Goal: Task Accomplishment & Management: Complete application form

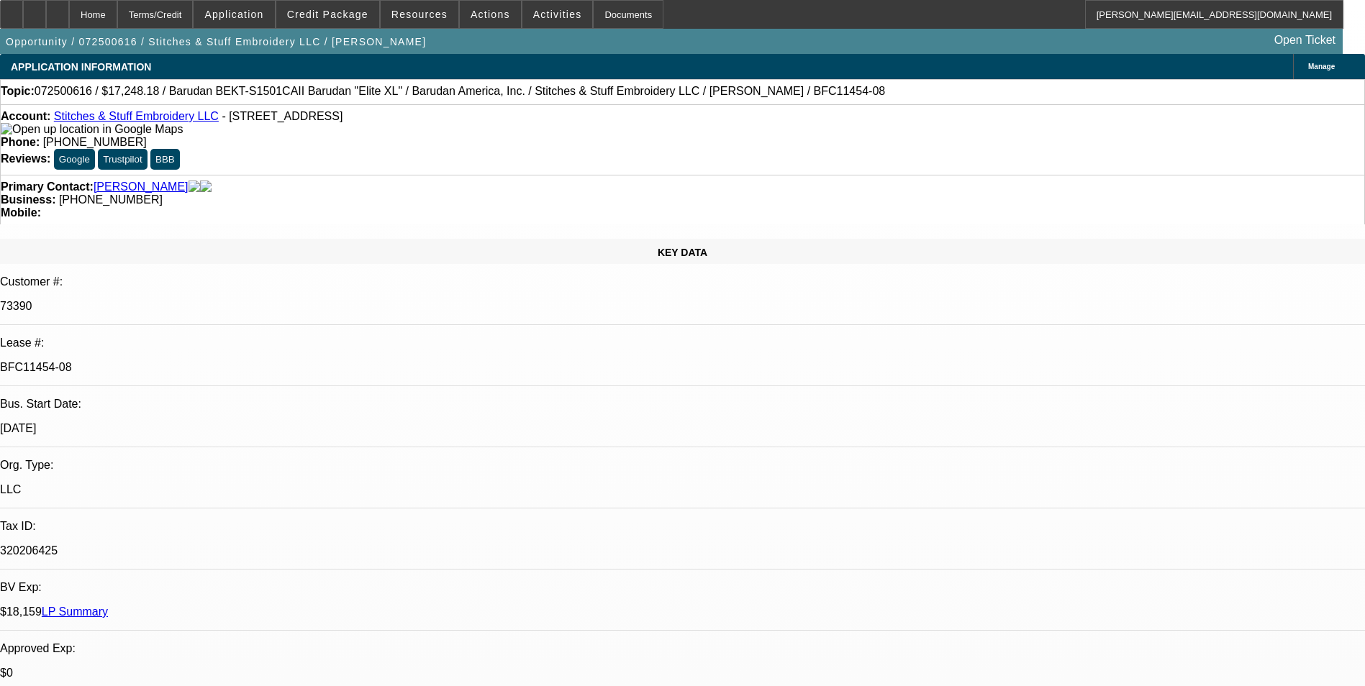
select select "0"
select select "2"
select select "0.1"
select select "4"
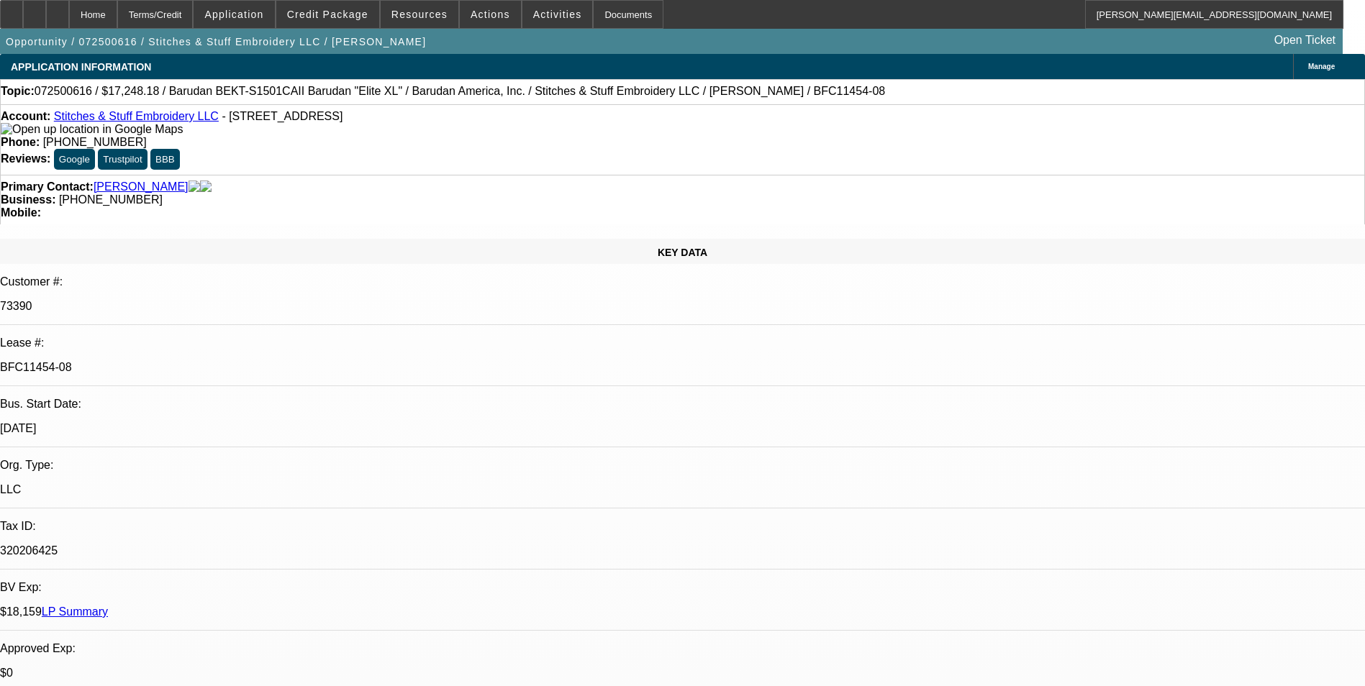
select select "0"
select select "2"
select select "0.1"
select select "4"
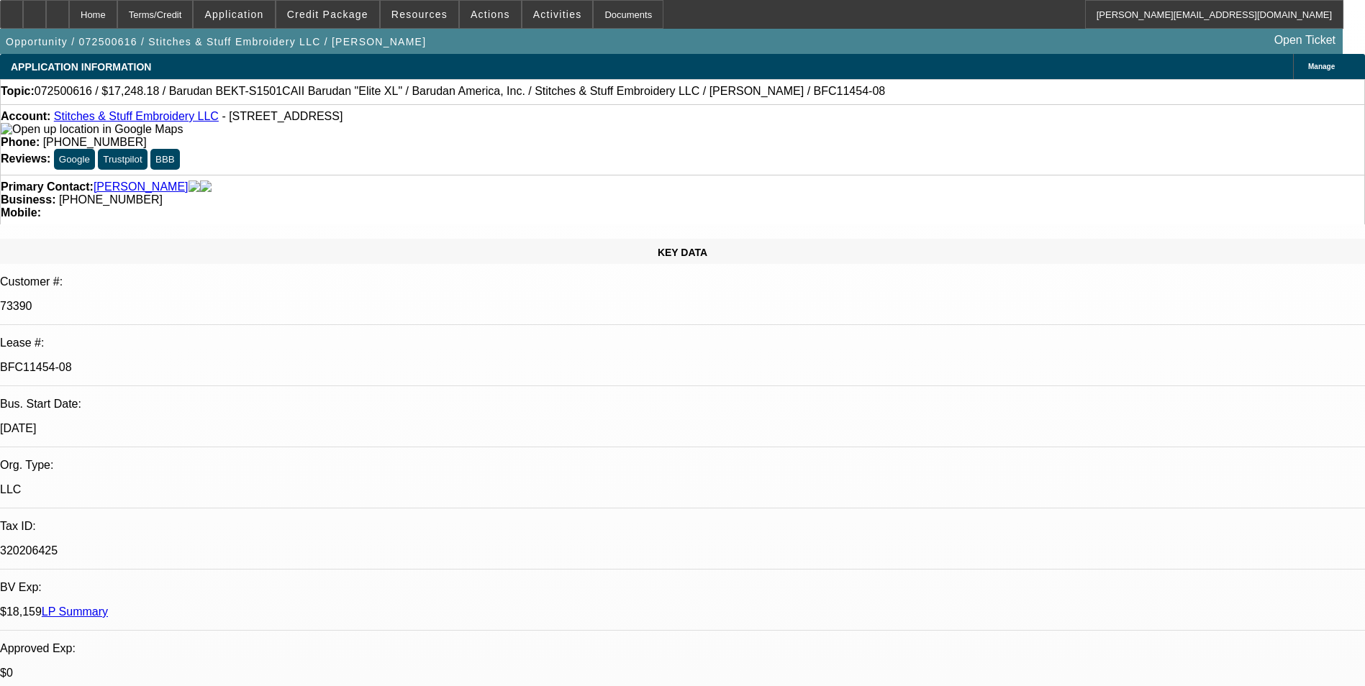
select select "0"
select select "2"
select select "0.1"
select select "4"
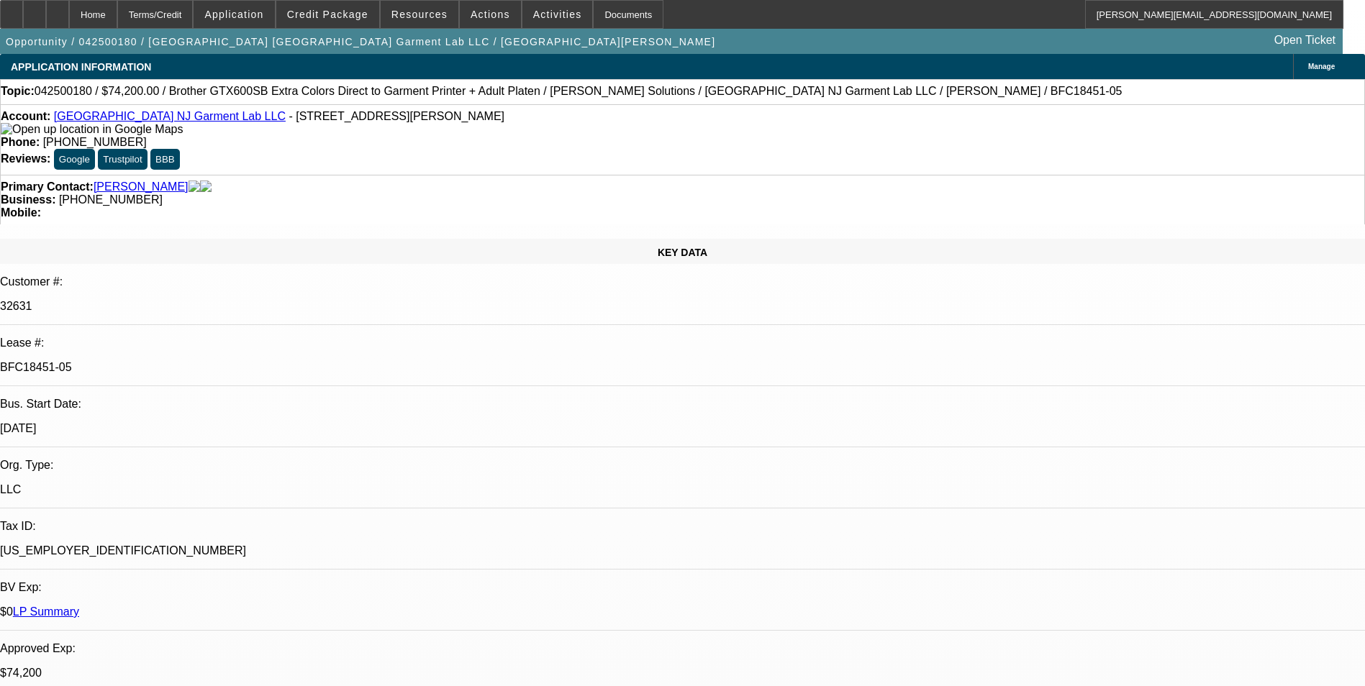
select select "0"
select select "6"
select select "0"
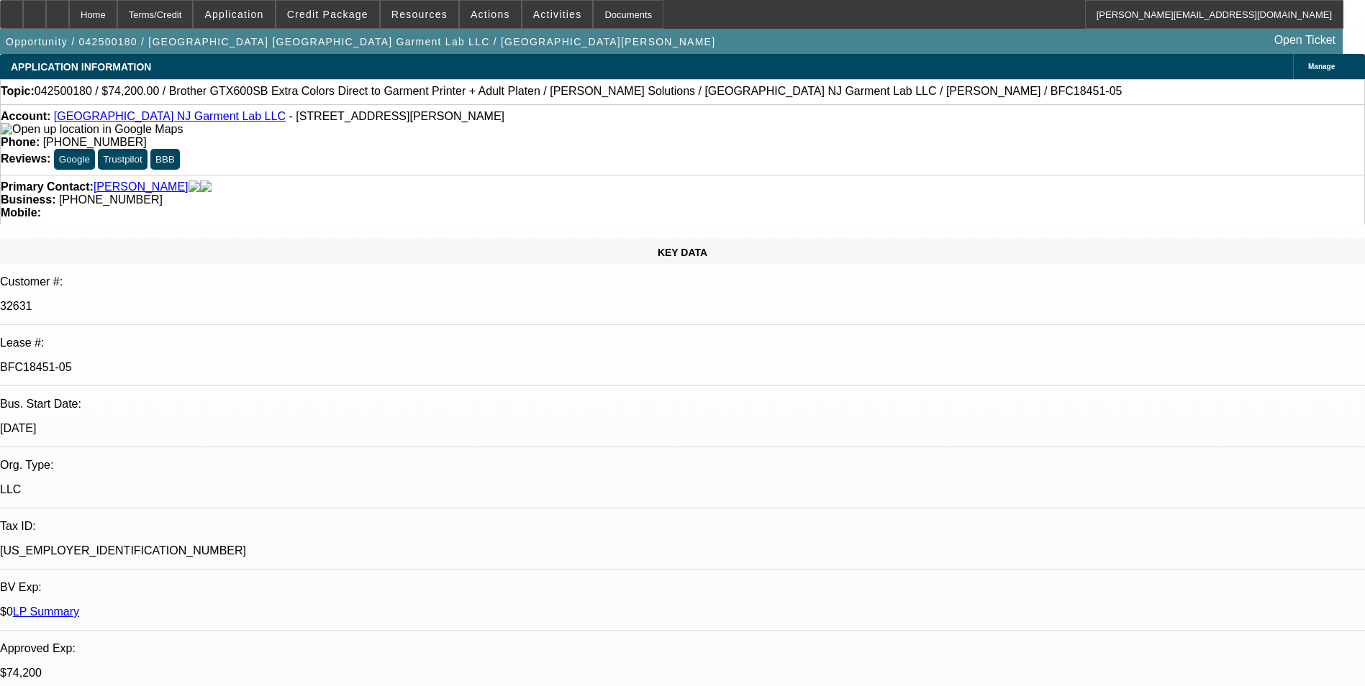
select select "0"
select select "6"
select select "0"
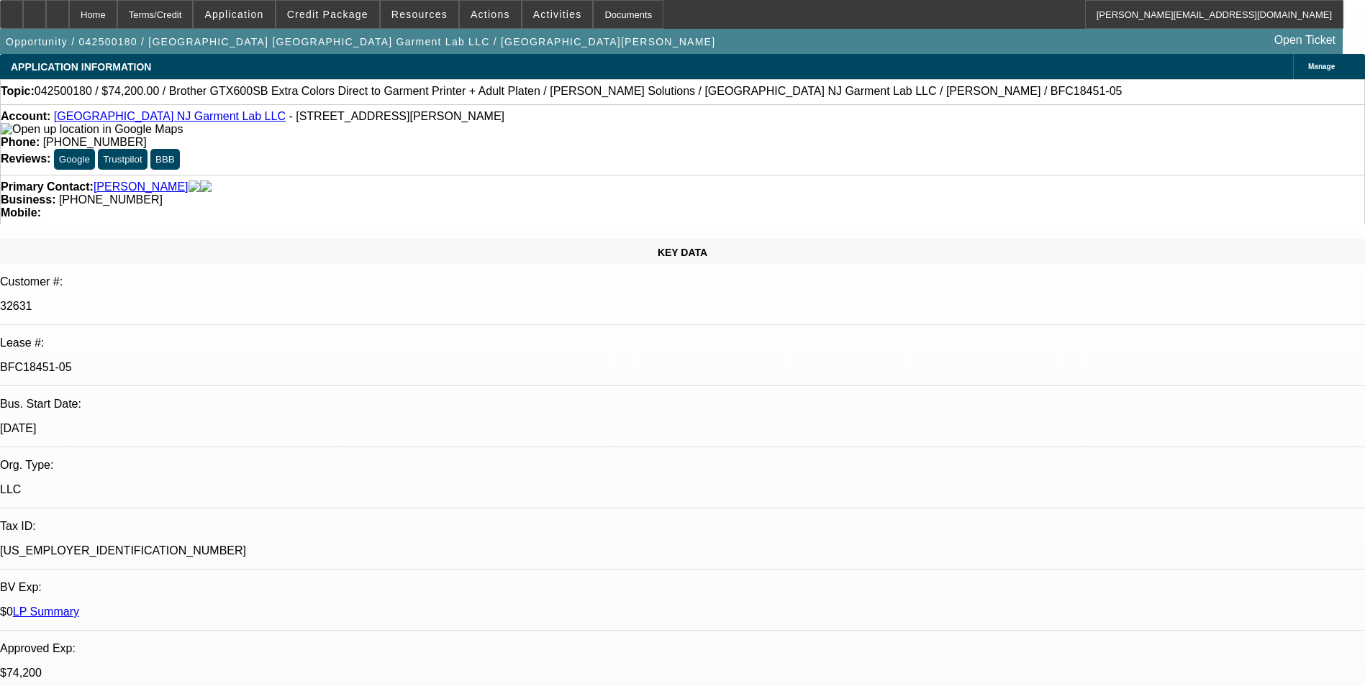
select select "0"
select select "6"
select select "0"
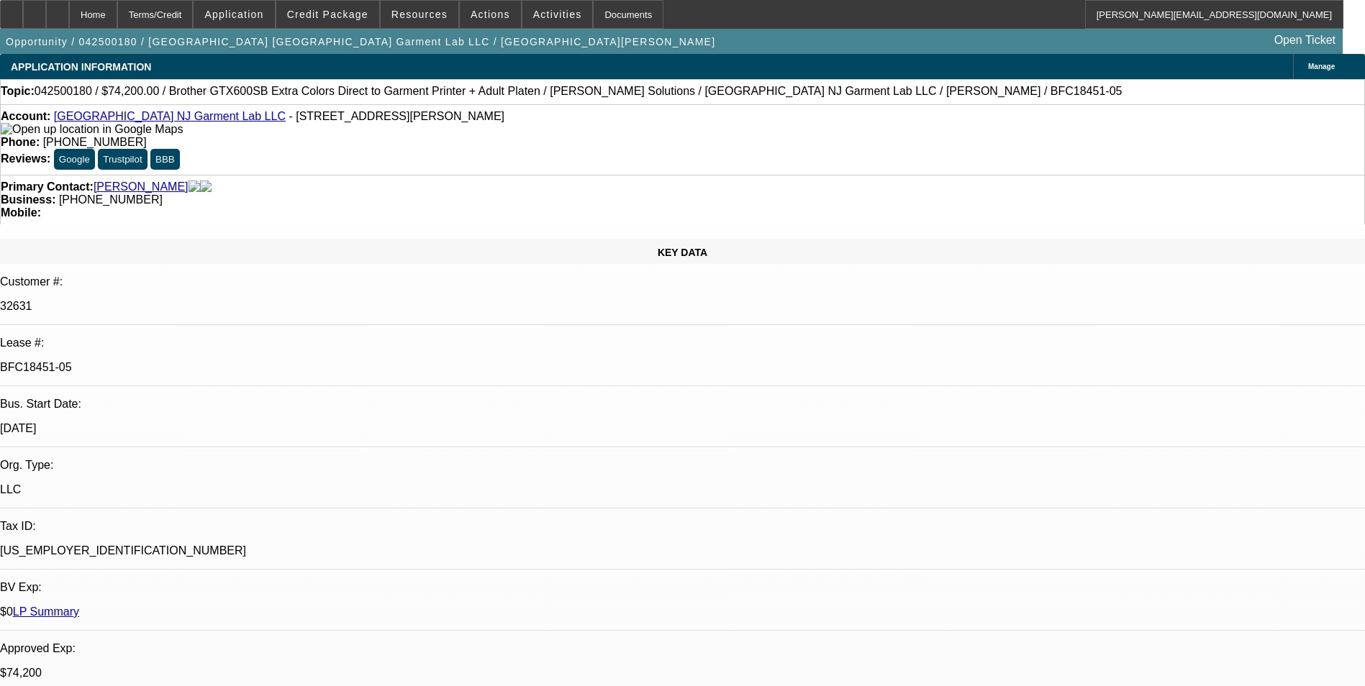
select select "6"
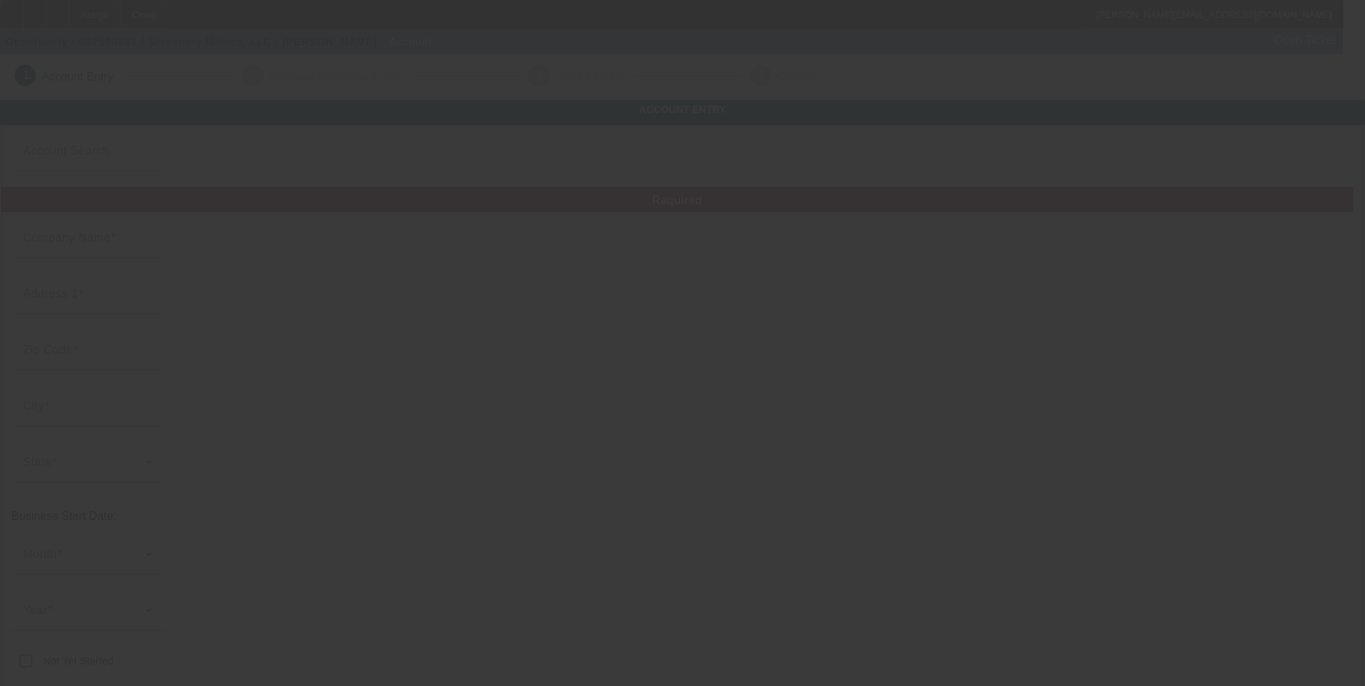
type input "Screening Mimies, LLC"
type input "804 N 16th Ave"
type input "98902"
type input "Yakima"
type input "(509) 453-3853"
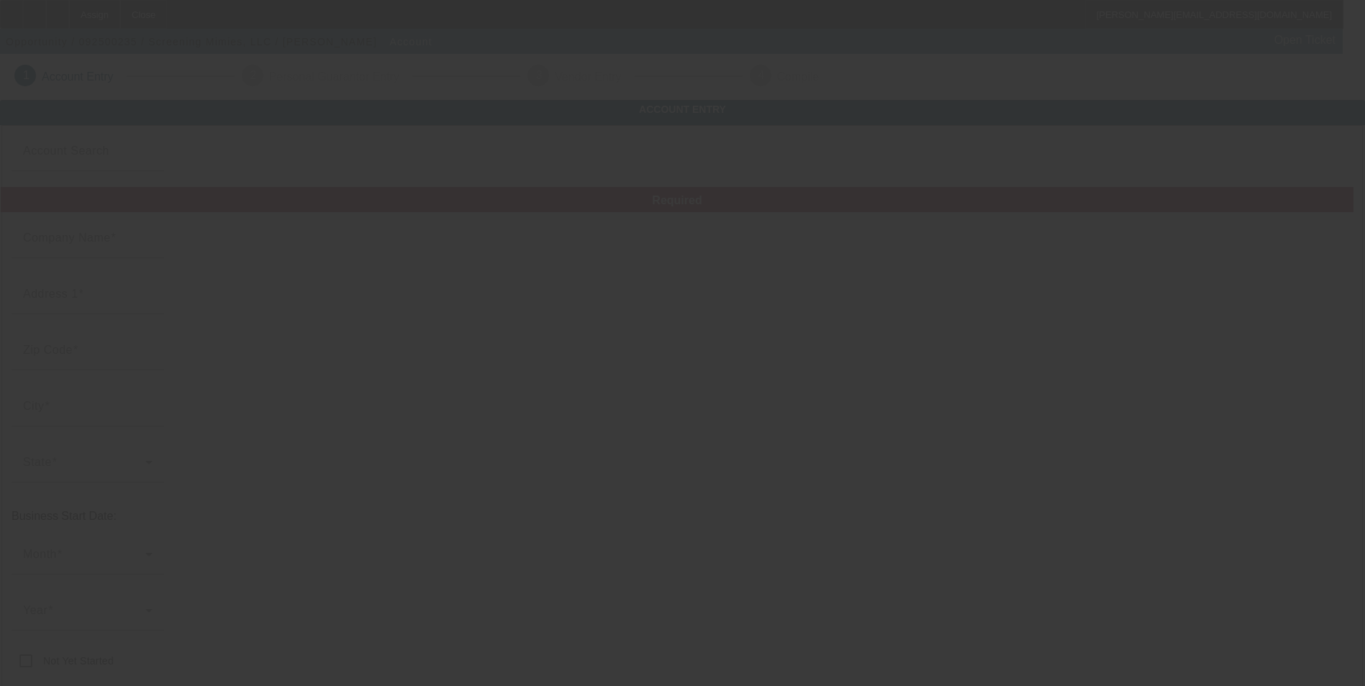
type input "screeningmimies@usa.com"
type input "(509) 453-3821"
type input "60-4106194"
type input "https://SCREENINGMIMIES.COM"
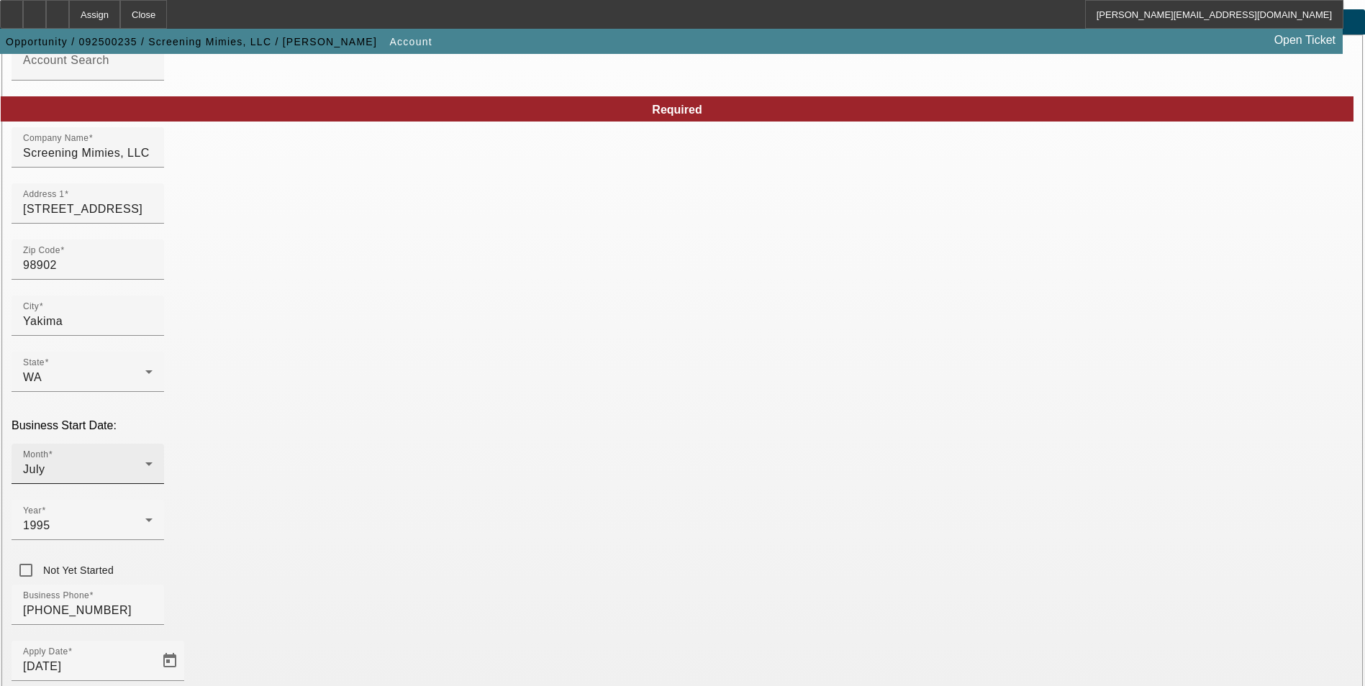
scroll to position [144, 0]
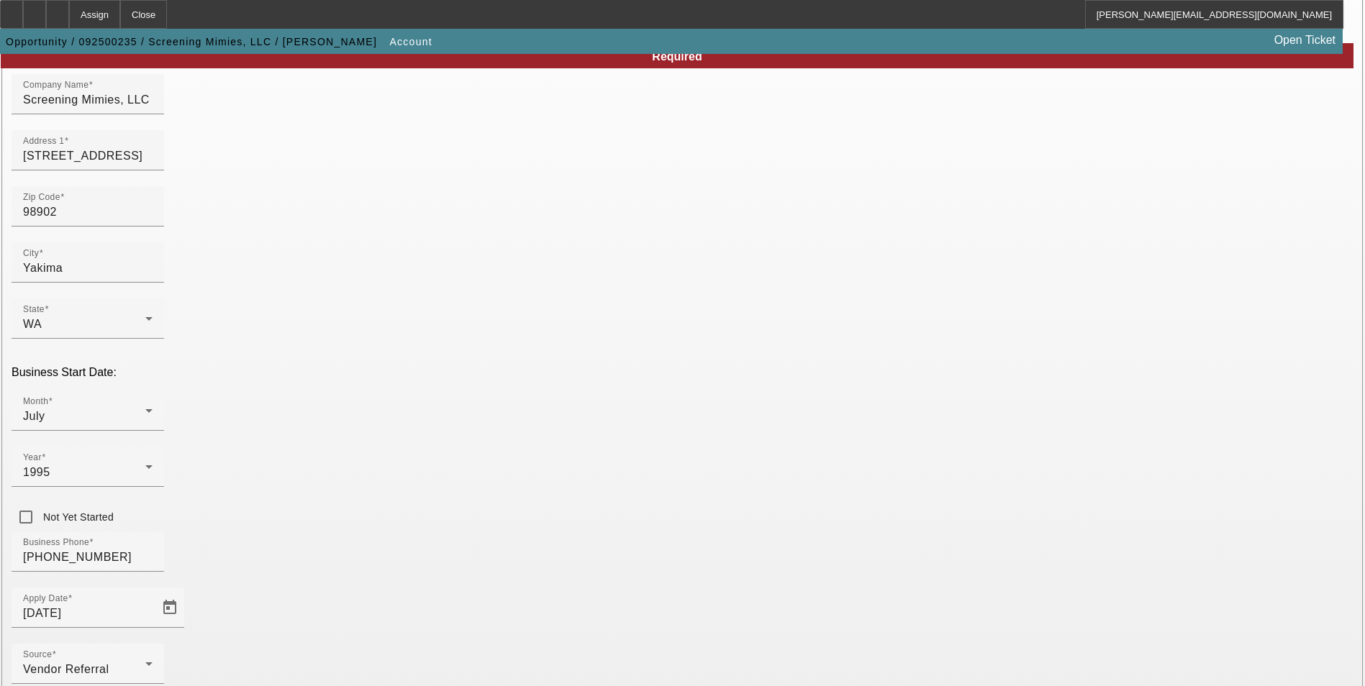
drag, startPoint x: 985, startPoint y: 481, endPoint x: 818, endPoint y: 494, distance: 167.4
type input "821099190"
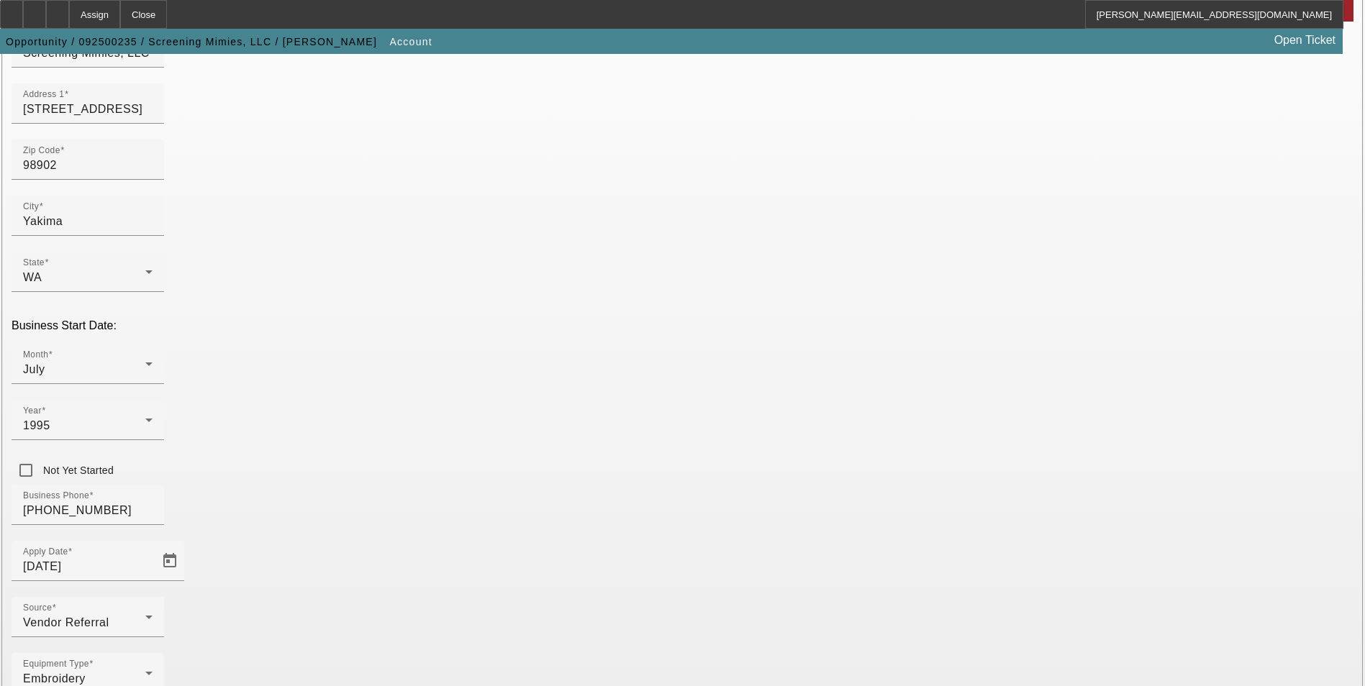
scroll to position [216, 0]
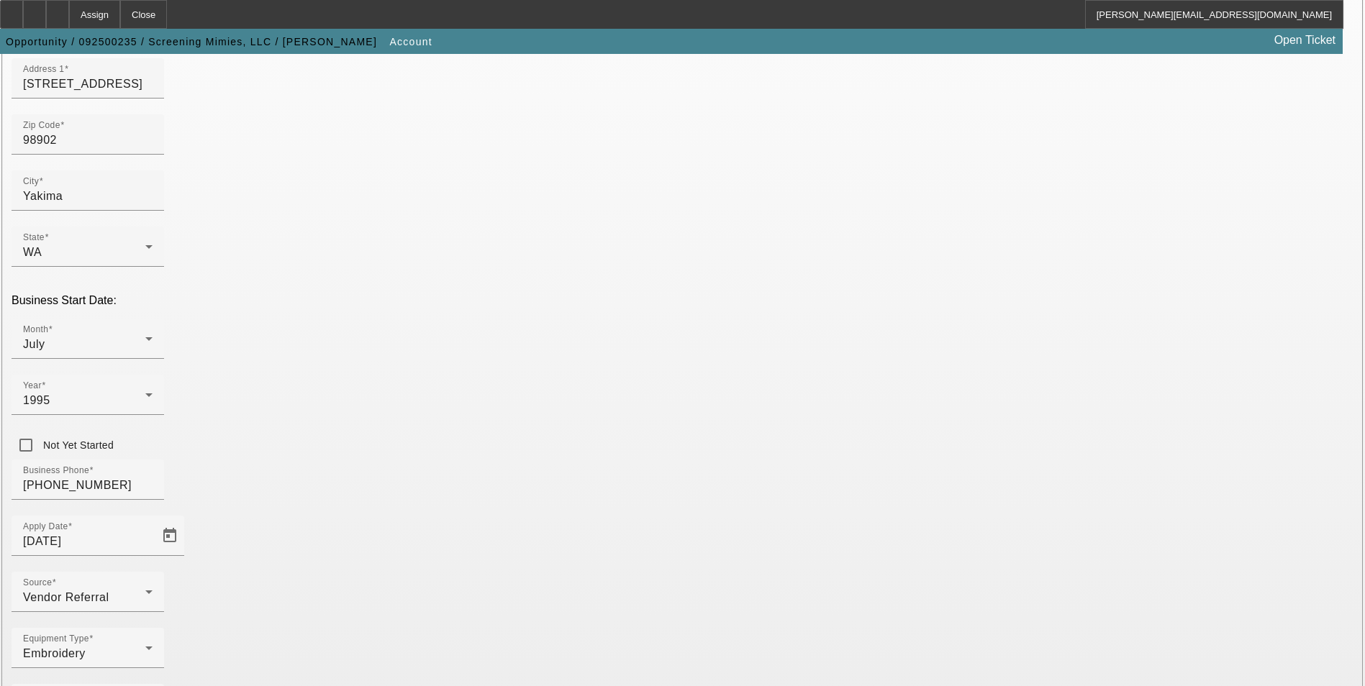
type input "screen printing and embroidery"
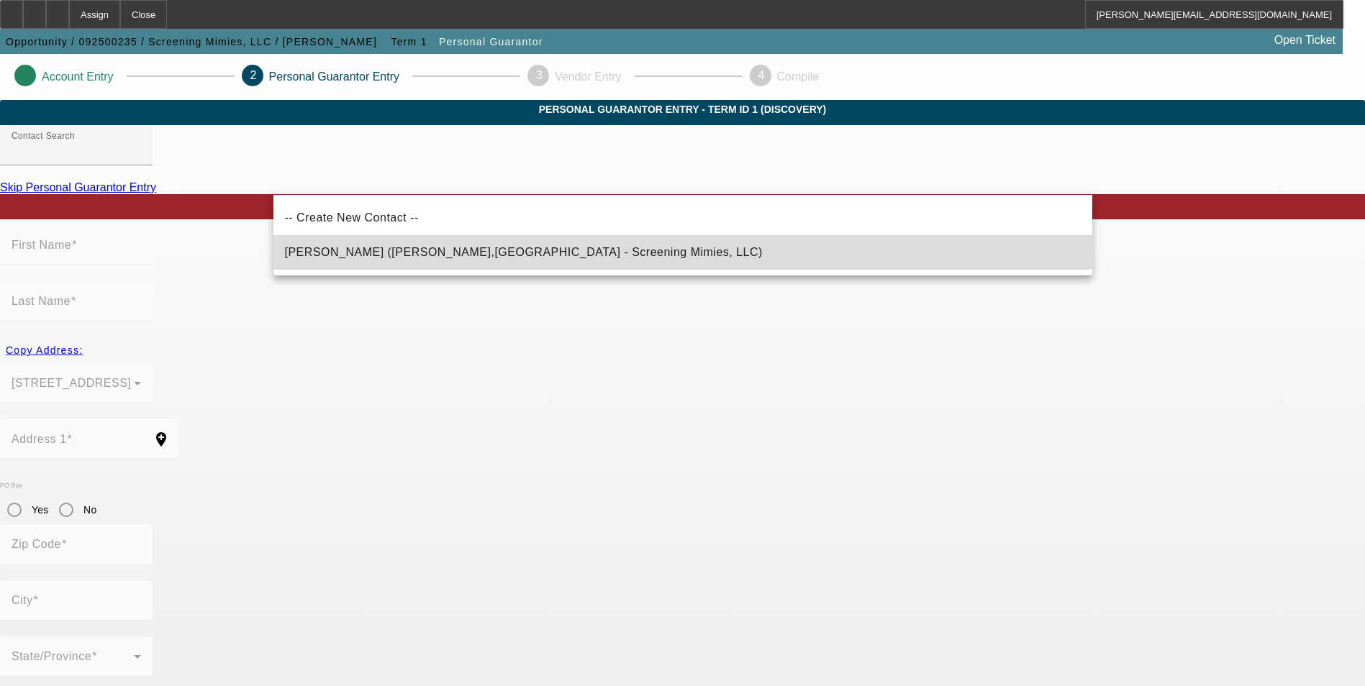
click at [529, 243] on mat-option "Chavez, Martha (Yakima,WA - Screening Mimies, LLC)" at bounding box center [682, 252] width 819 height 35
type input "Chavez, Martha (Yakima,WA - Screening Mimies, LLC)"
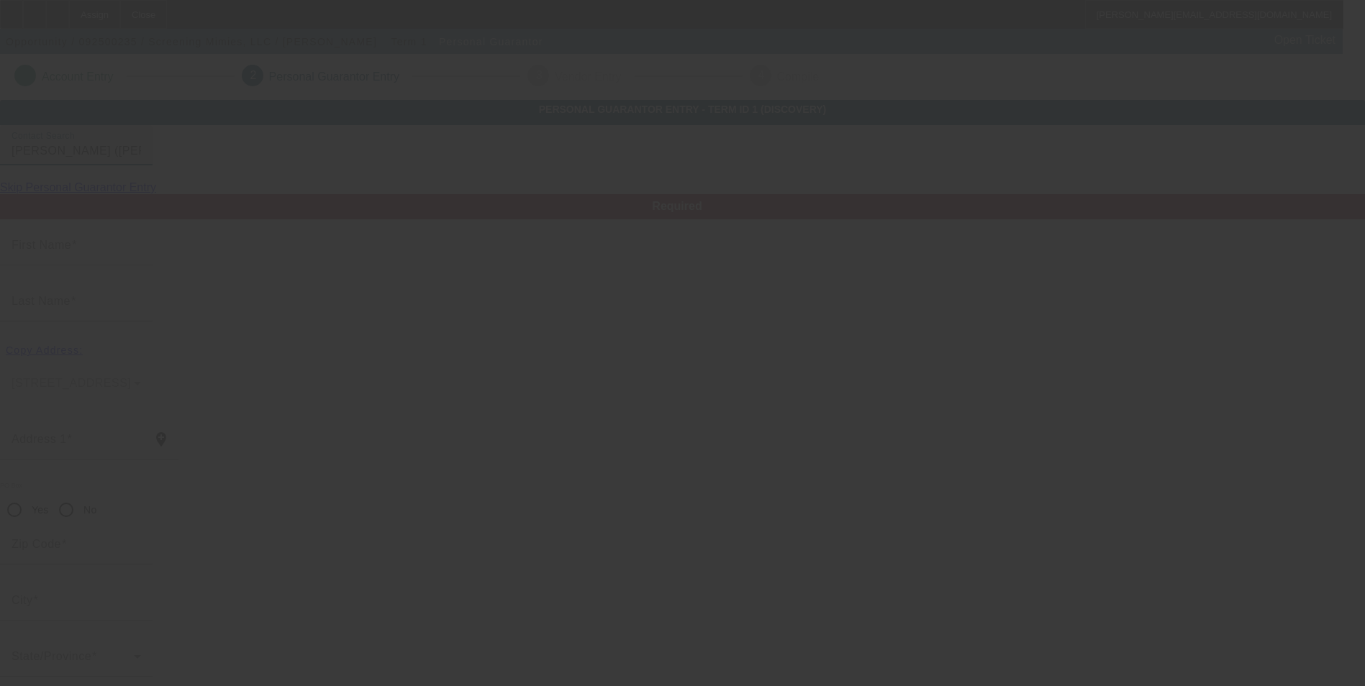
type input "Martha"
type input "Chavez"
type input "8905 West Yakima Avenue"
radio input "true"
type input "98908"
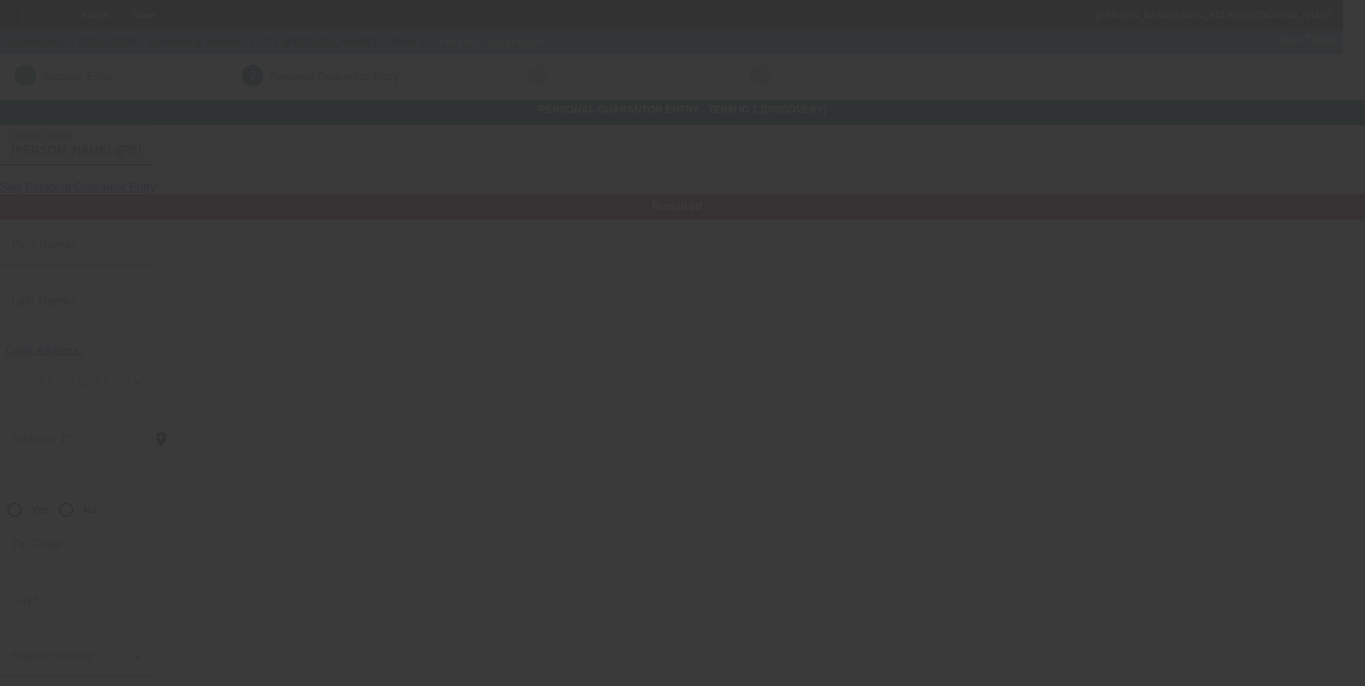
type input "Yakima"
type input "(509) 453-3853"
type input "100"
type input "536-11-9990"
type input "screeningmimies@usa.com"
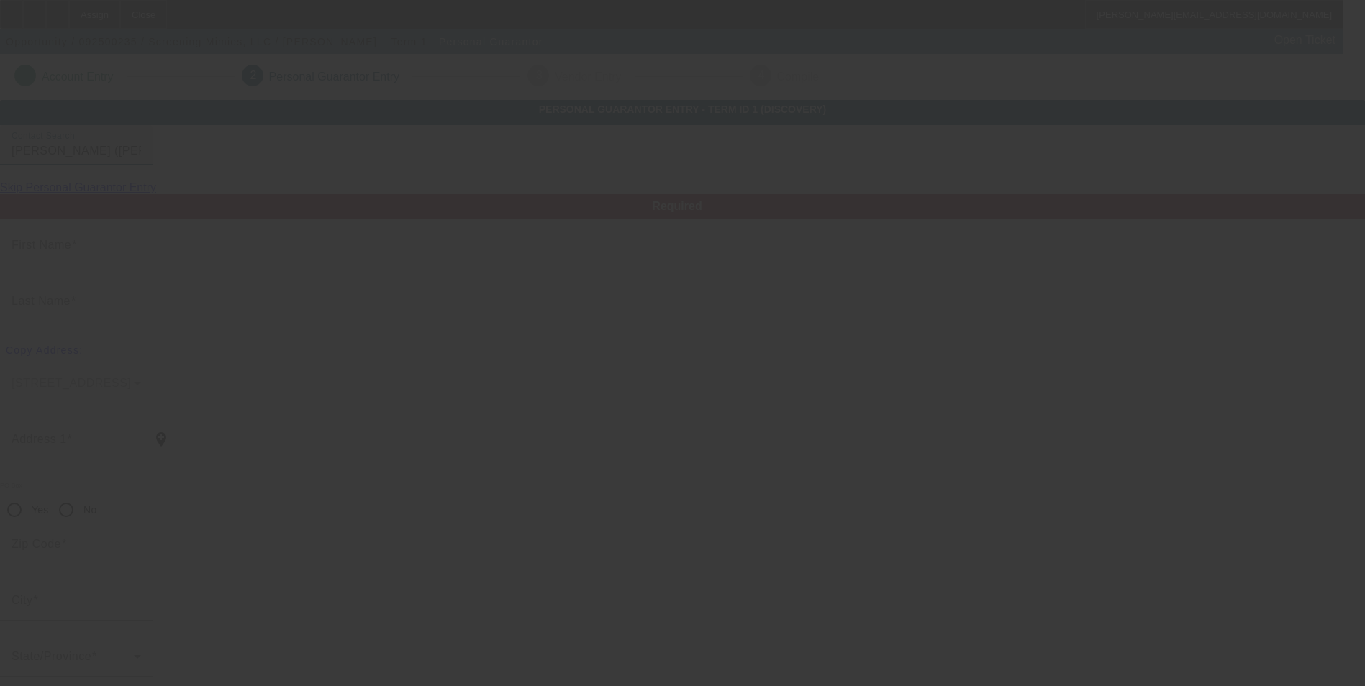
type input "(509) 833-2615"
type input "$148,000.00"
type input "$130,000.00"
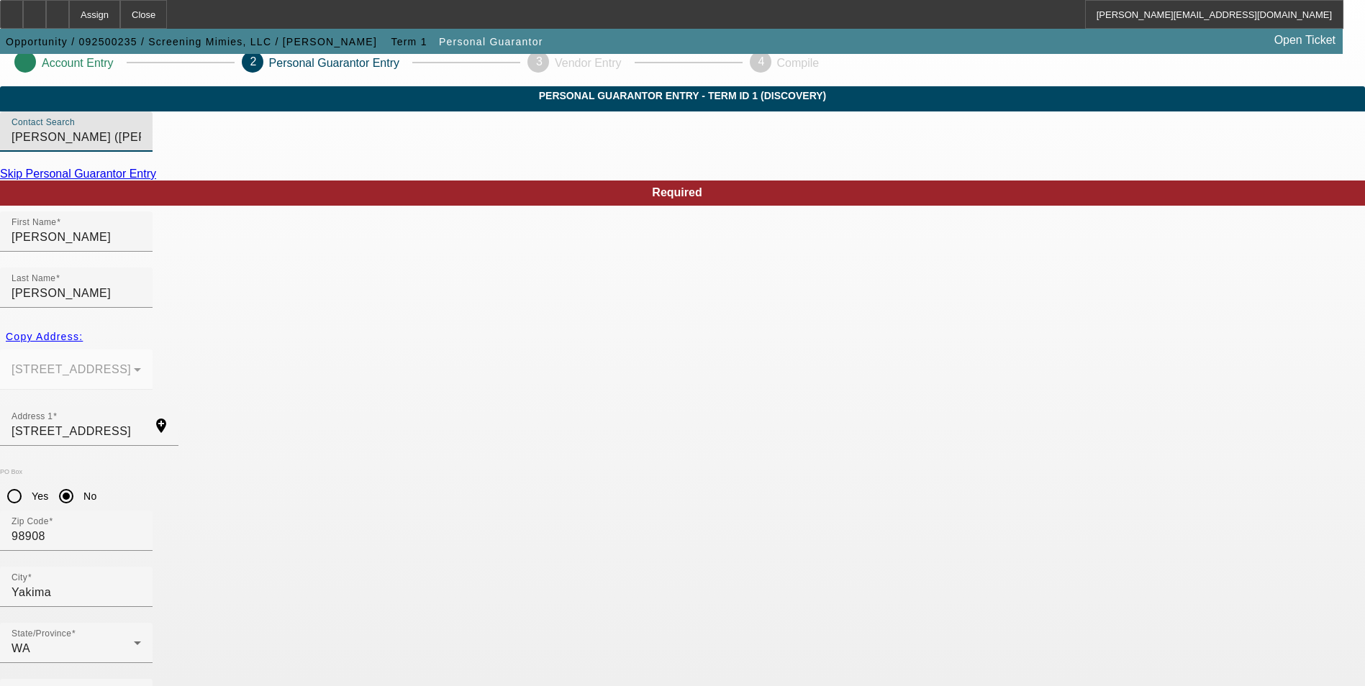
scroll to position [17, 0]
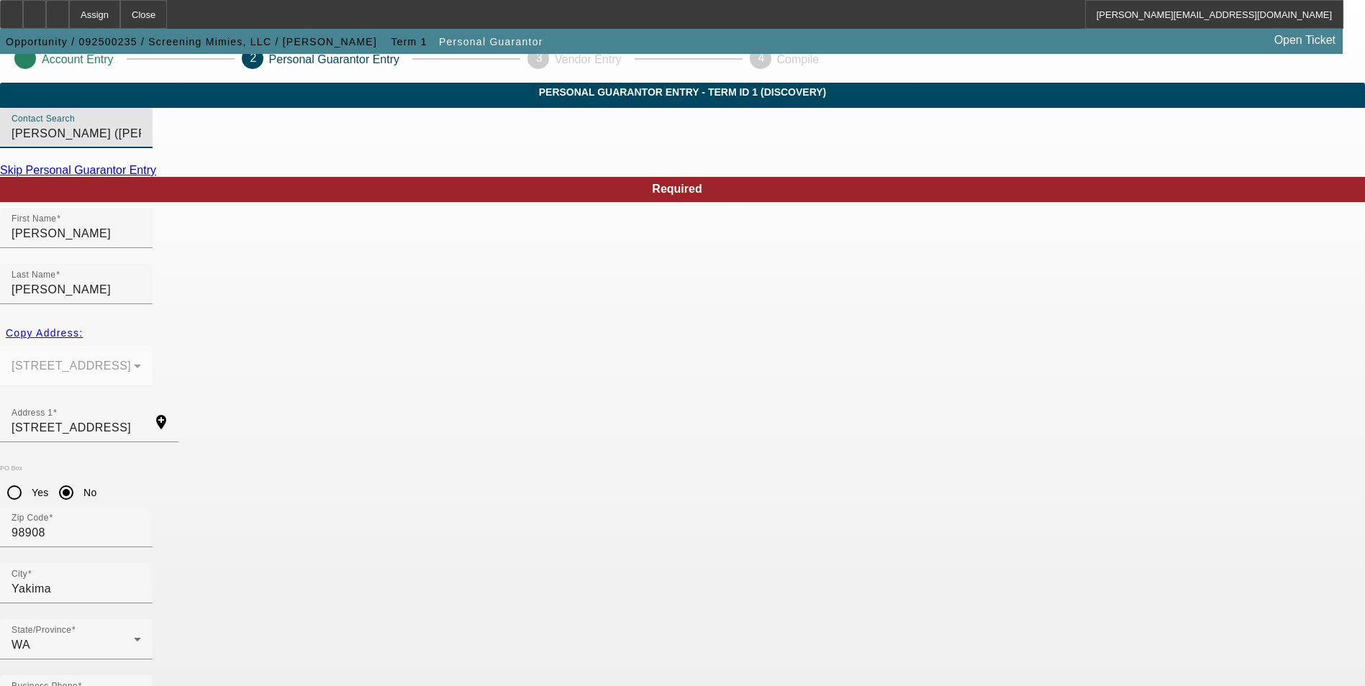
drag, startPoint x: 631, startPoint y: 608, endPoint x: 399, endPoint y: 612, distance: 231.7
type input "marthachavez@mail.com"
type input "148000"
drag, startPoint x: 963, startPoint y: 430, endPoint x: 987, endPoint y: 400, distance: 38.3
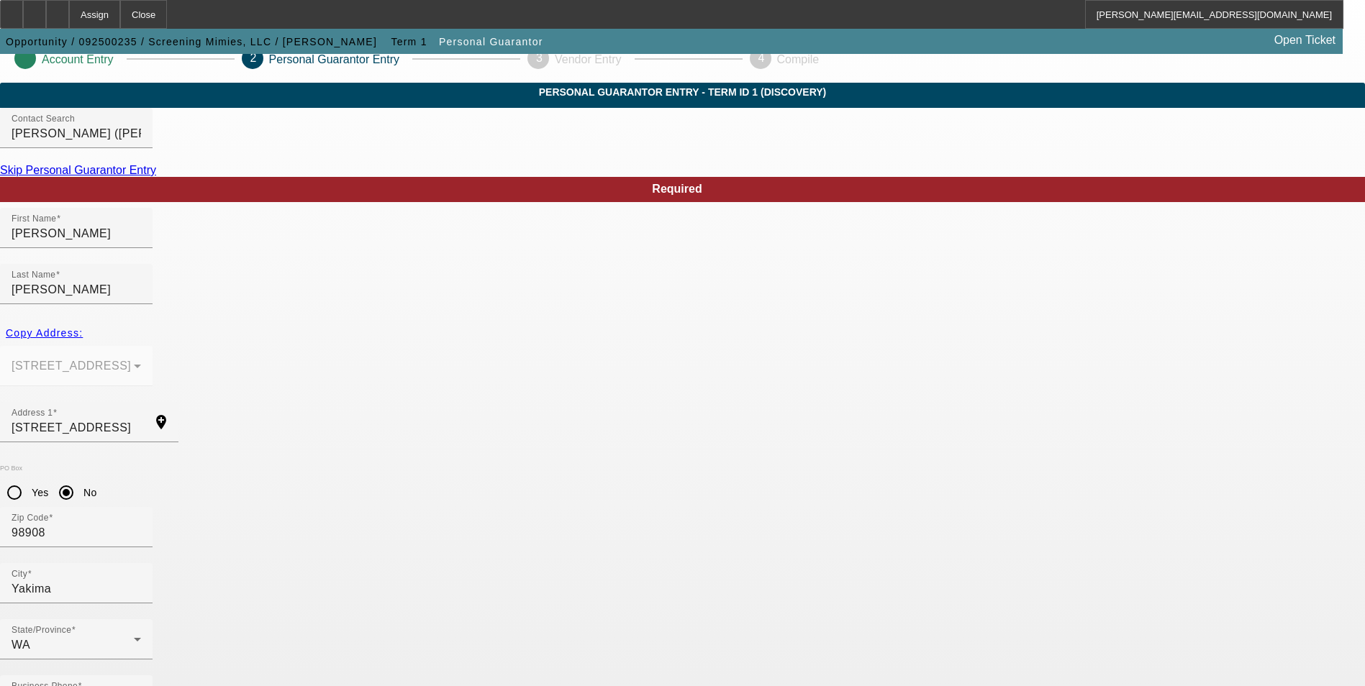
type input "130000"
drag, startPoint x: 814, startPoint y: 497, endPoint x: 931, endPoint y: 489, distance: 117.6
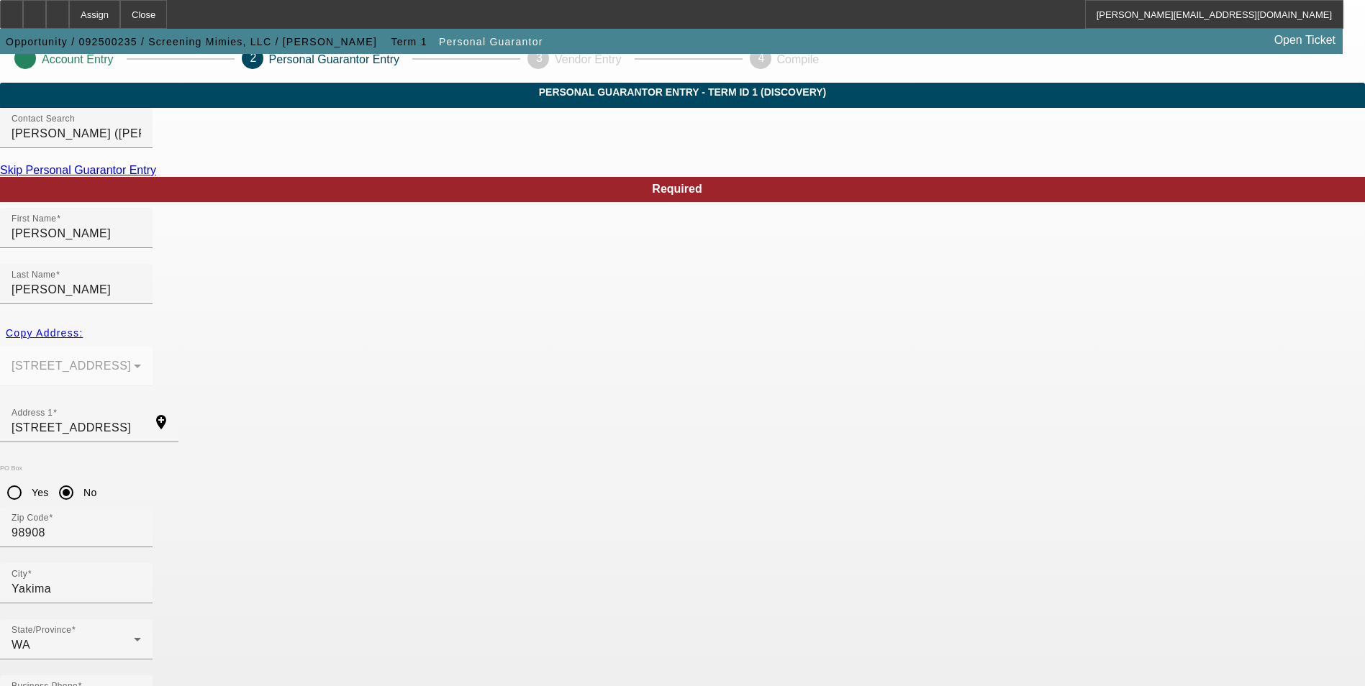
type input "E"
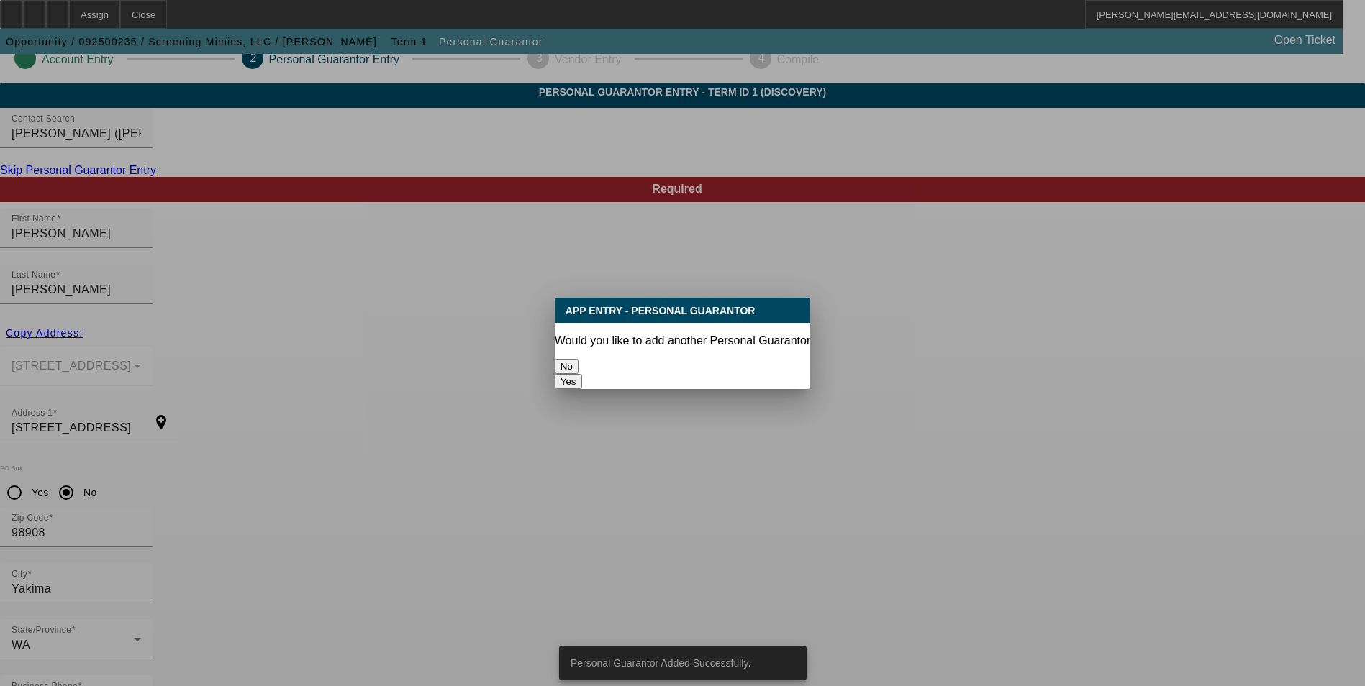
scroll to position [0, 0]
click at [579, 359] on button "No" at bounding box center [567, 366] width 24 height 15
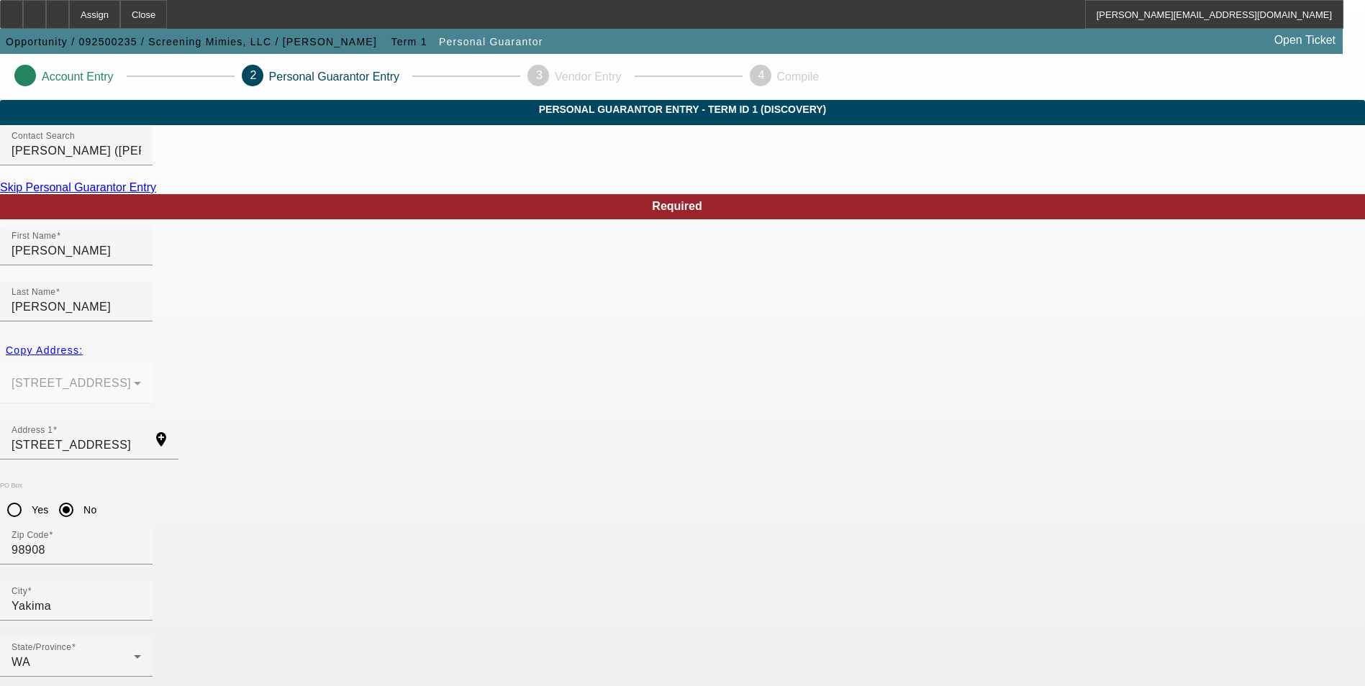
scroll to position [17, 0]
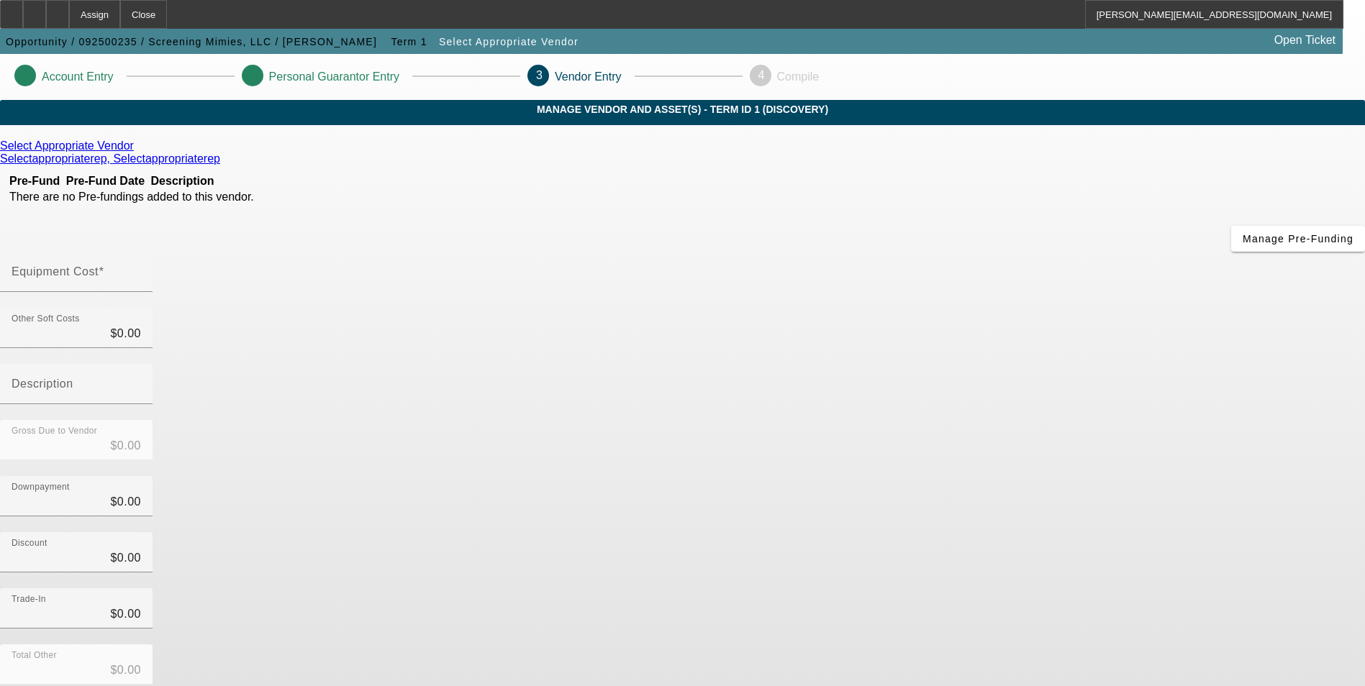
click at [137, 152] on icon at bounding box center [137, 146] width 0 height 12
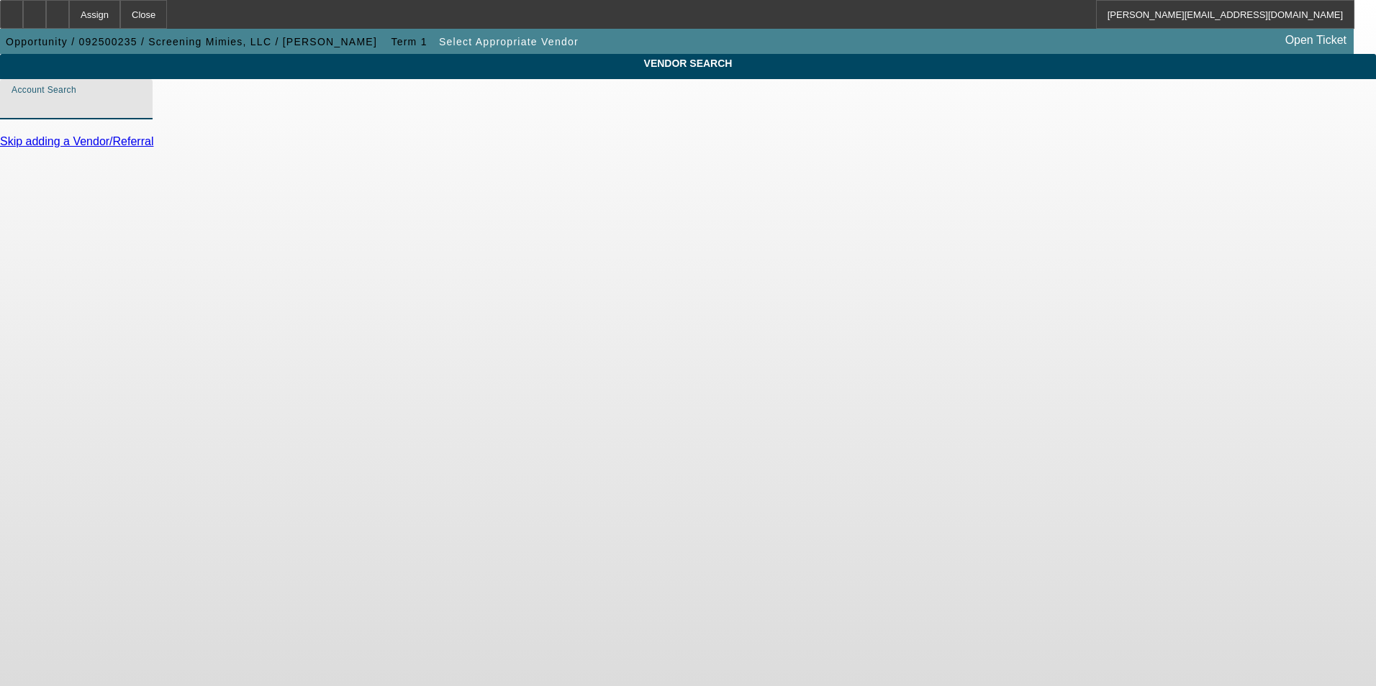
click at [141, 114] on input "Account Search" at bounding box center [77, 104] width 130 height 17
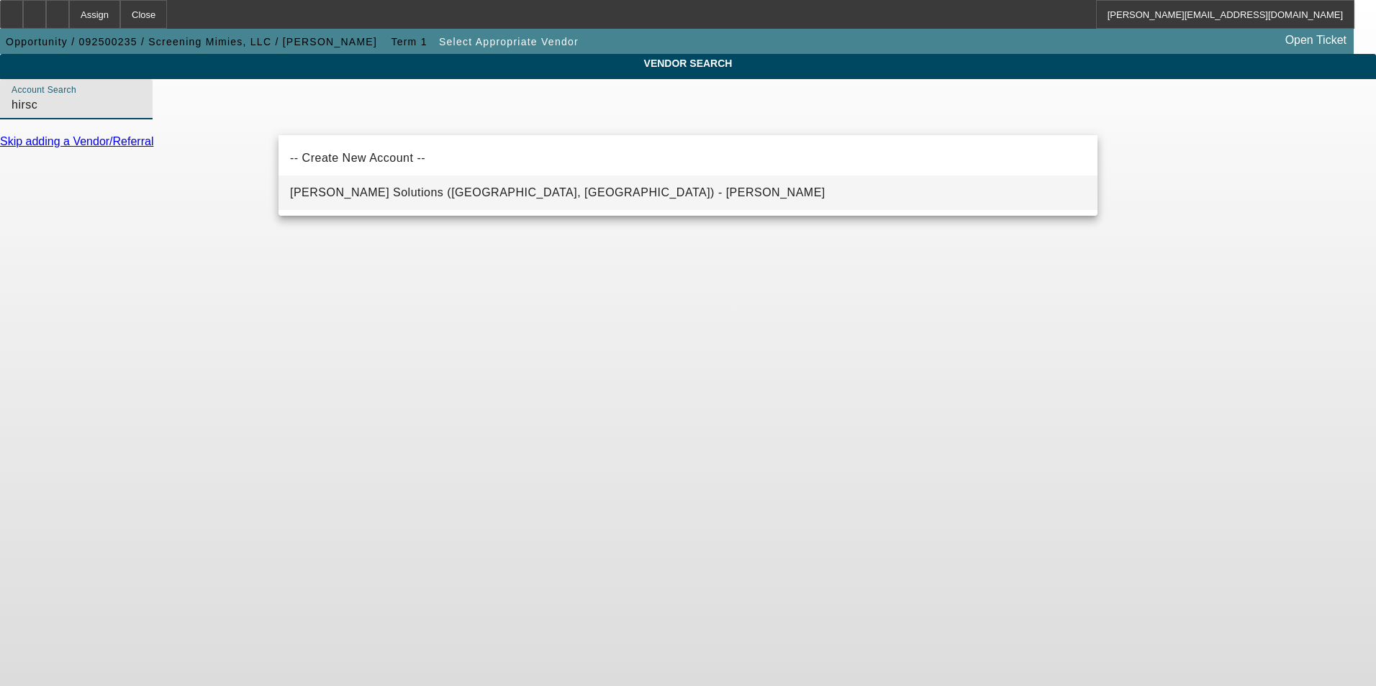
click at [434, 197] on span "Hirsch Solutions (Huntersville, NC) - Janowski, Kristof" at bounding box center [557, 192] width 535 height 12
type input "Hirsch Solutions (Huntersville, NC) - Janowski, Kristof"
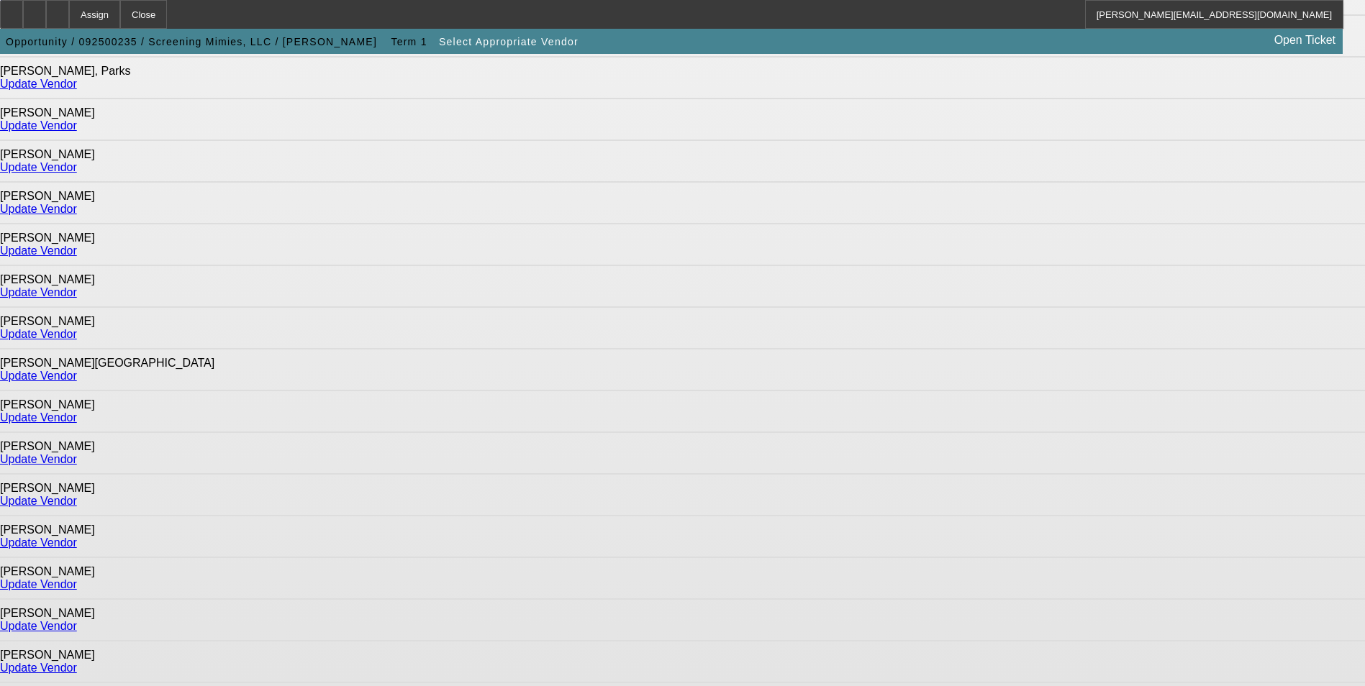
scroll to position [792, 0]
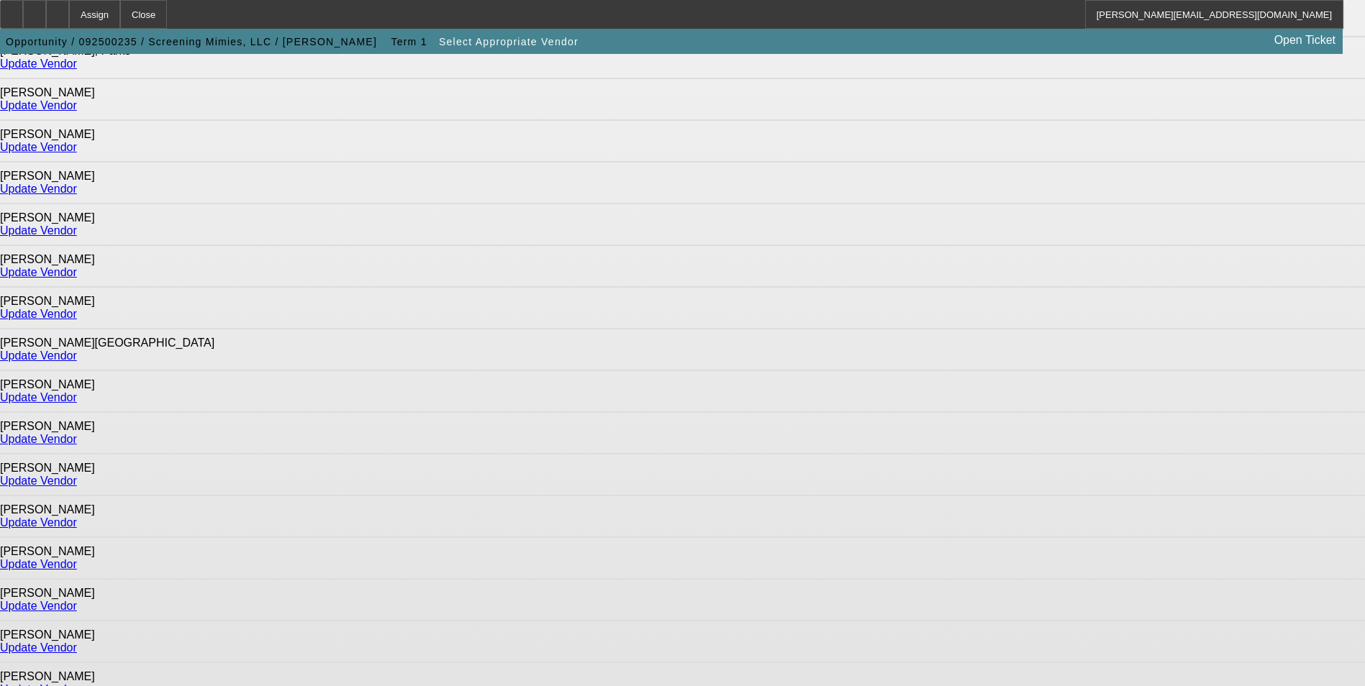
click at [77, 350] on link "Update Vendor" at bounding box center [38, 356] width 77 height 12
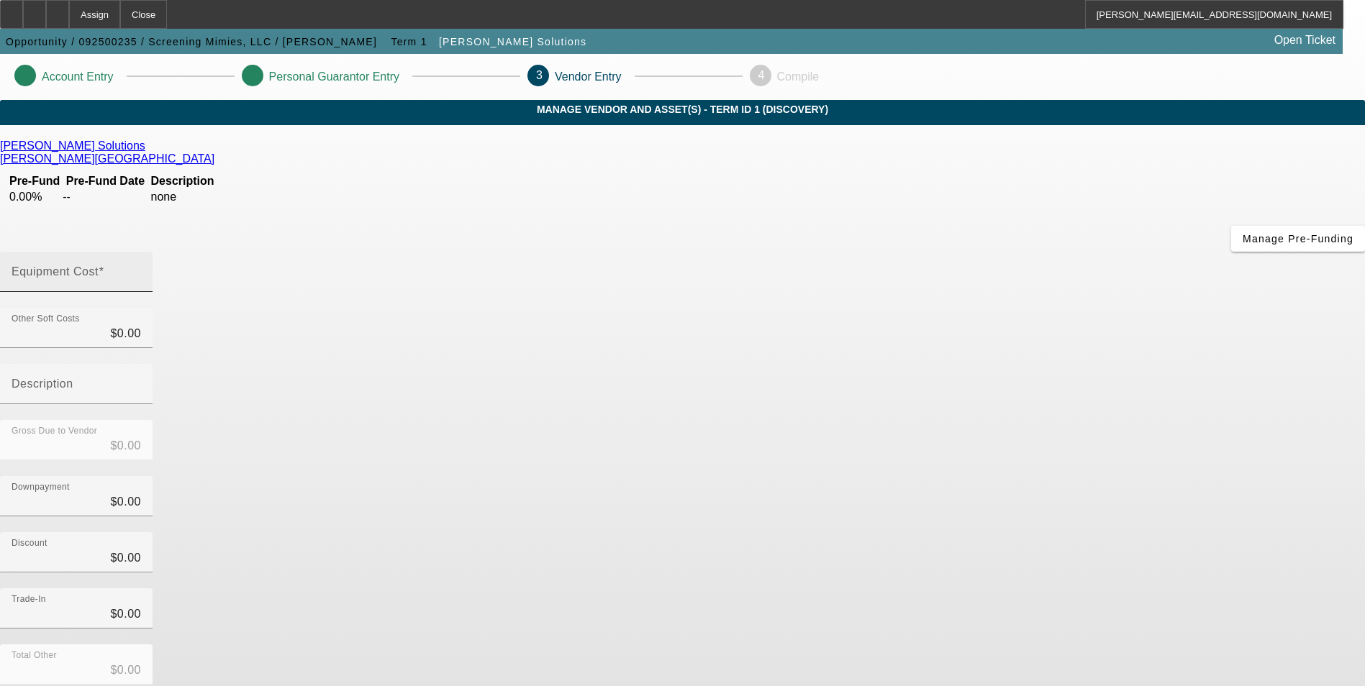
click at [141, 269] on input "Equipment Cost" at bounding box center [77, 277] width 130 height 17
type input "3"
type input "$3.00"
type input "31"
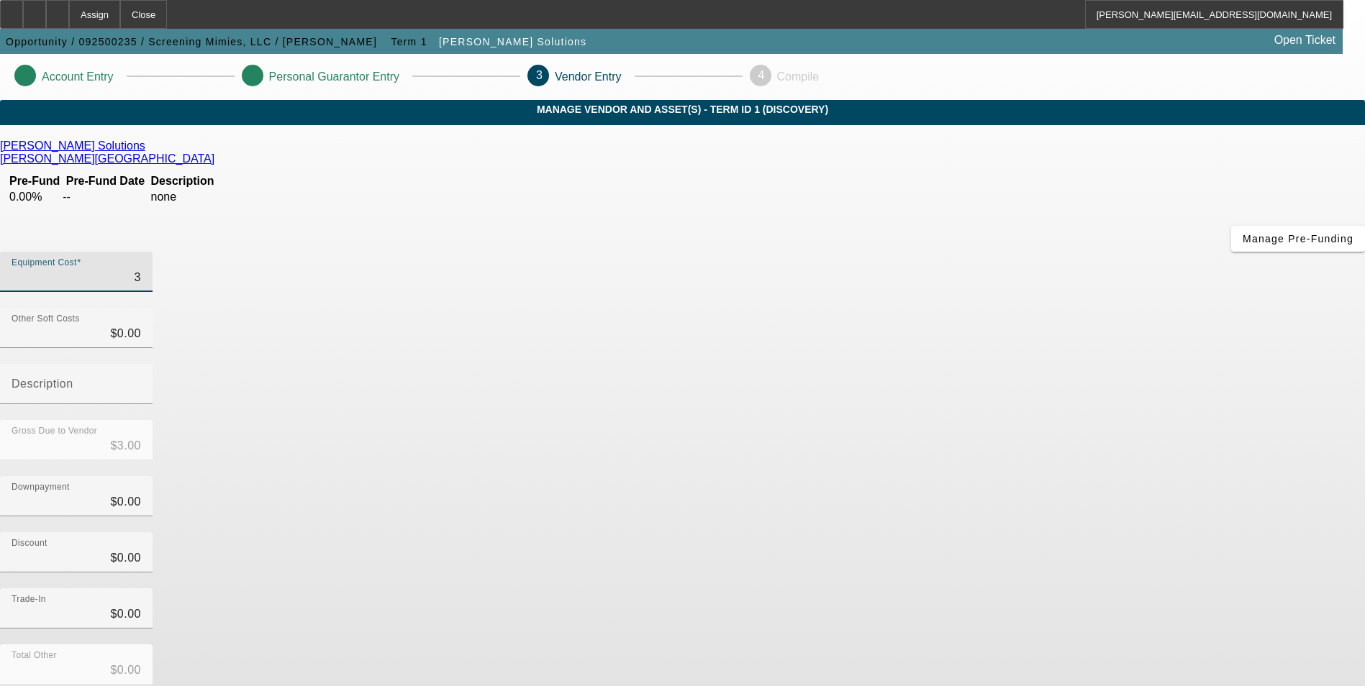
type input "$31.00"
type input "319"
type input "$319.00"
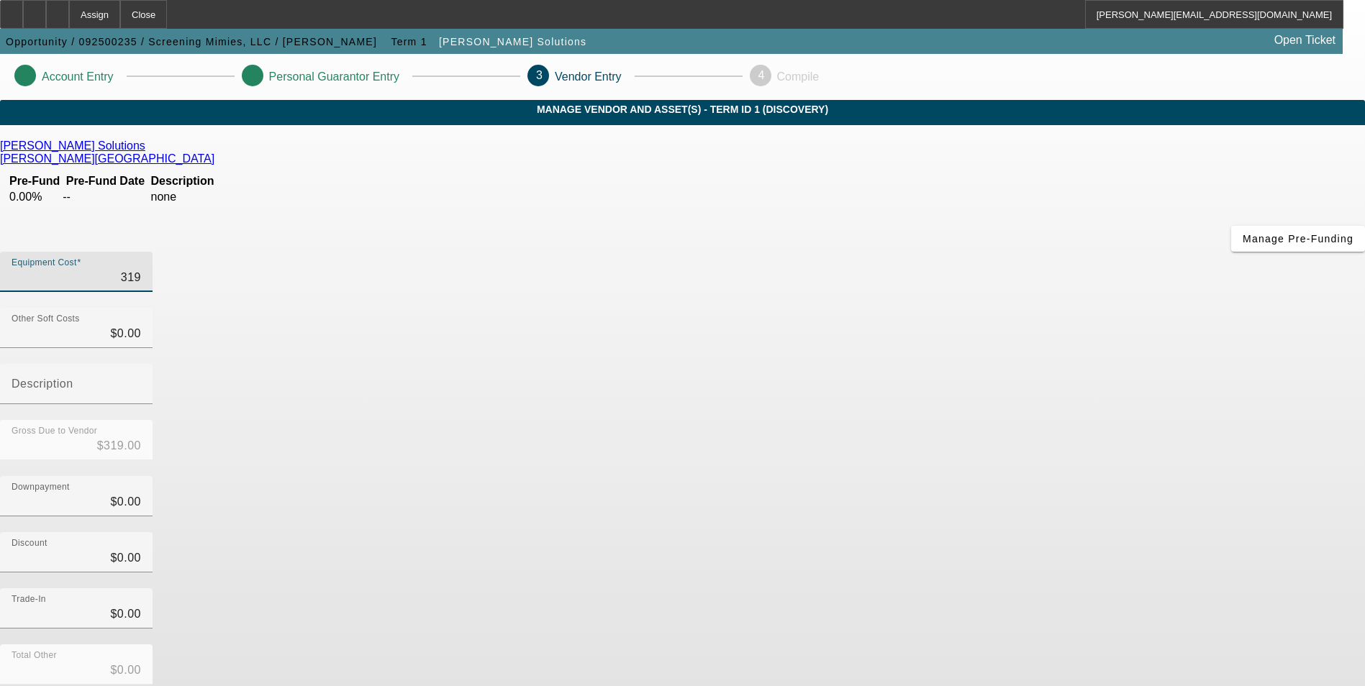
type input "3195"
type input "$3,195.00"
type input "31957"
type input "$31,957.00"
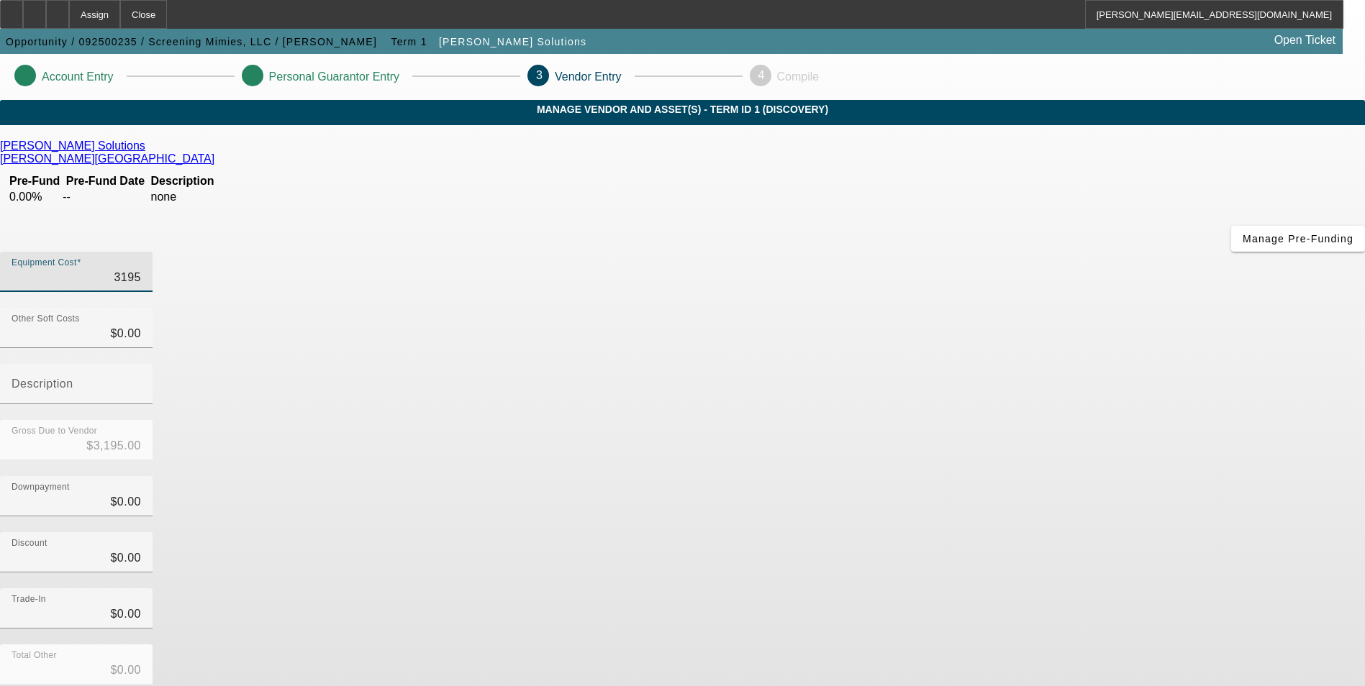
type input "$31,957.00"
type input "31957.7"
type input "$31,957.70"
type input "31957.75"
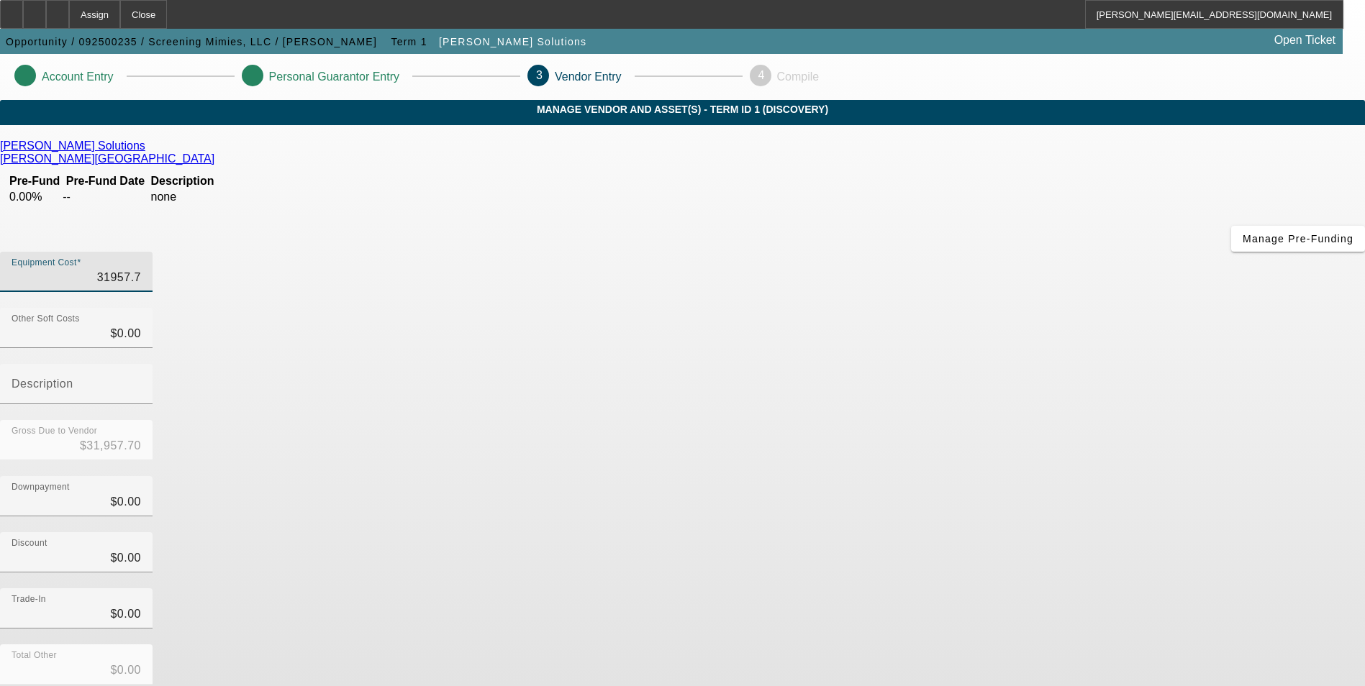
type input "$31,957.75"
click at [1016, 532] on div "Discount $0.00" at bounding box center [682, 560] width 1365 height 56
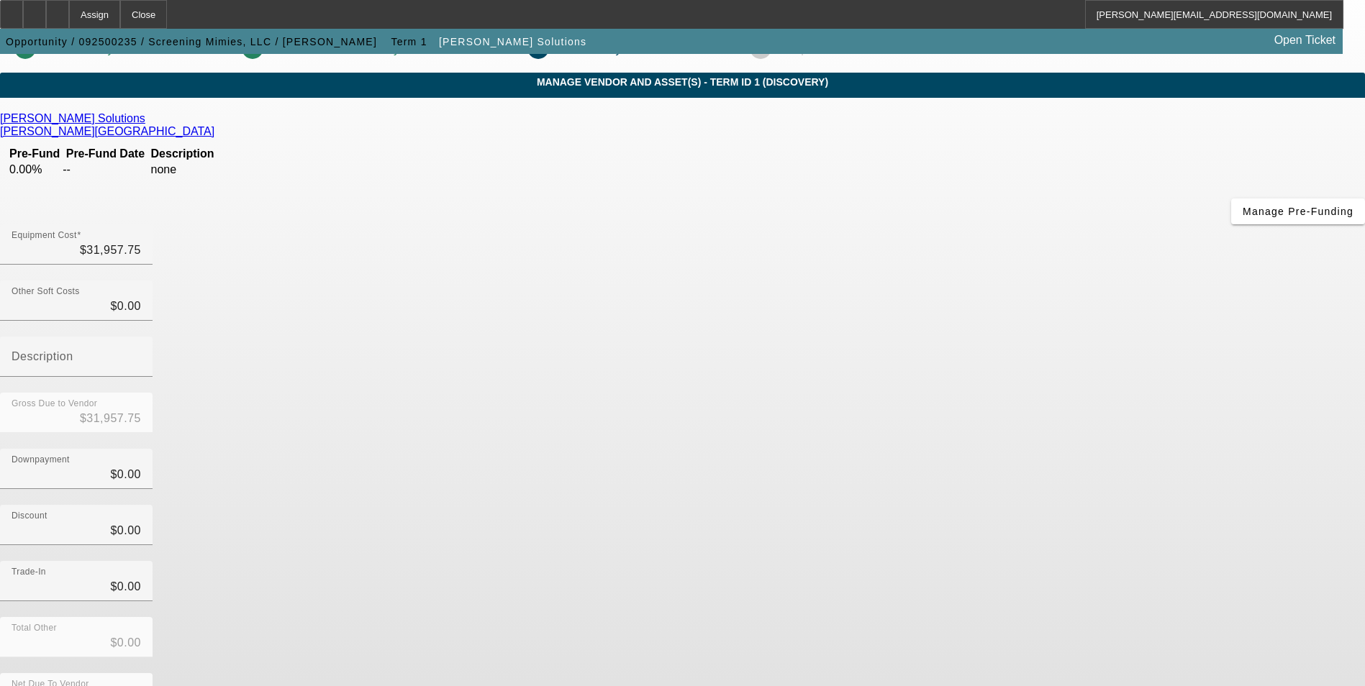
scroll to position [42, 0]
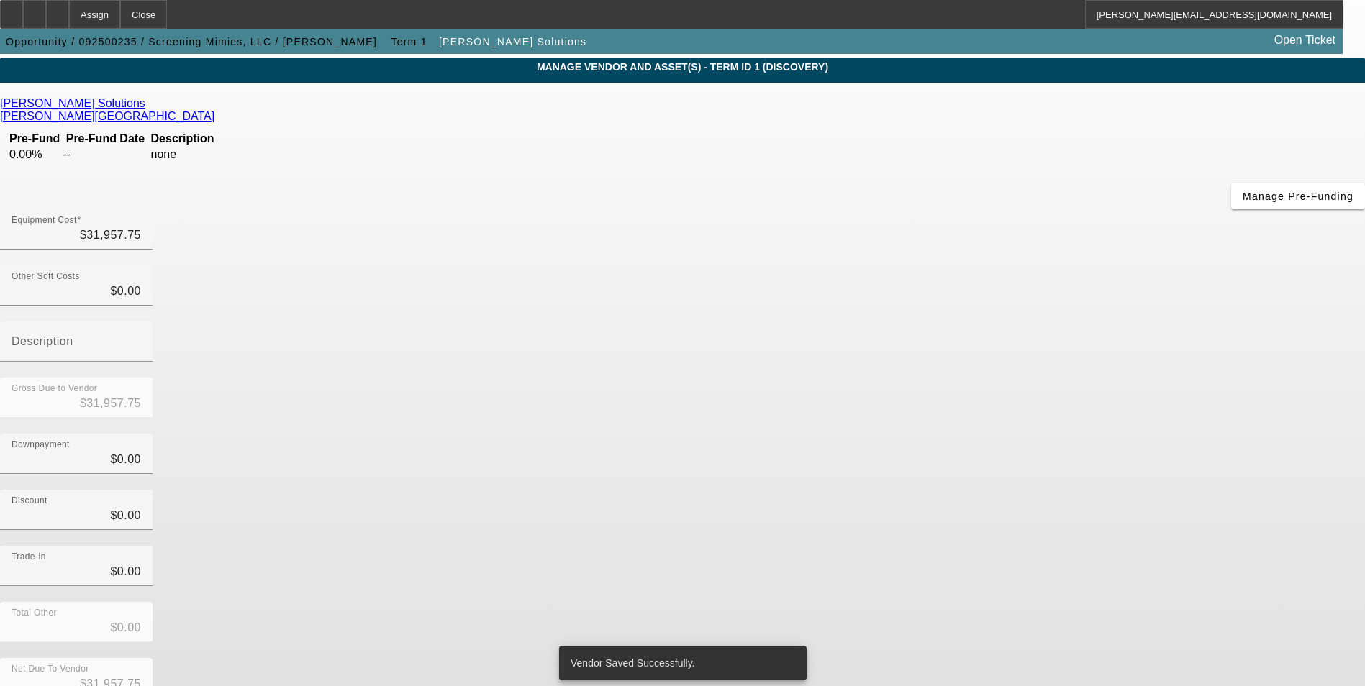
scroll to position [0, 0]
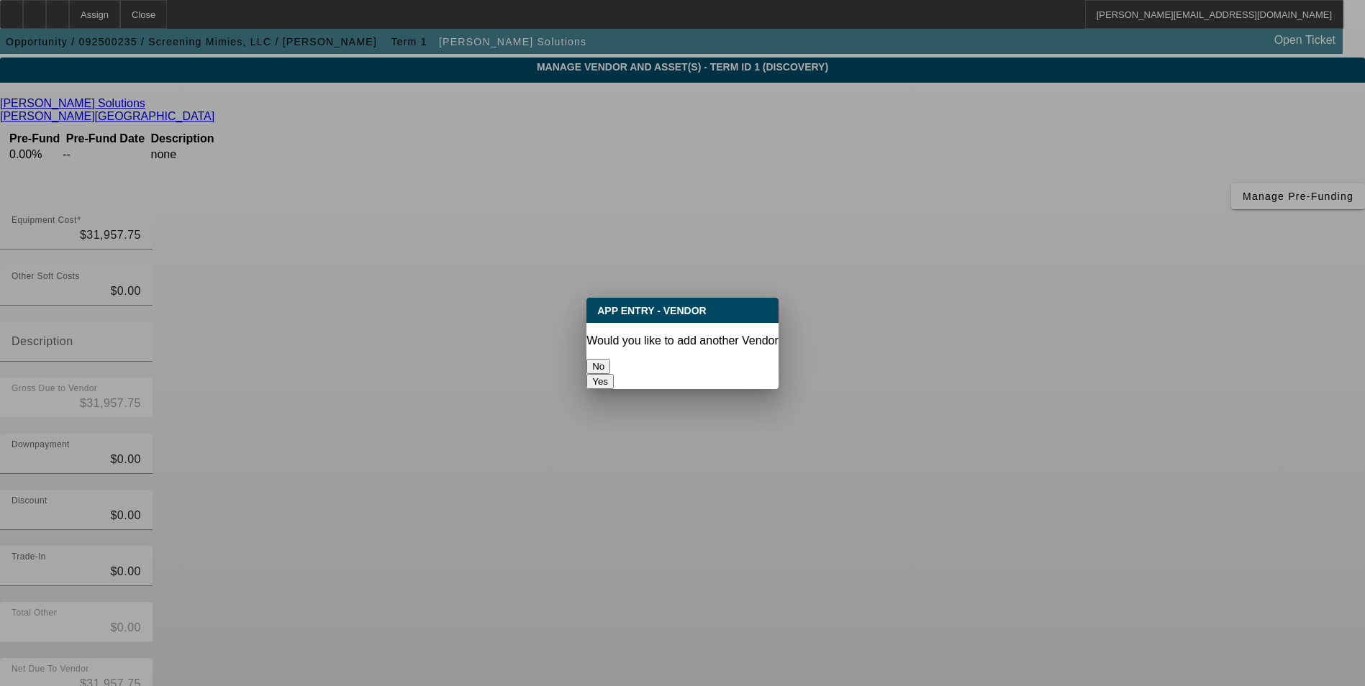
click at [610, 362] on button "No" at bounding box center [598, 366] width 24 height 15
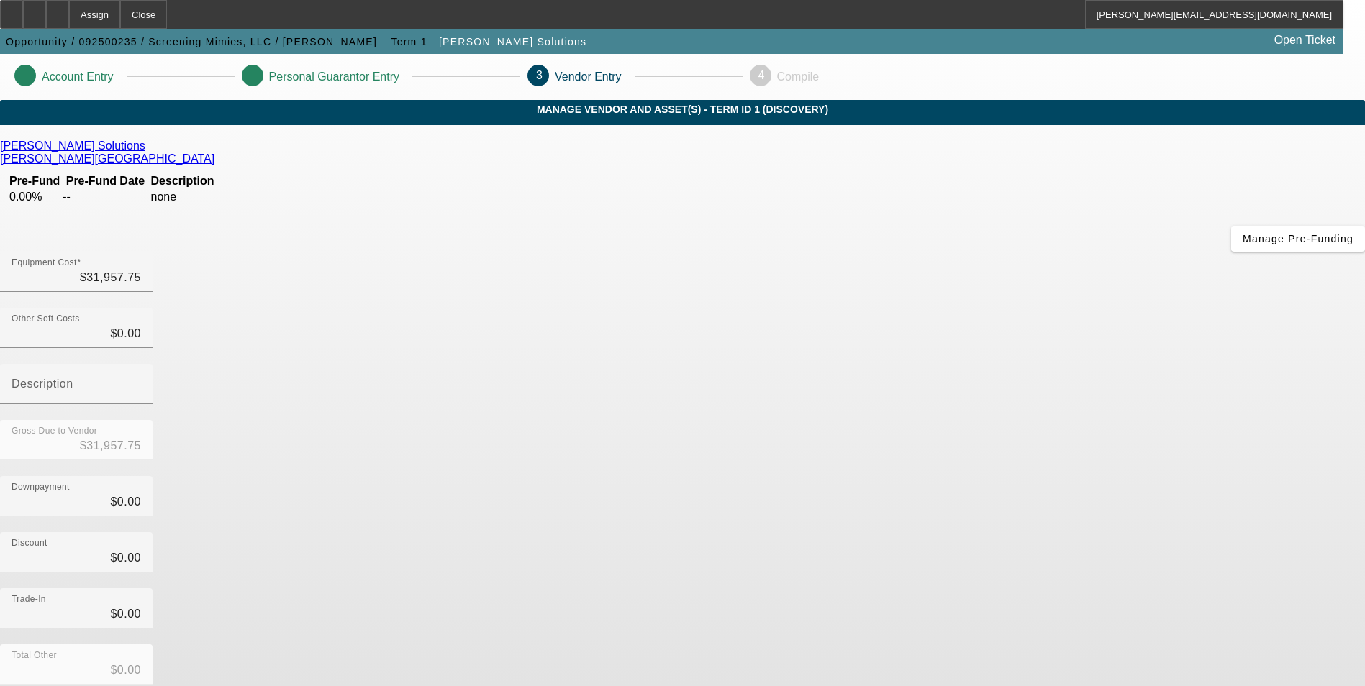
scroll to position [42, 0]
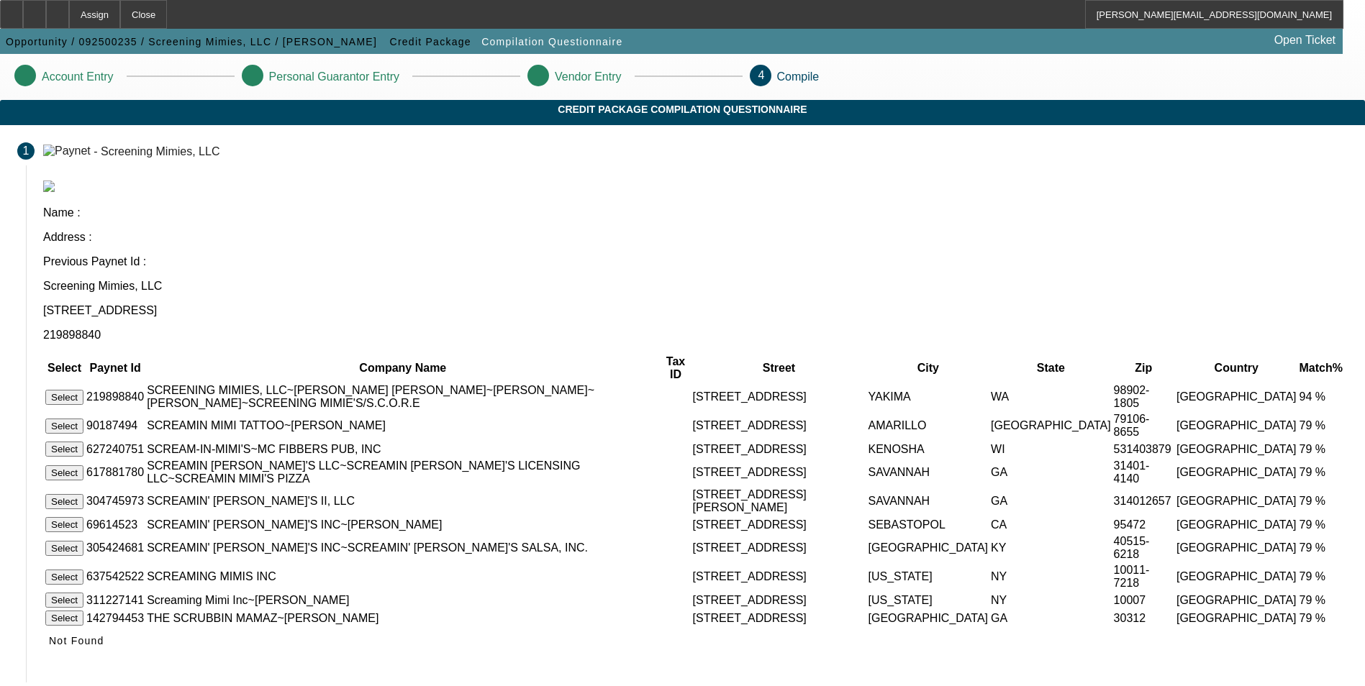
click at [83, 390] on button "Select" at bounding box center [64, 397] width 38 height 15
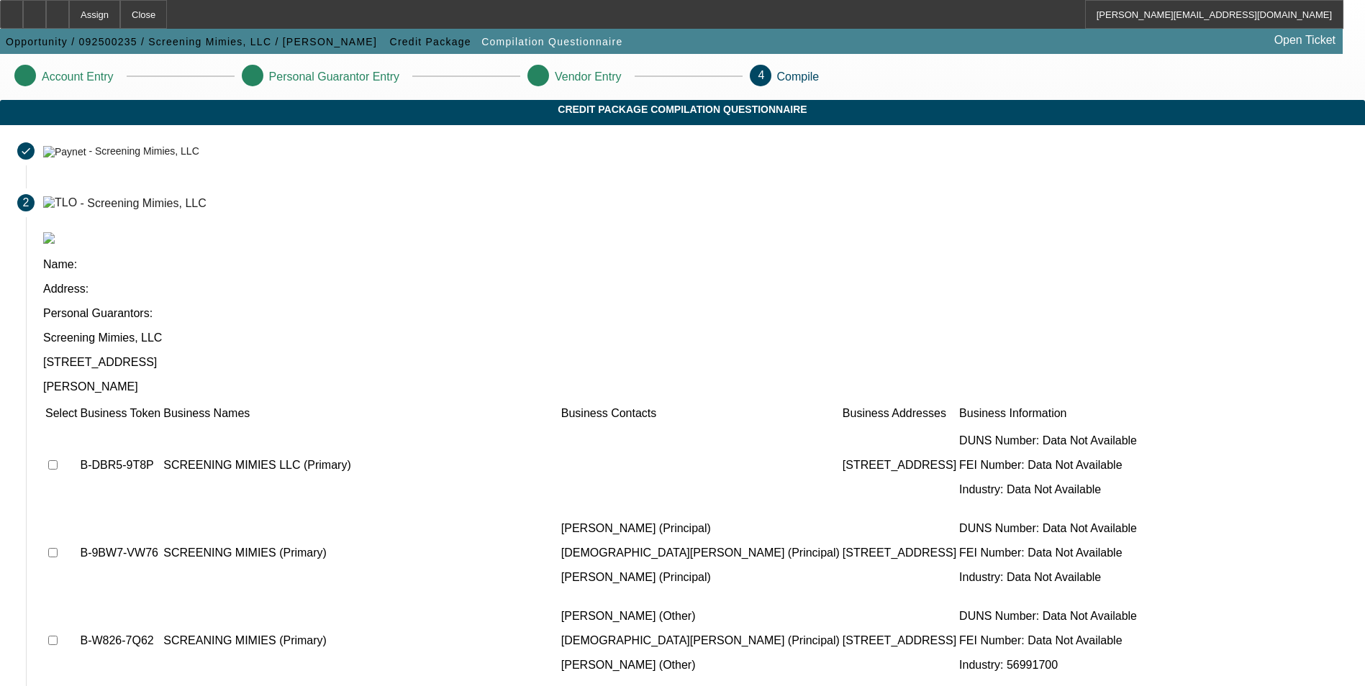
click at [58, 461] on input "checkbox" at bounding box center [52, 465] width 9 height 9
checkbox input "true"
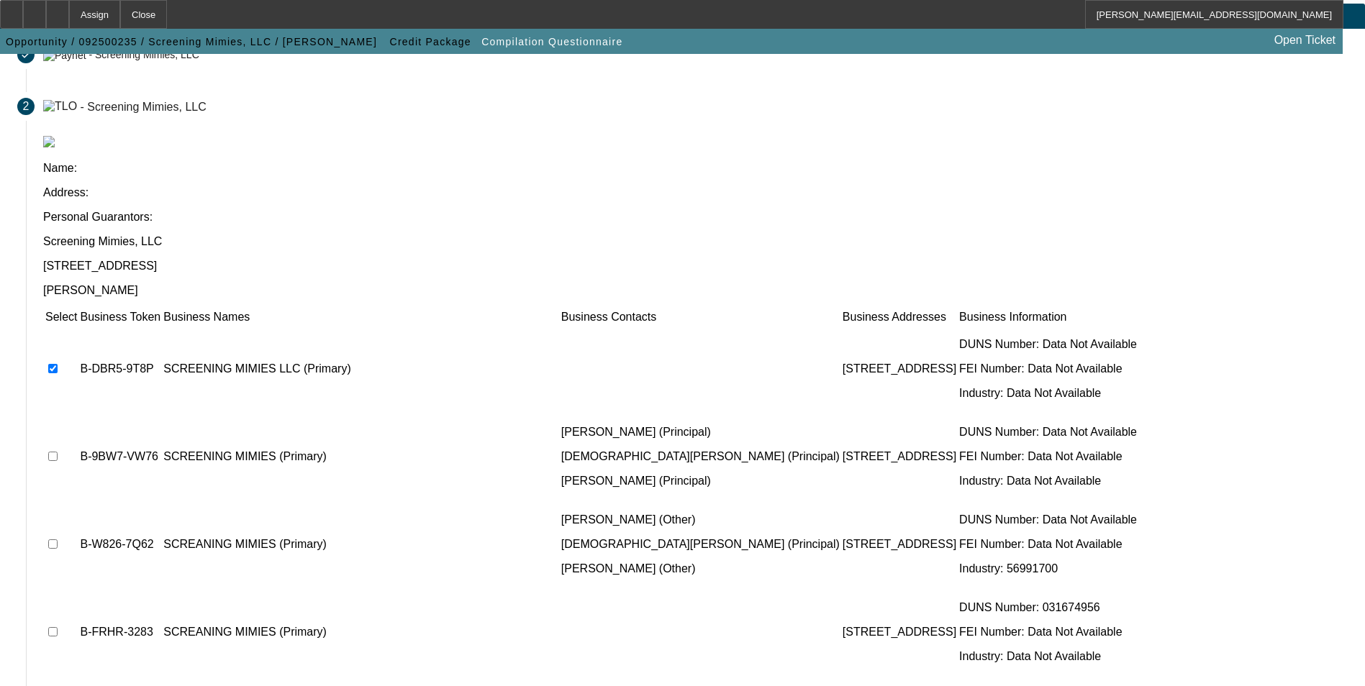
scroll to position [109, 0]
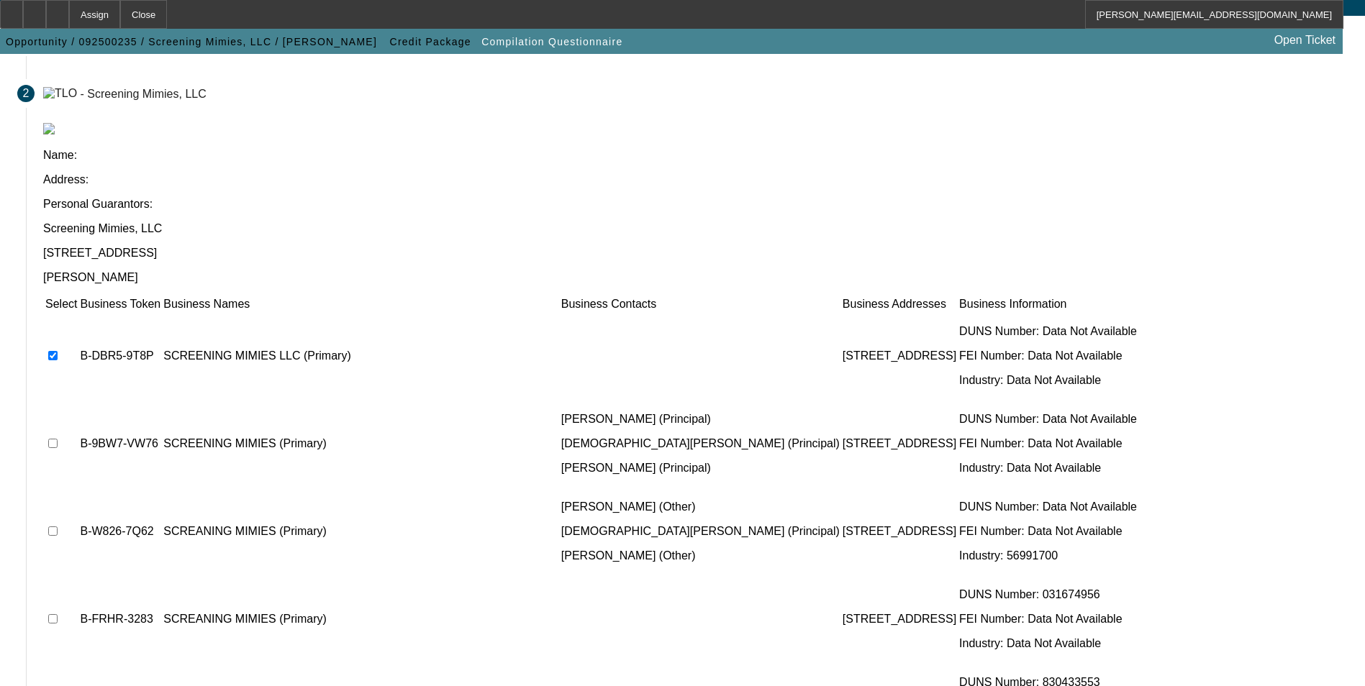
click at [58, 439] on input "checkbox" at bounding box center [52, 443] width 9 height 9
checkbox input "true"
click at [58, 527] on input "checkbox" at bounding box center [52, 531] width 9 height 9
checkbox input "true"
click at [58, 615] on input "checkbox" at bounding box center [52, 619] width 9 height 9
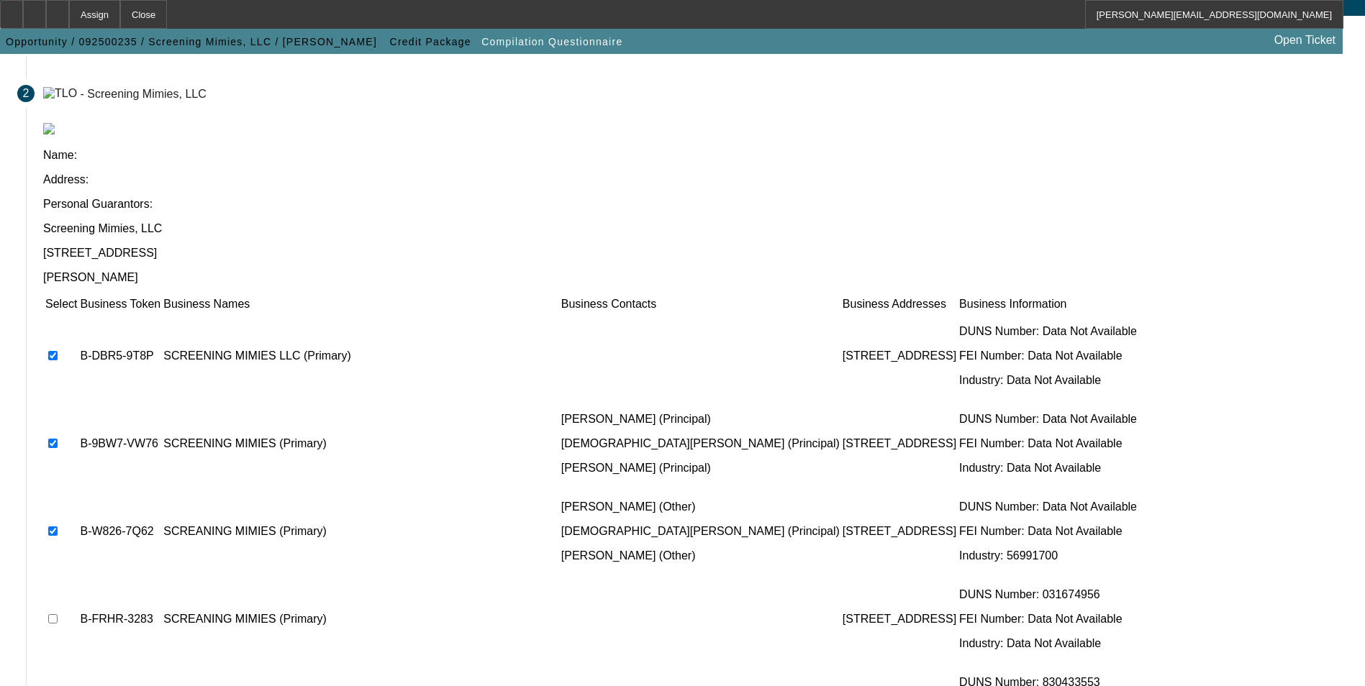
checkbox input "true"
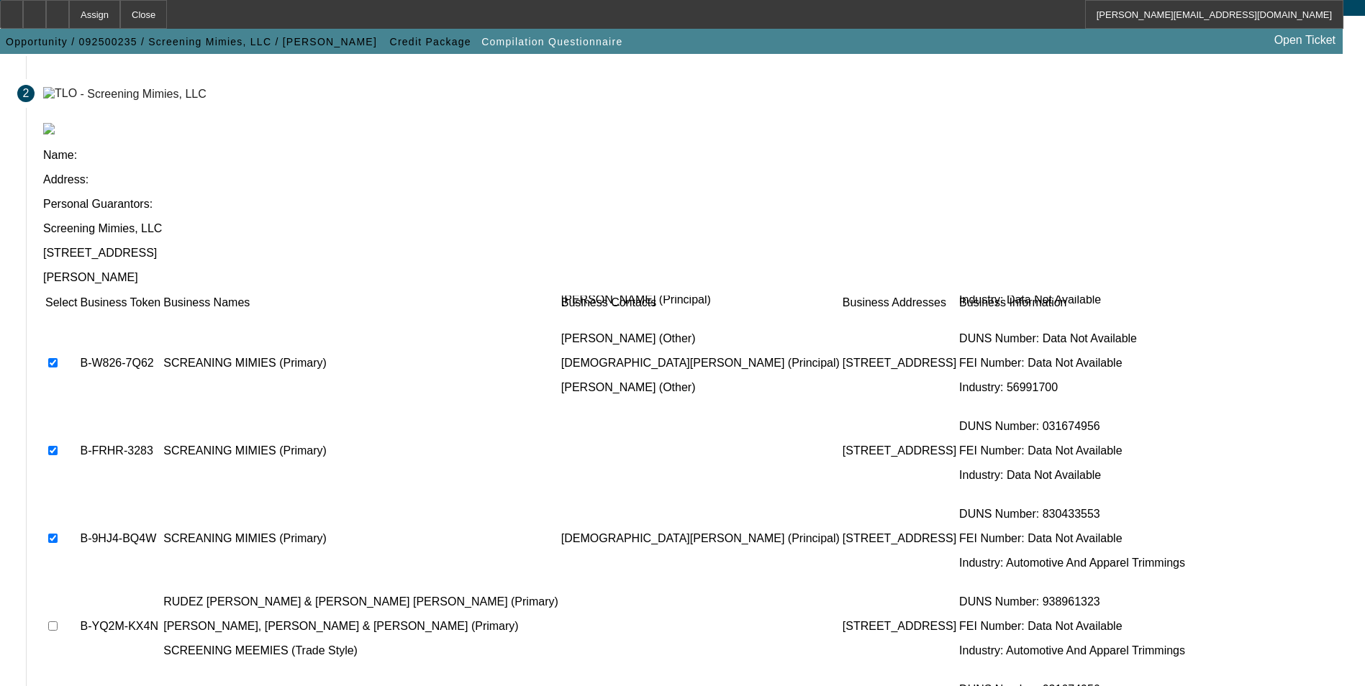
scroll to position [197, 0]
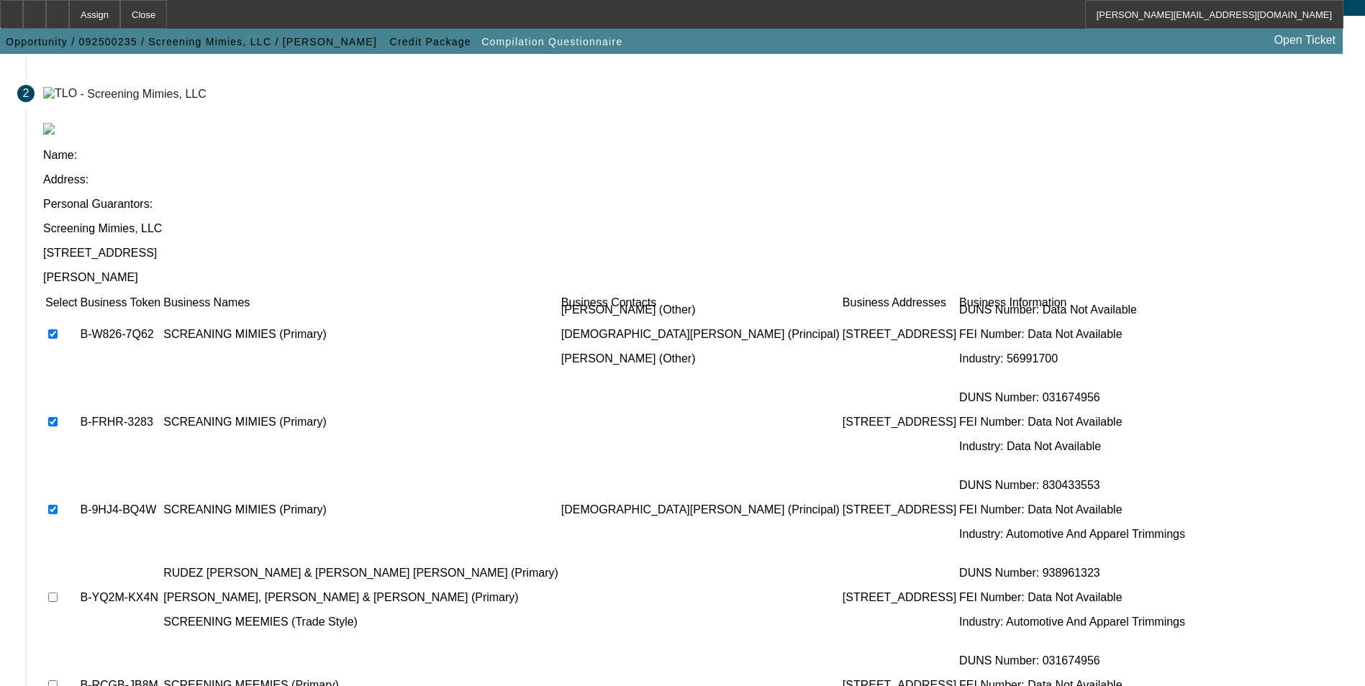
click at [58, 681] on input "checkbox" at bounding box center [52, 685] width 9 height 9
checkbox input "true"
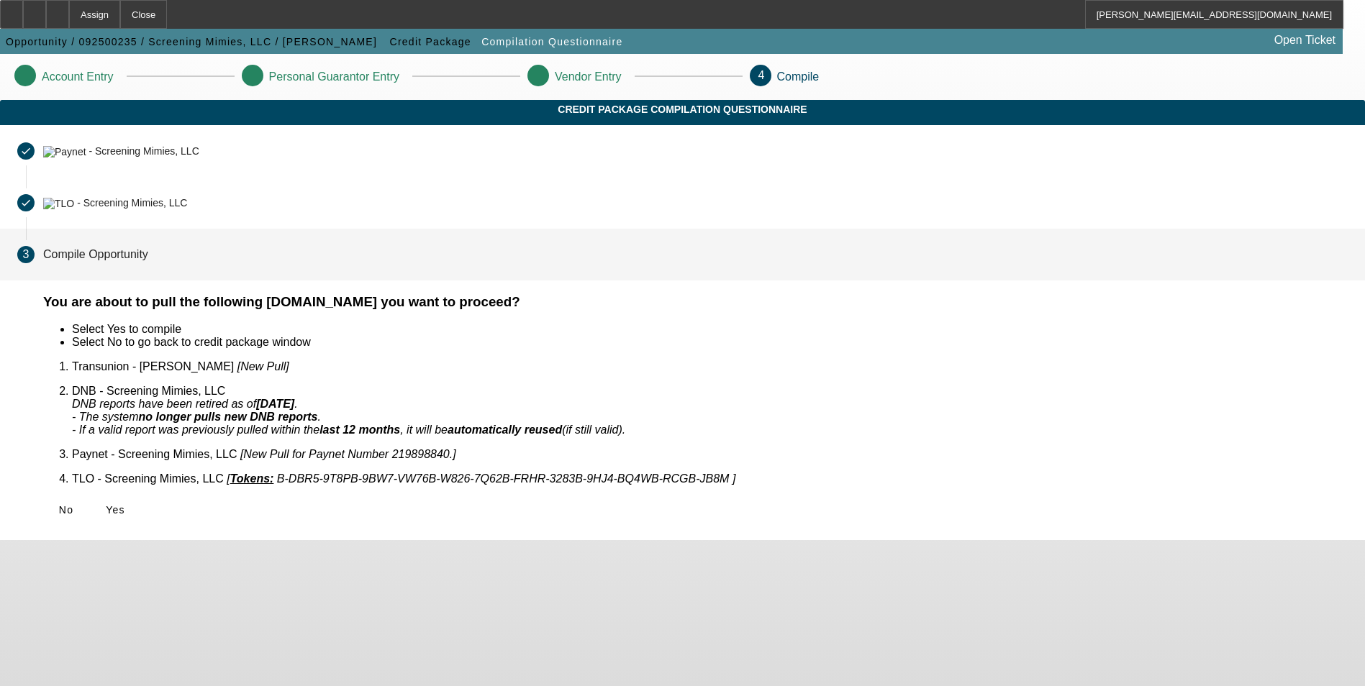
scroll to position [0, 0]
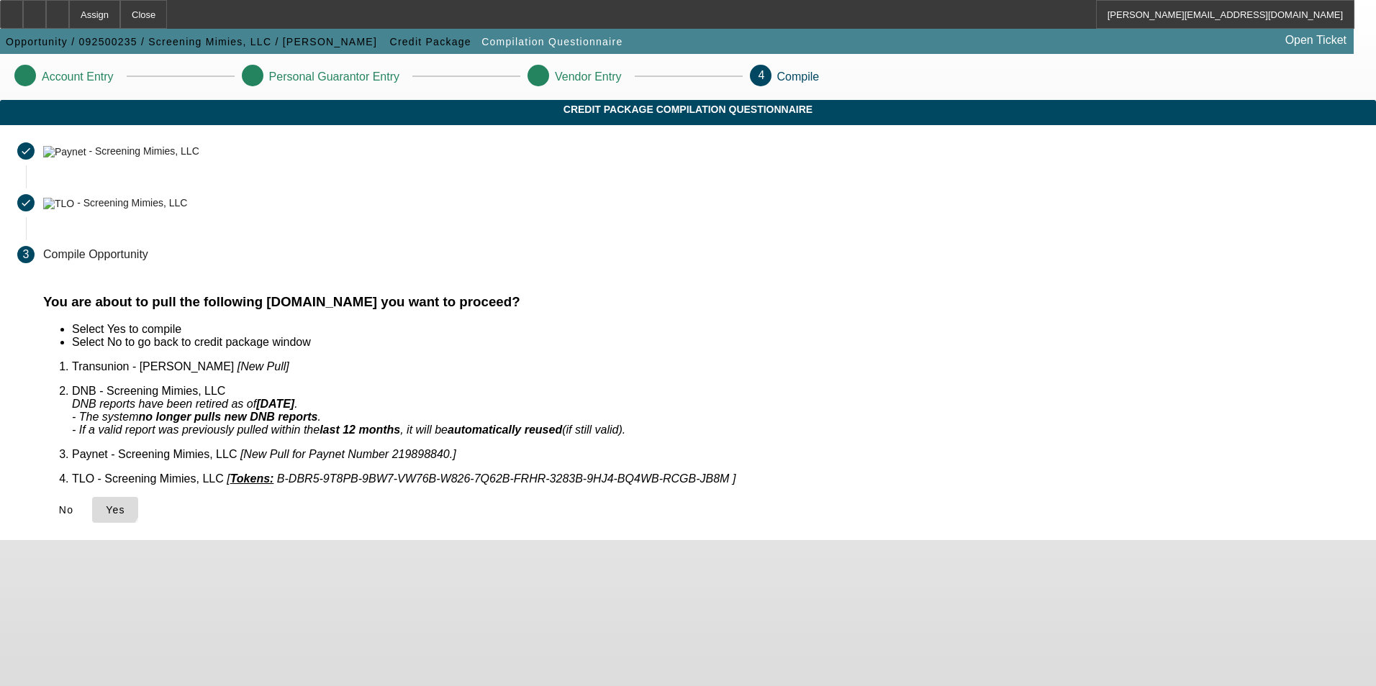
click at [106, 504] on icon at bounding box center [106, 510] width 0 height 12
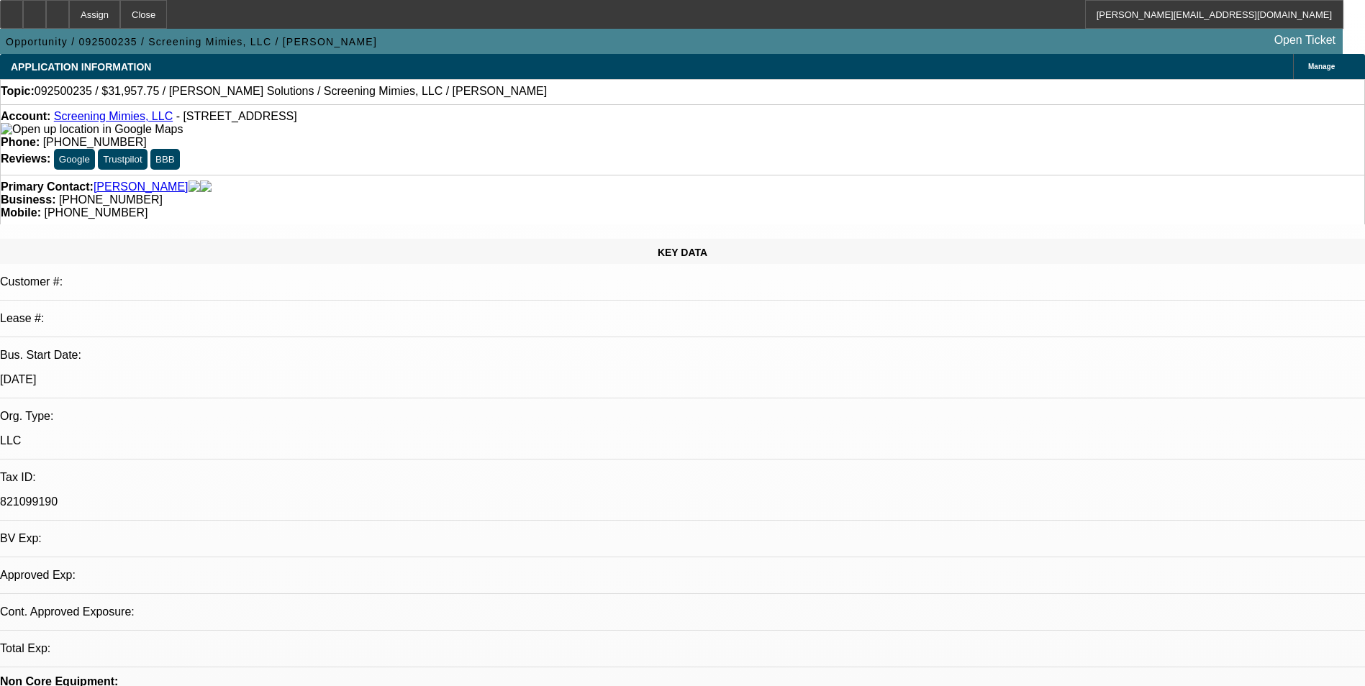
select select "0"
select select "2"
select select "0.1"
select select "1"
select select "2"
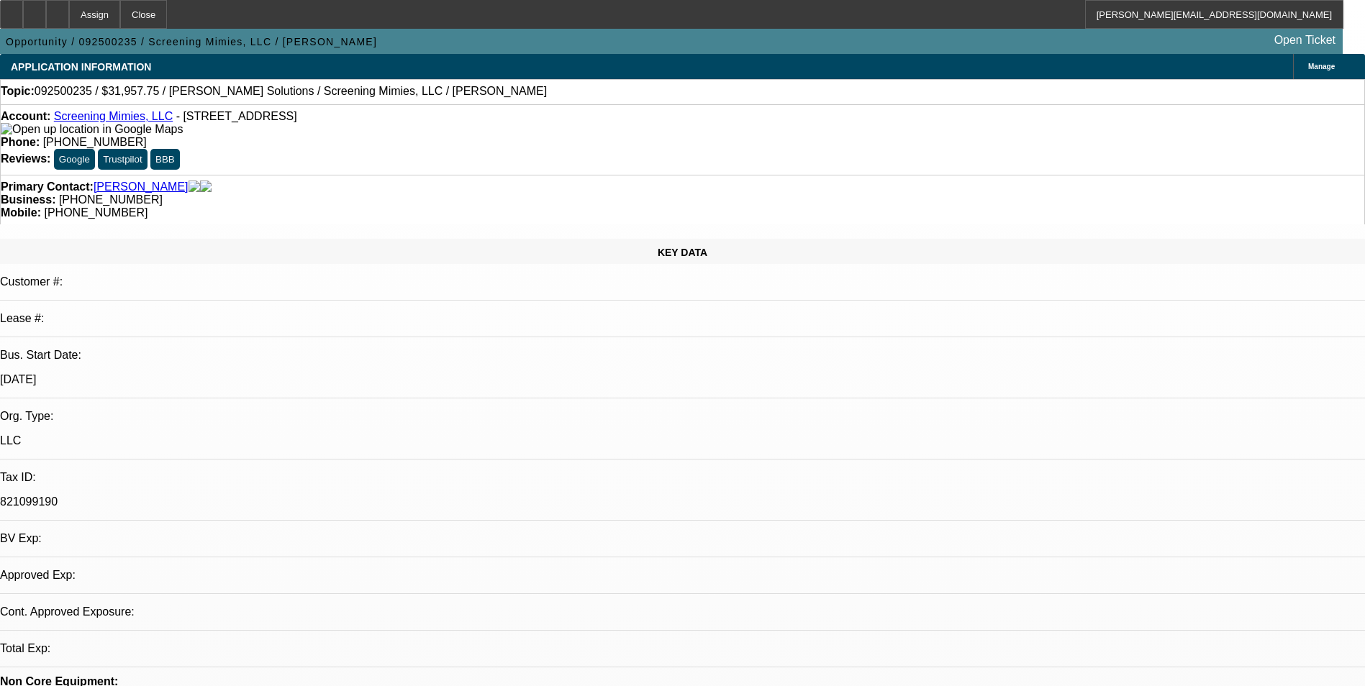
select select "4"
click at [69, 20] on div at bounding box center [57, 14] width 23 height 29
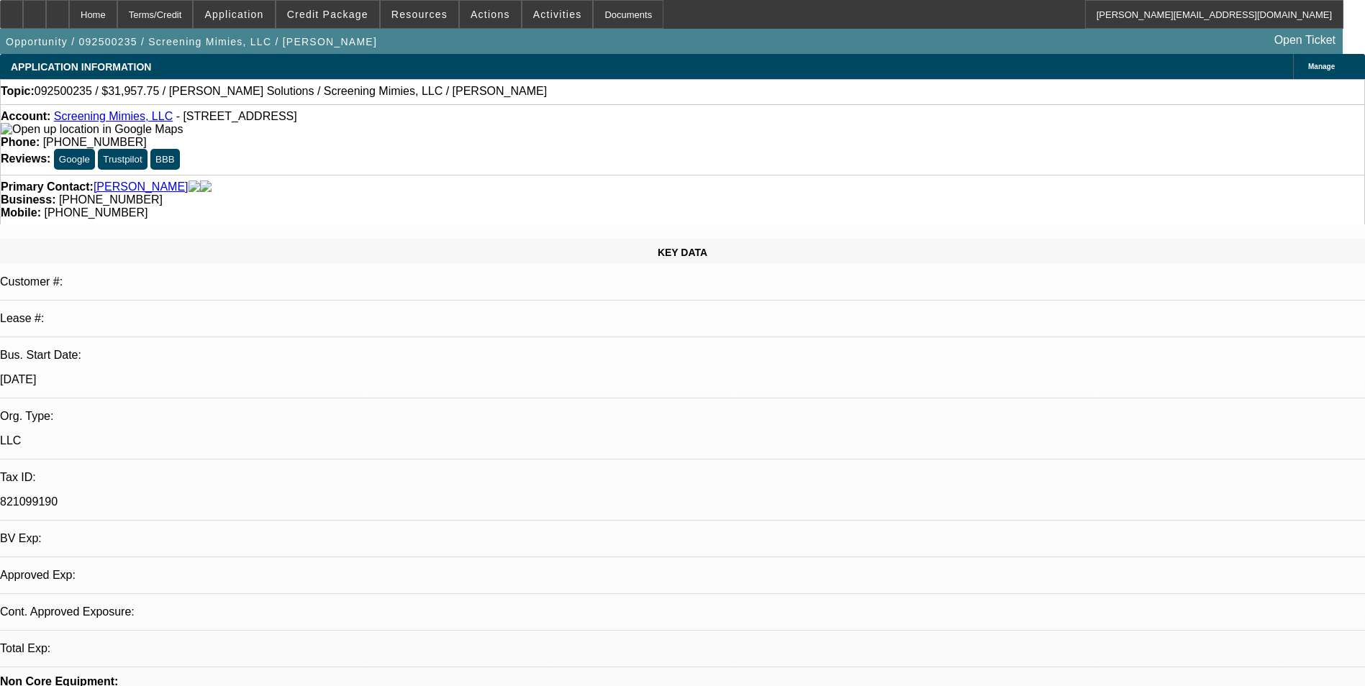
select select "0"
select select "2"
select select "0.1"
select select "4"
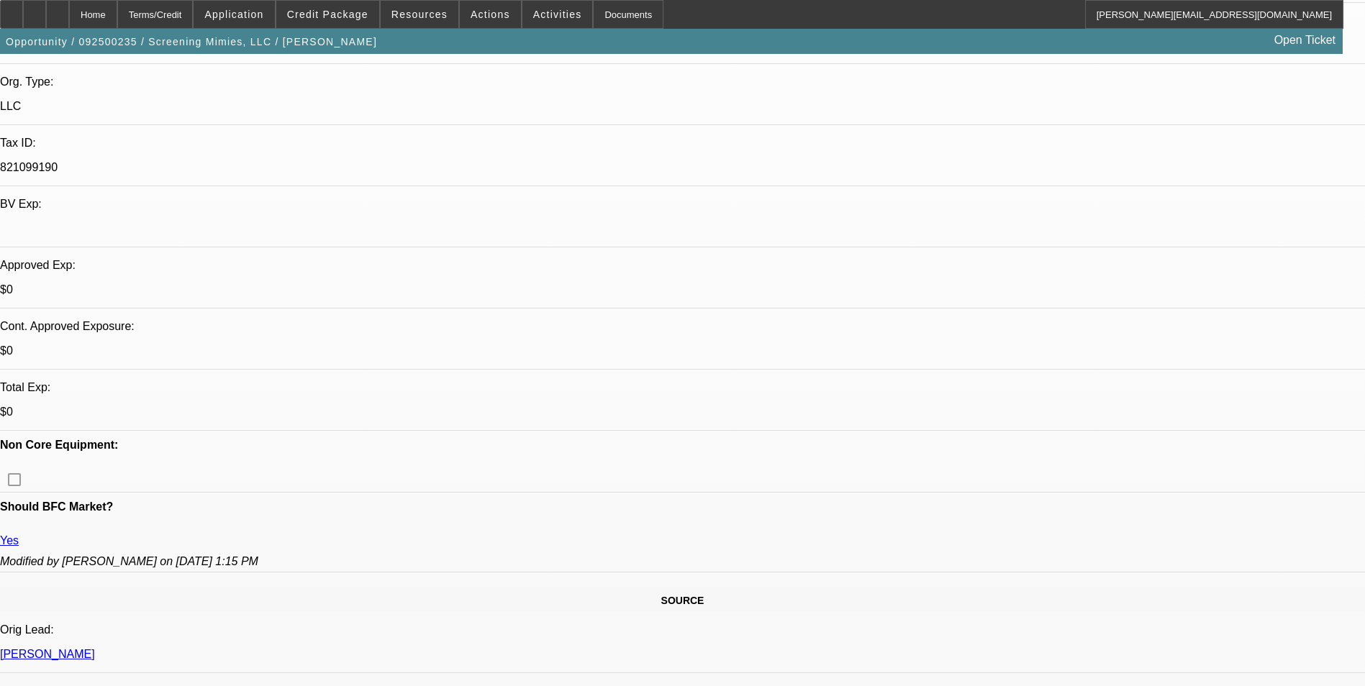
scroll to position [360, 0]
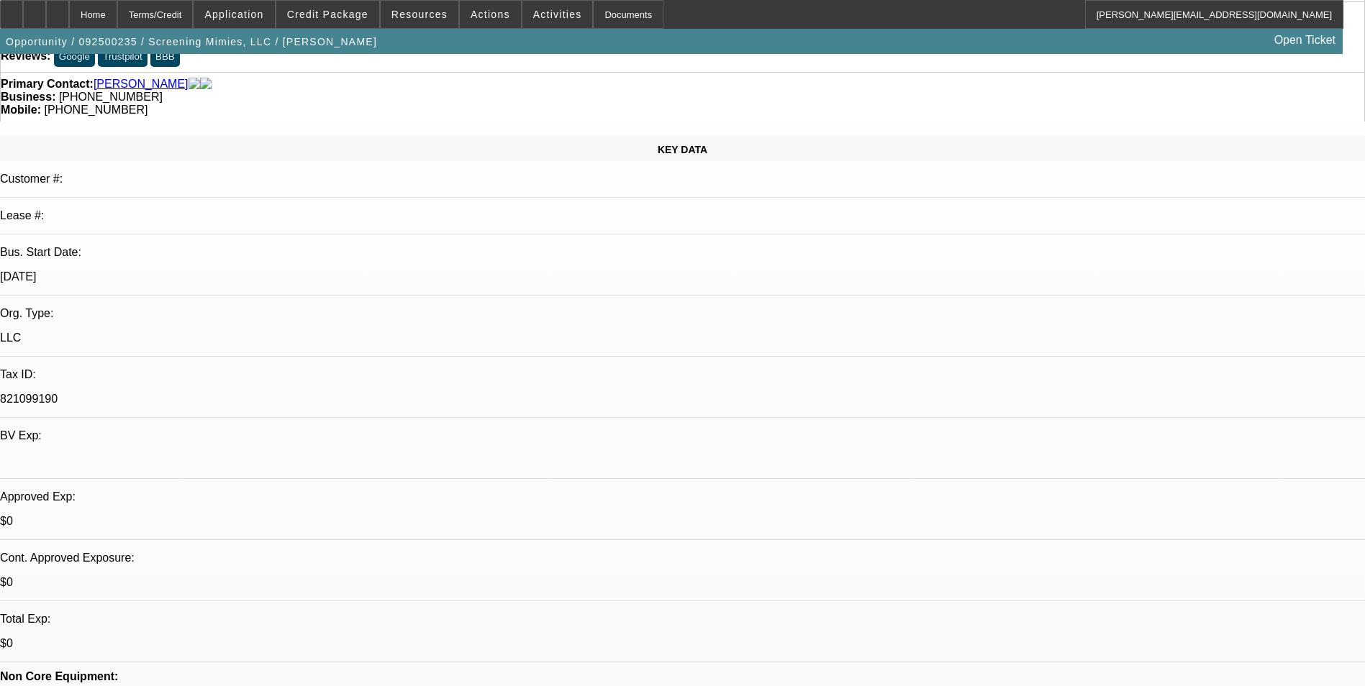
scroll to position [0, 0]
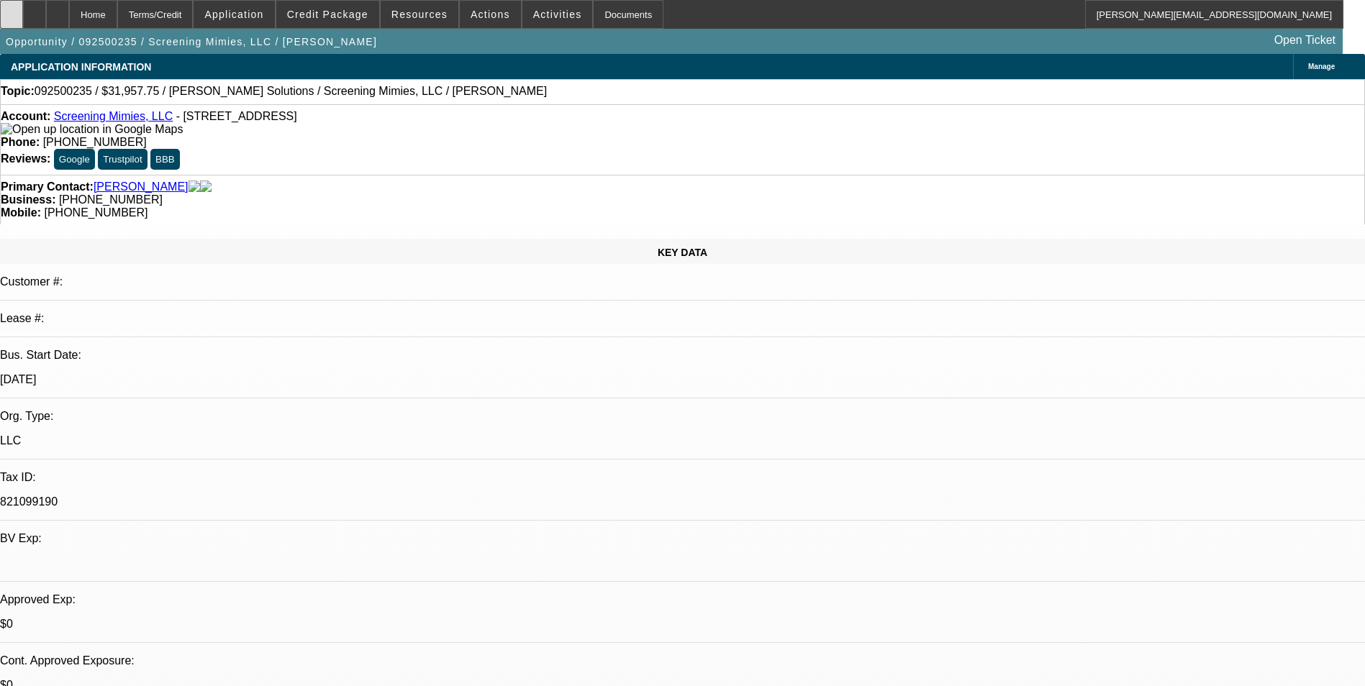
click at [12, 9] on icon at bounding box center [12, 9] width 0 height 0
click at [46, 22] on div at bounding box center [34, 14] width 23 height 29
click at [355, 18] on span "Credit Package" at bounding box center [327, 15] width 81 height 12
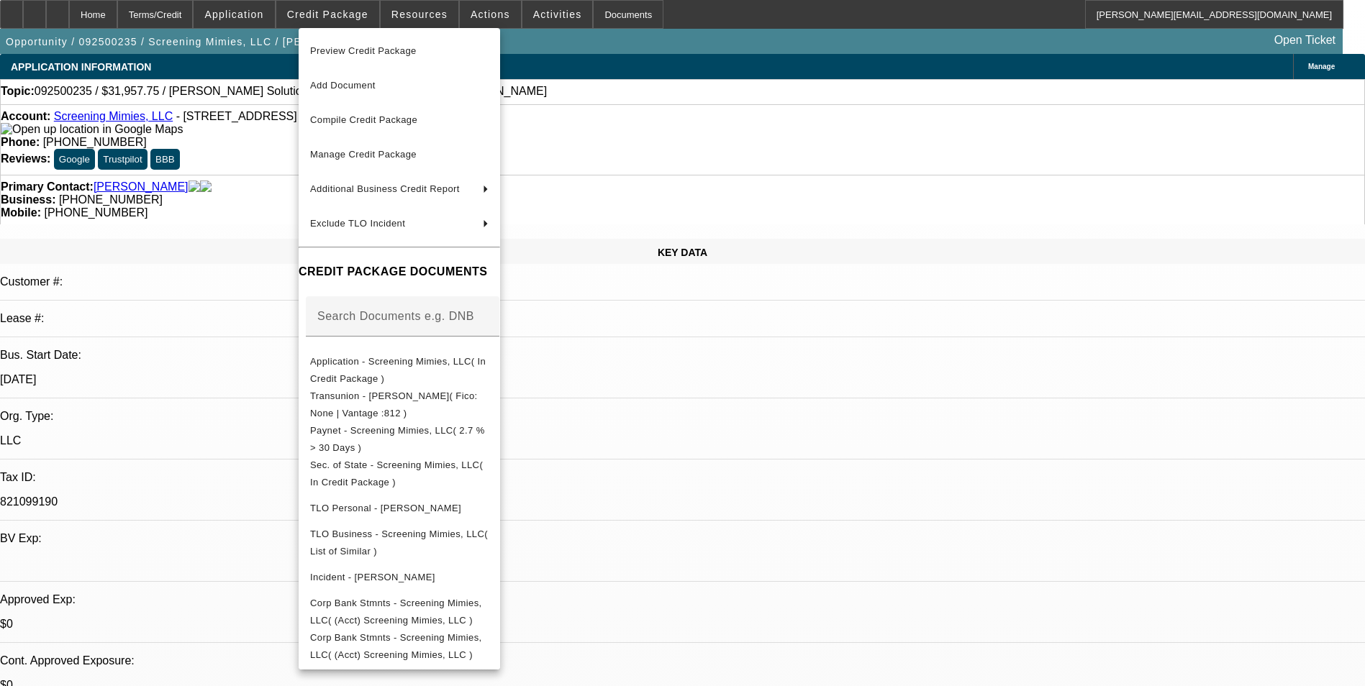
click at [726, 416] on div at bounding box center [682, 343] width 1365 height 686
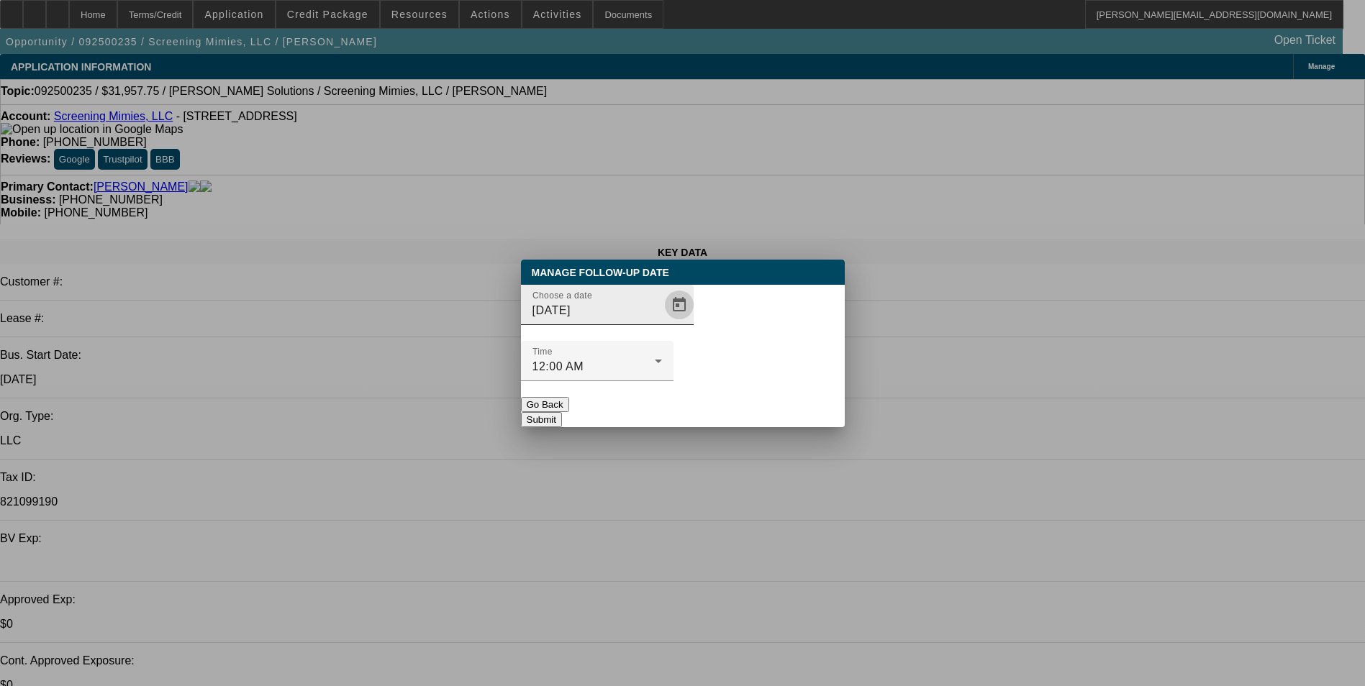
click at [662, 322] on span "Open calendar" at bounding box center [679, 305] width 35 height 35
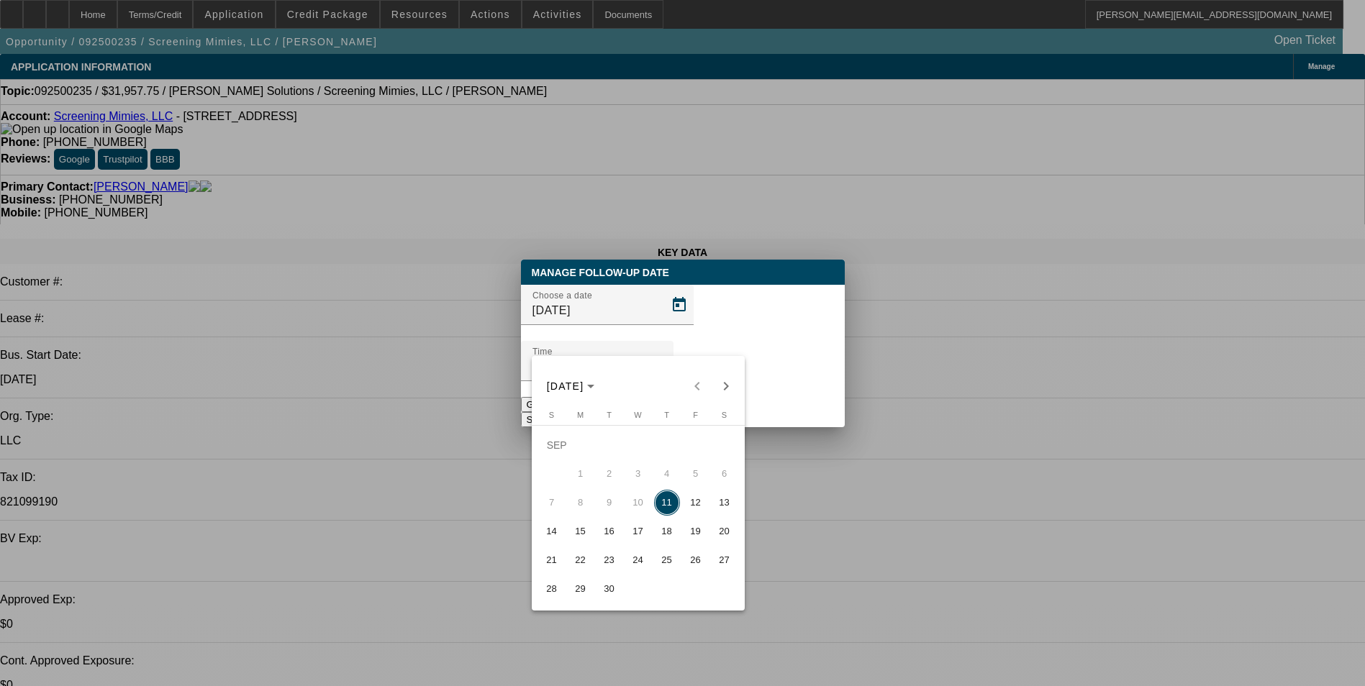
drag, startPoint x: 692, startPoint y: 509, endPoint x: 738, endPoint y: 437, distance: 85.7
click at [693, 509] on span "12" at bounding box center [696, 503] width 26 height 26
type input "9/12/2025"
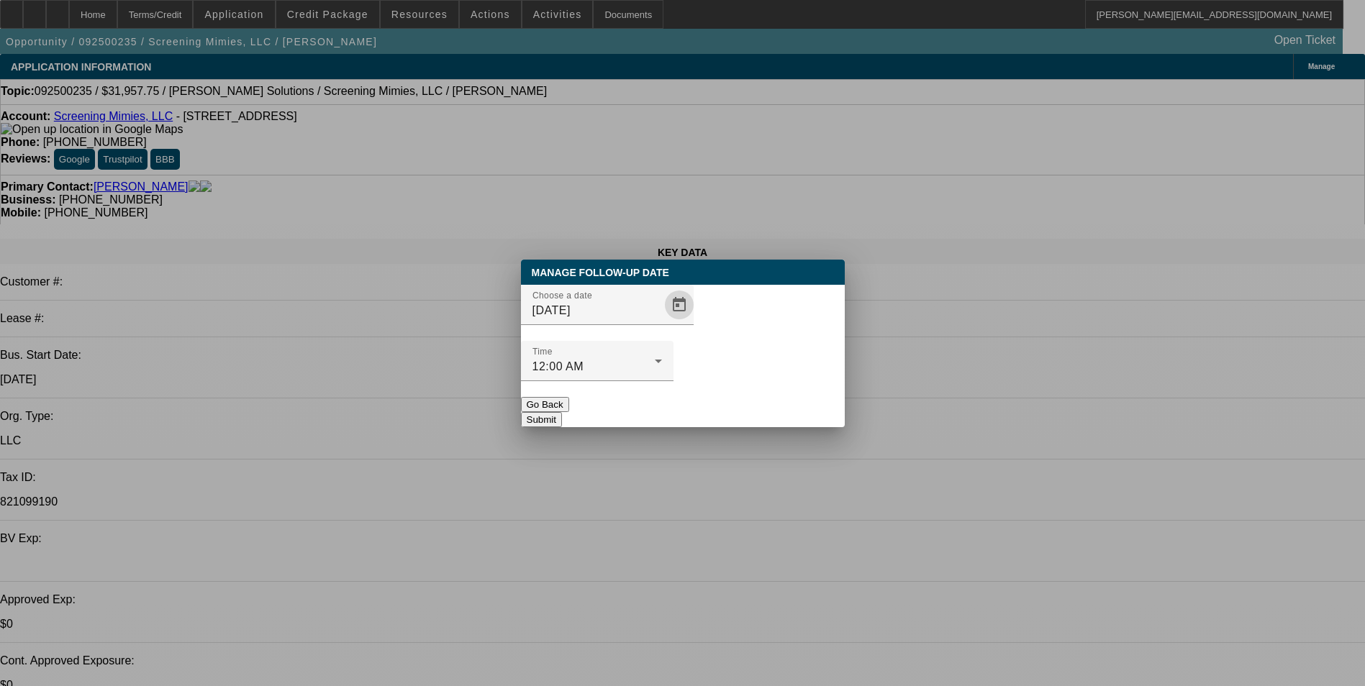
click at [674, 381] on div at bounding box center [597, 389] width 153 height 16
click at [562, 412] on button "Submit" at bounding box center [541, 419] width 41 height 15
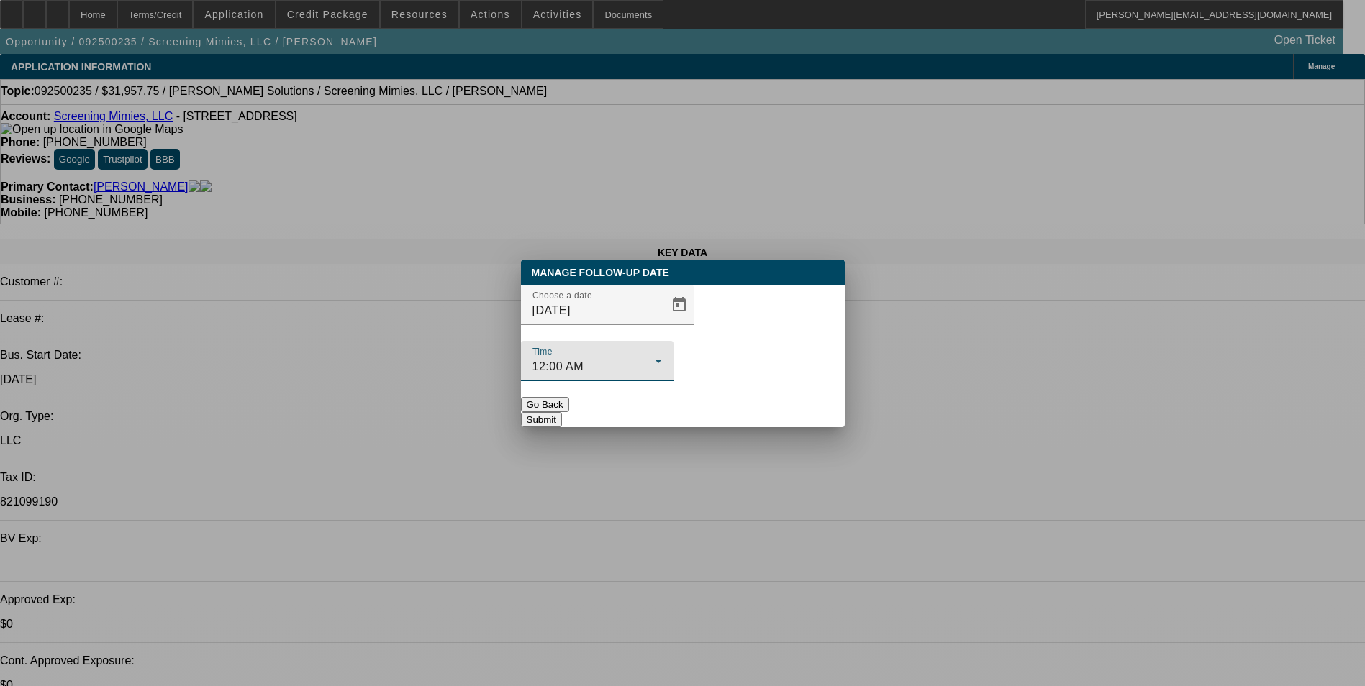
click at [655, 358] on div "12:00 AM" at bounding box center [593, 366] width 122 height 17
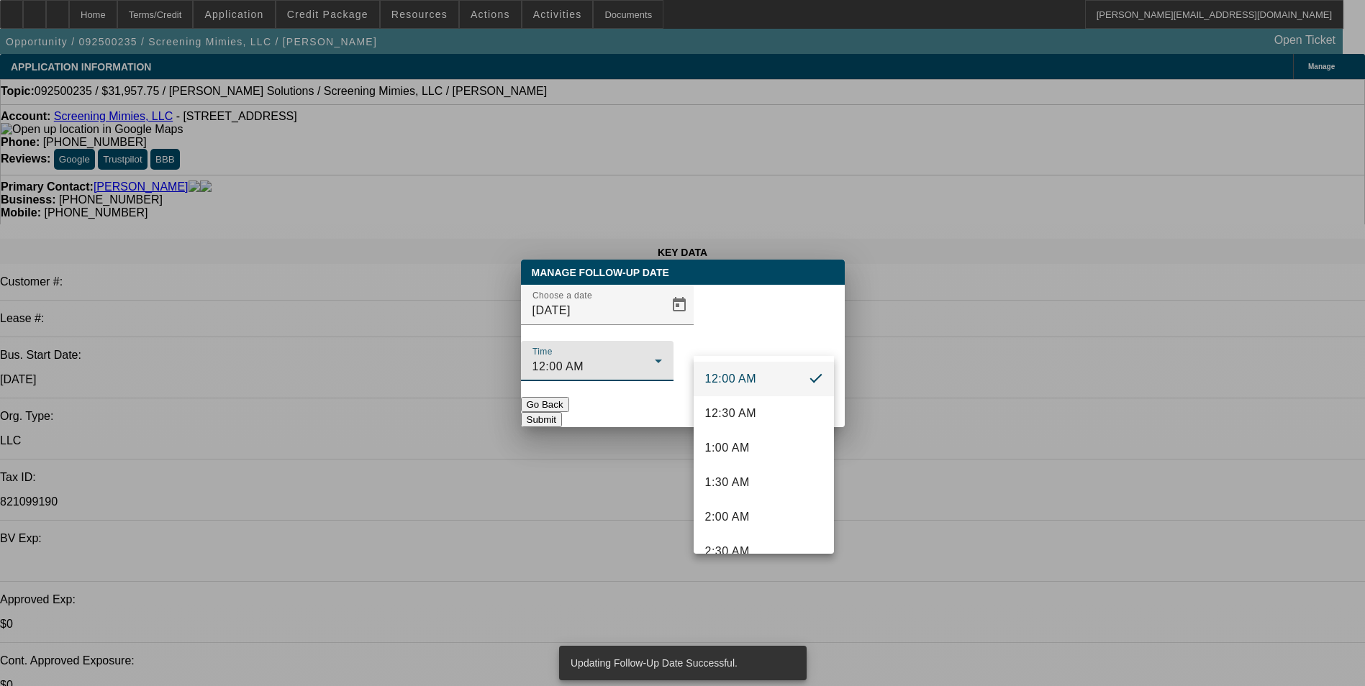
click at [661, 343] on div at bounding box center [682, 343] width 1365 height 686
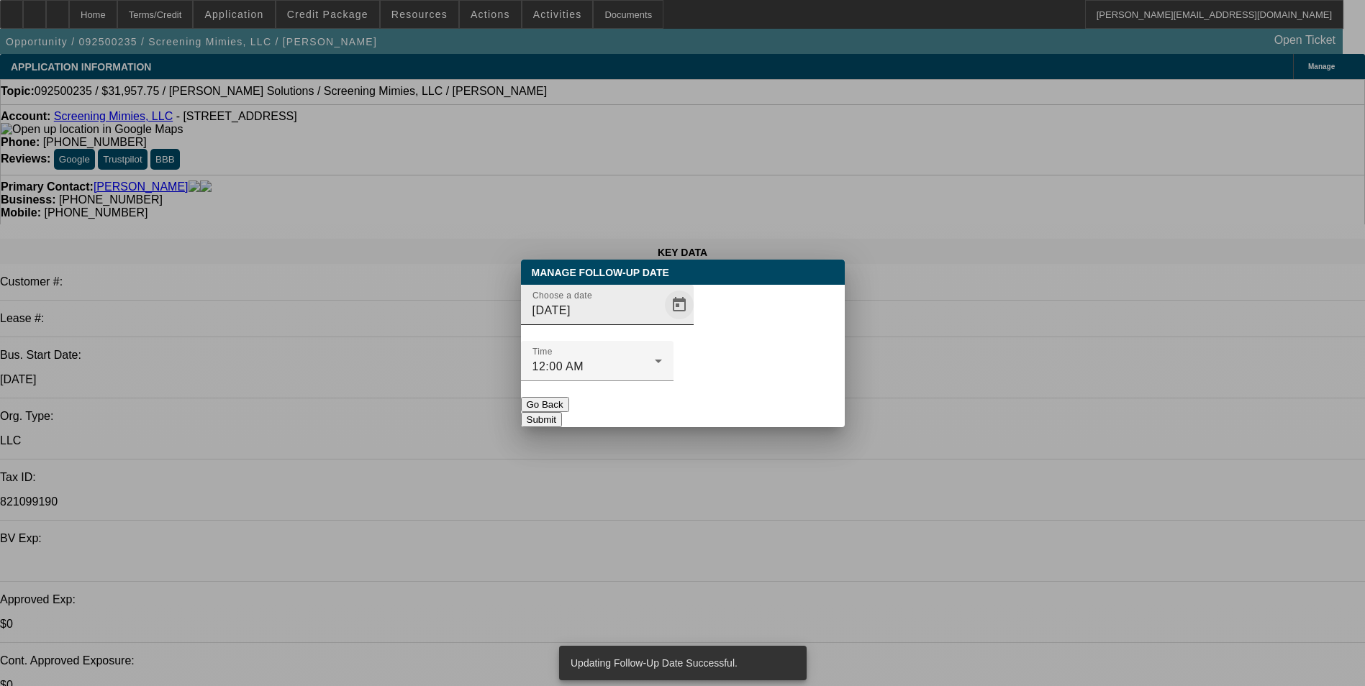
click at [662, 322] on span "Open calendar" at bounding box center [679, 305] width 35 height 35
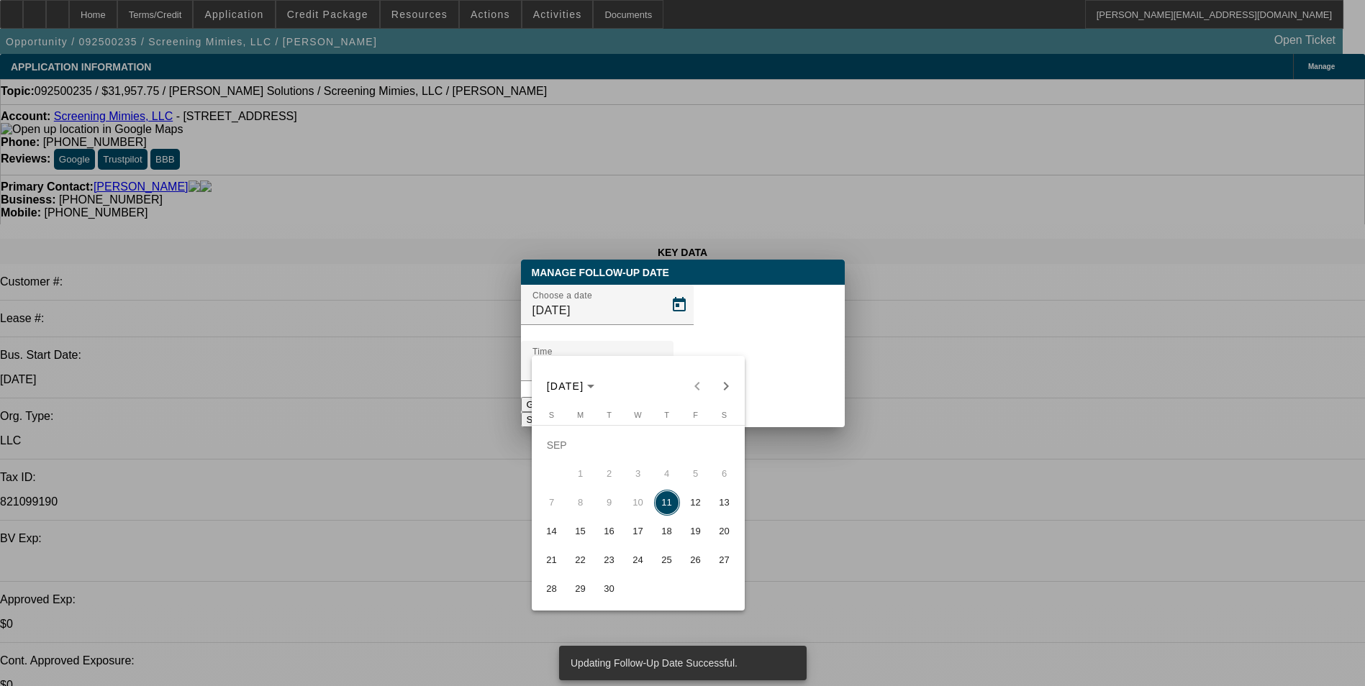
click at [696, 503] on span "12" at bounding box center [696, 503] width 26 height 26
type input "9/12/2025"
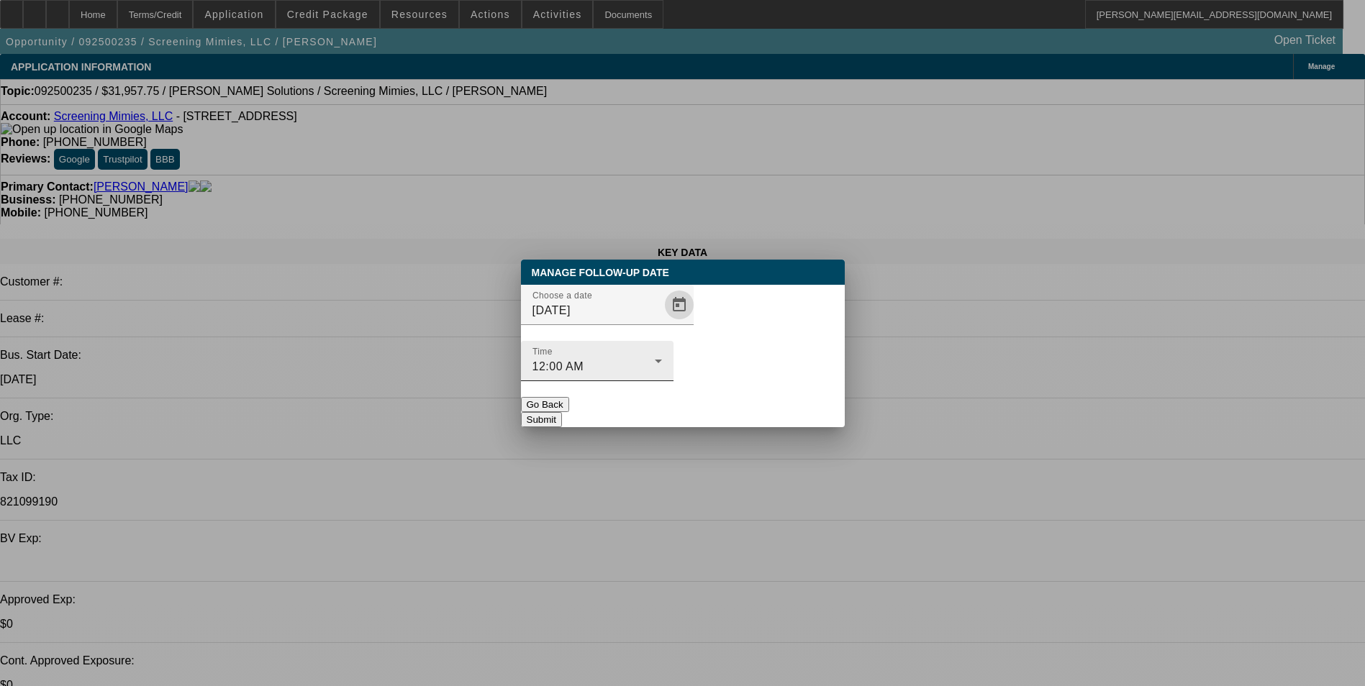
click at [655, 358] on div "12:00 AM" at bounding box center [593, 366] width 122 height 17
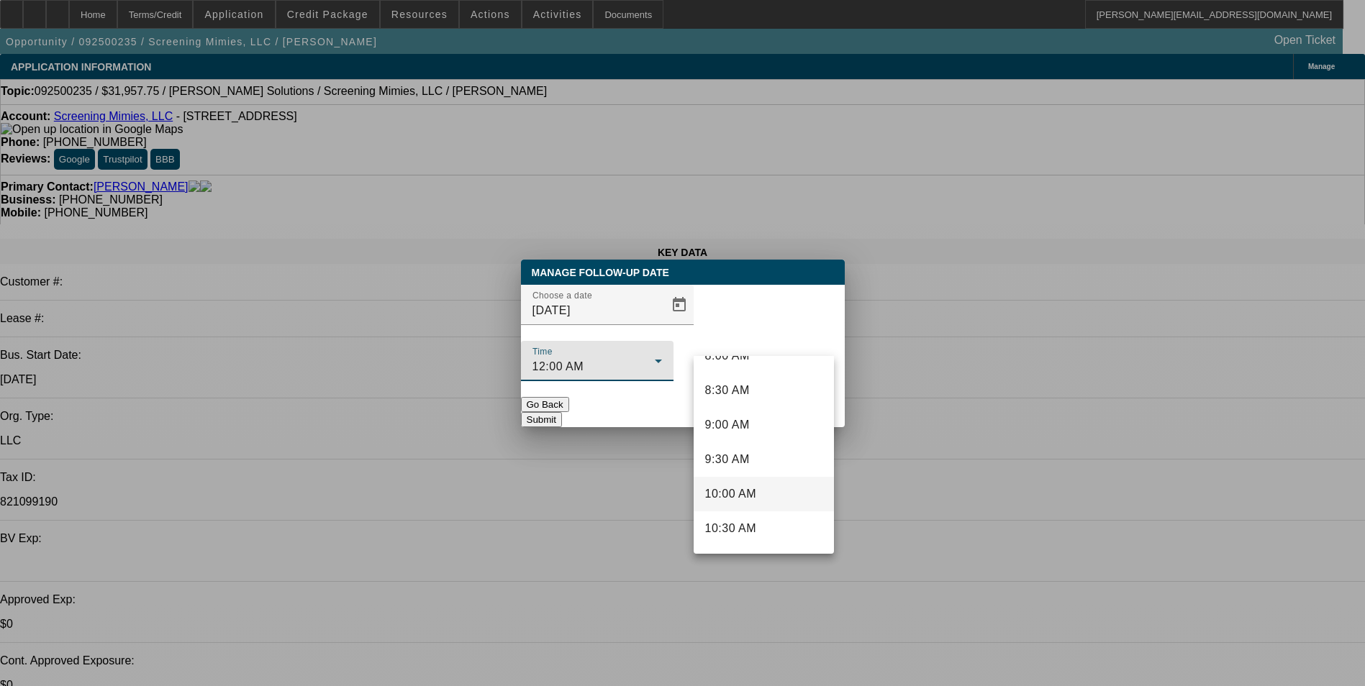
scroll to position [792, 0]
click at [765, 414] on mat-option "12:00 PM" at bounding box center [764, 416] width 140 height 35
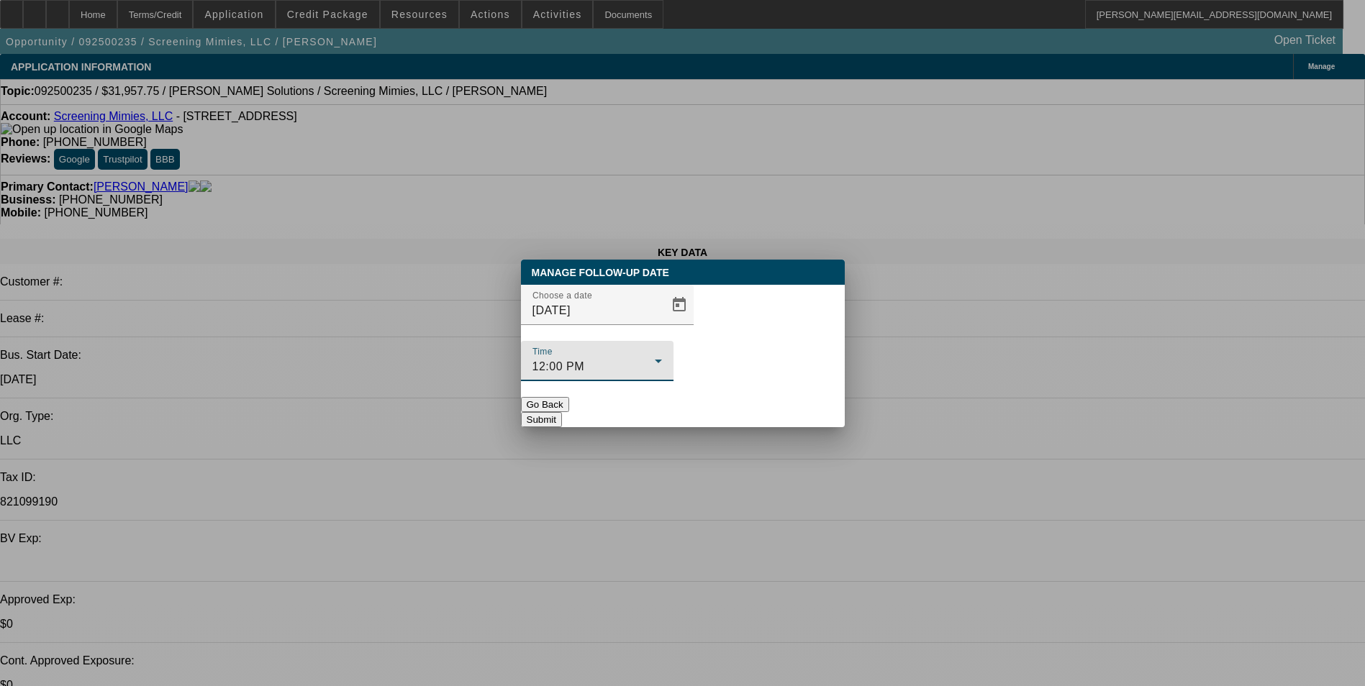
click at [562, 412] on button "Submit" at bounding box center [541, 419] width 41 height 15
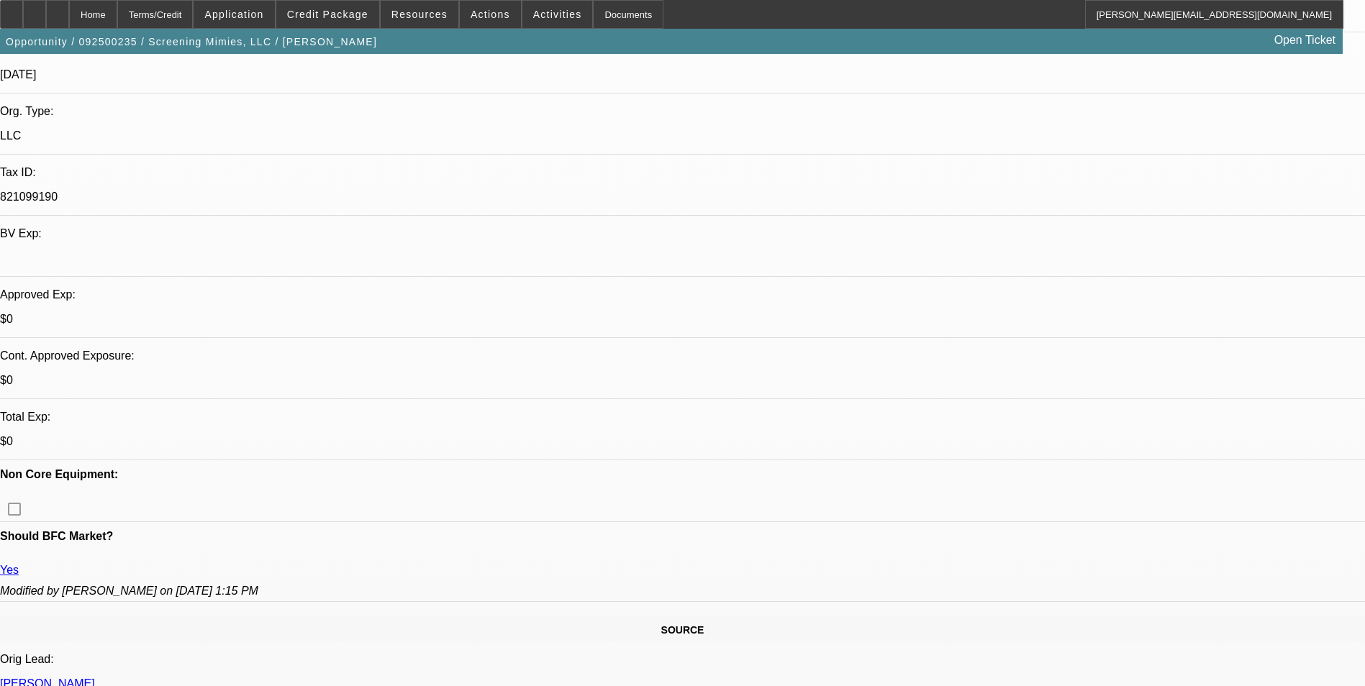
scroll to position [288, 0]
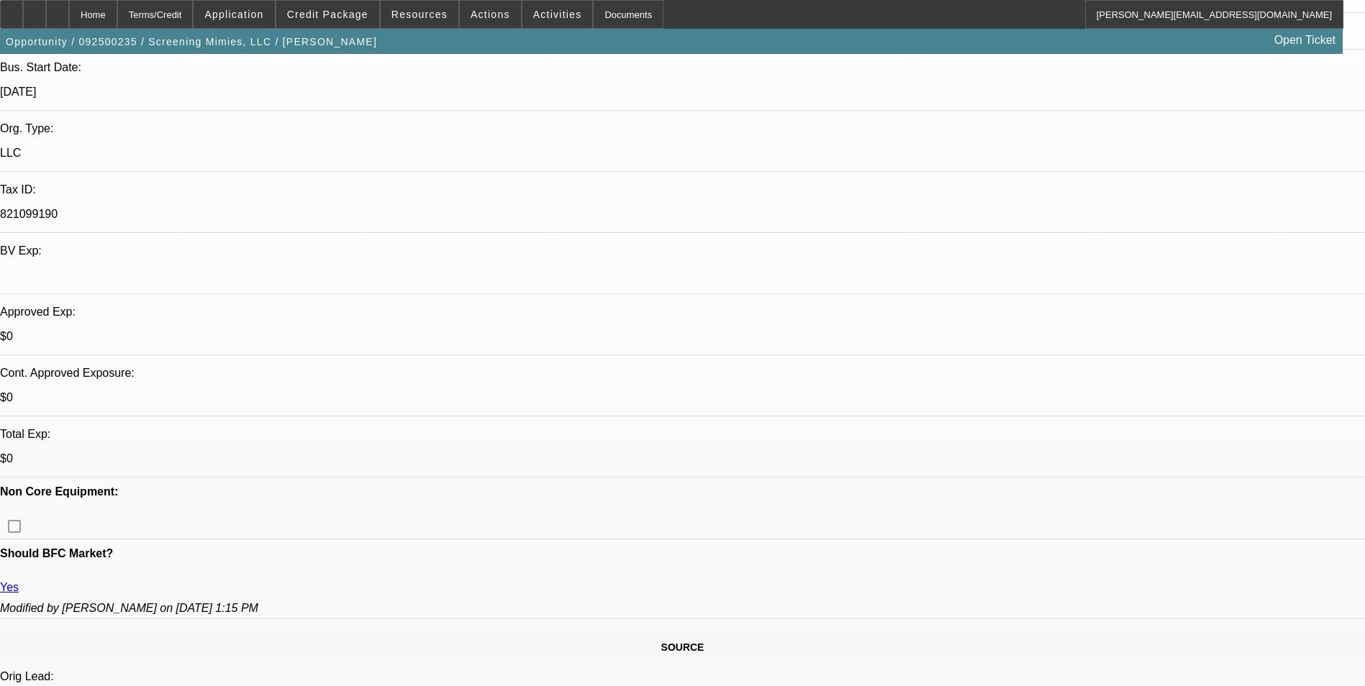
click at [345, 18] on span "Credit Package" at bounding box center [327, 15] width 81 height 12
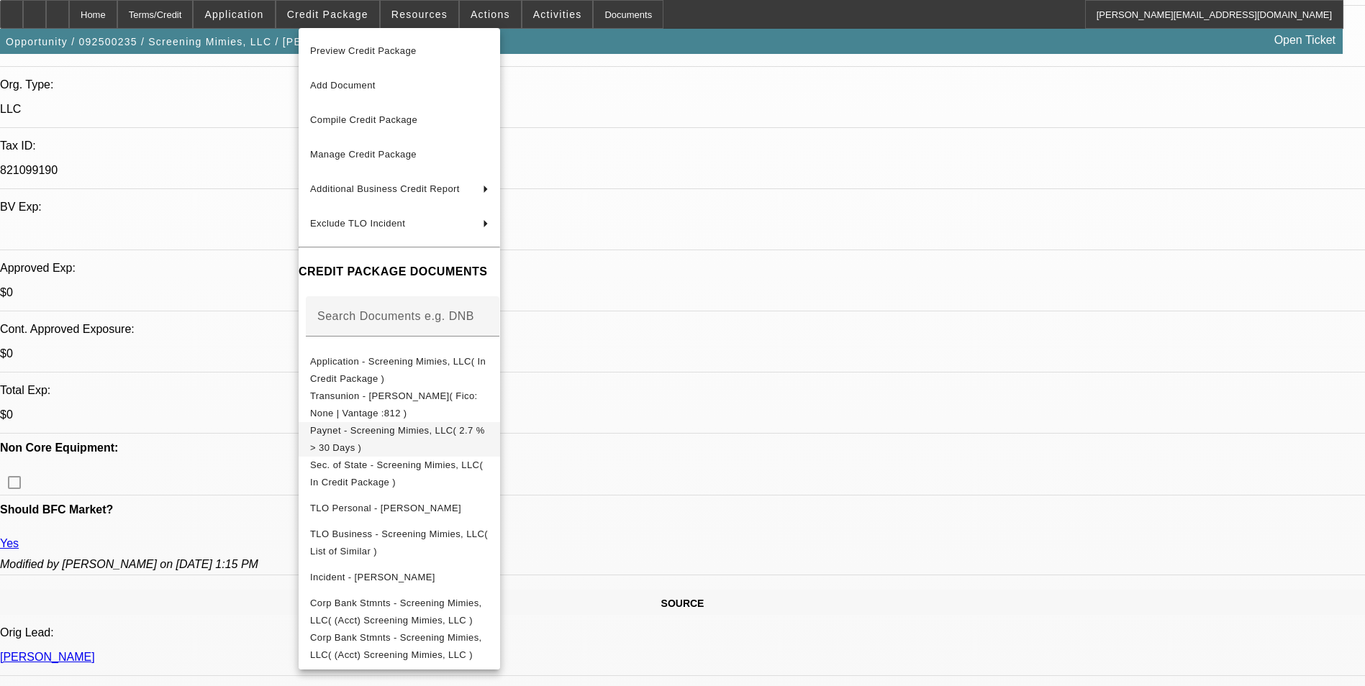
scroll to position [576, 0]
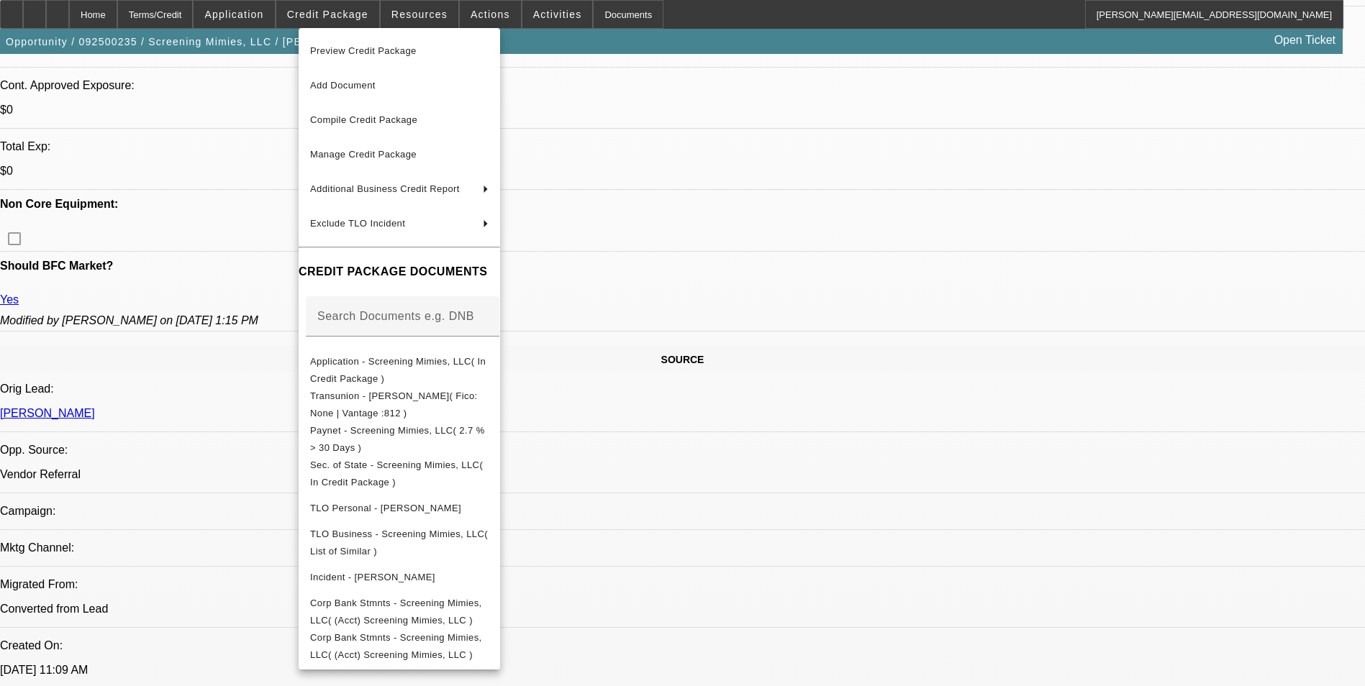
click at [969, 571] on div at bounding box center [682, 343] width 1365 height 686
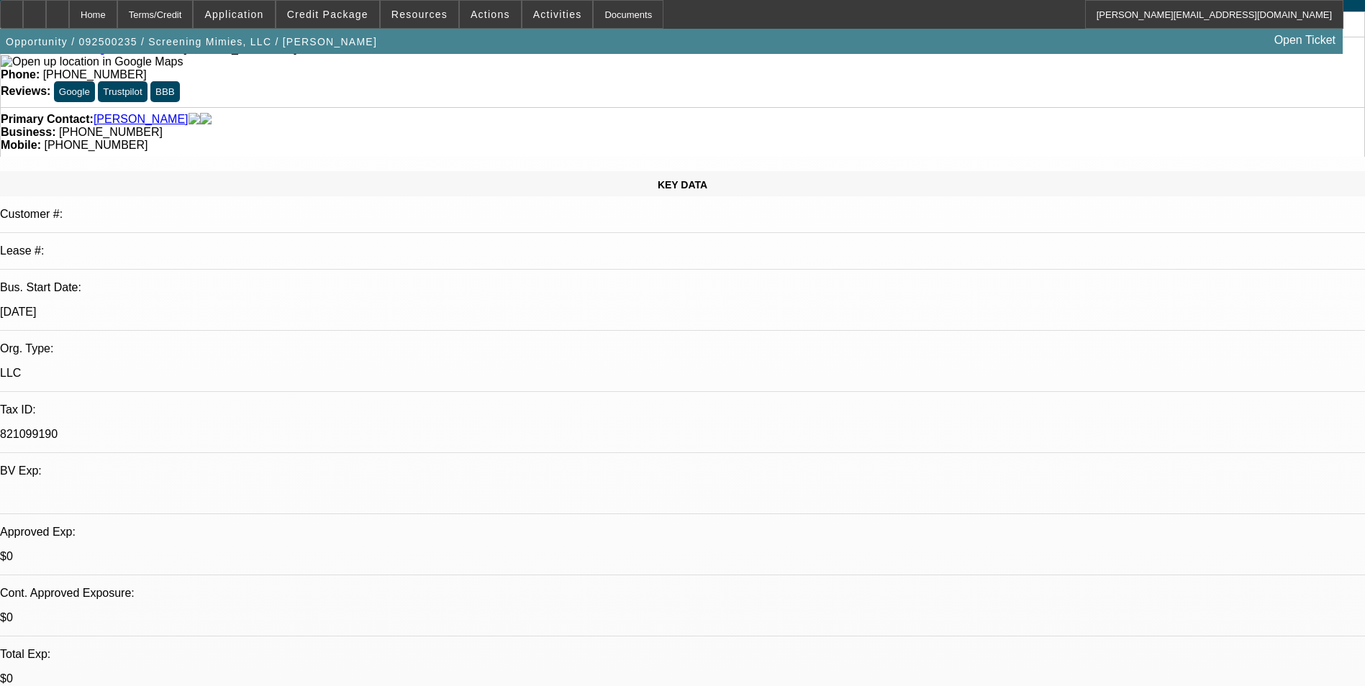
scroll to position [0, 0]
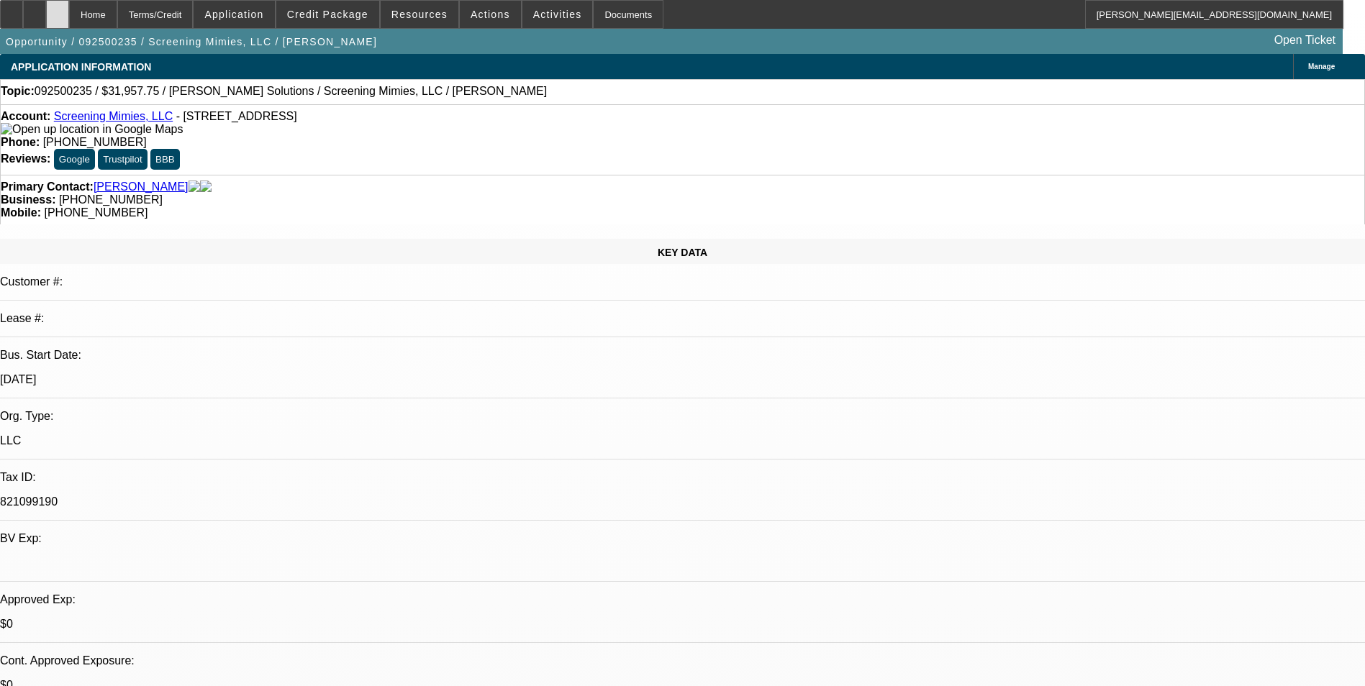
click at [58, 9] on icon at bounding box center [58, 9] width 0 height 0
select select "0"
select select "2"
select select "0.1"
select select "1"
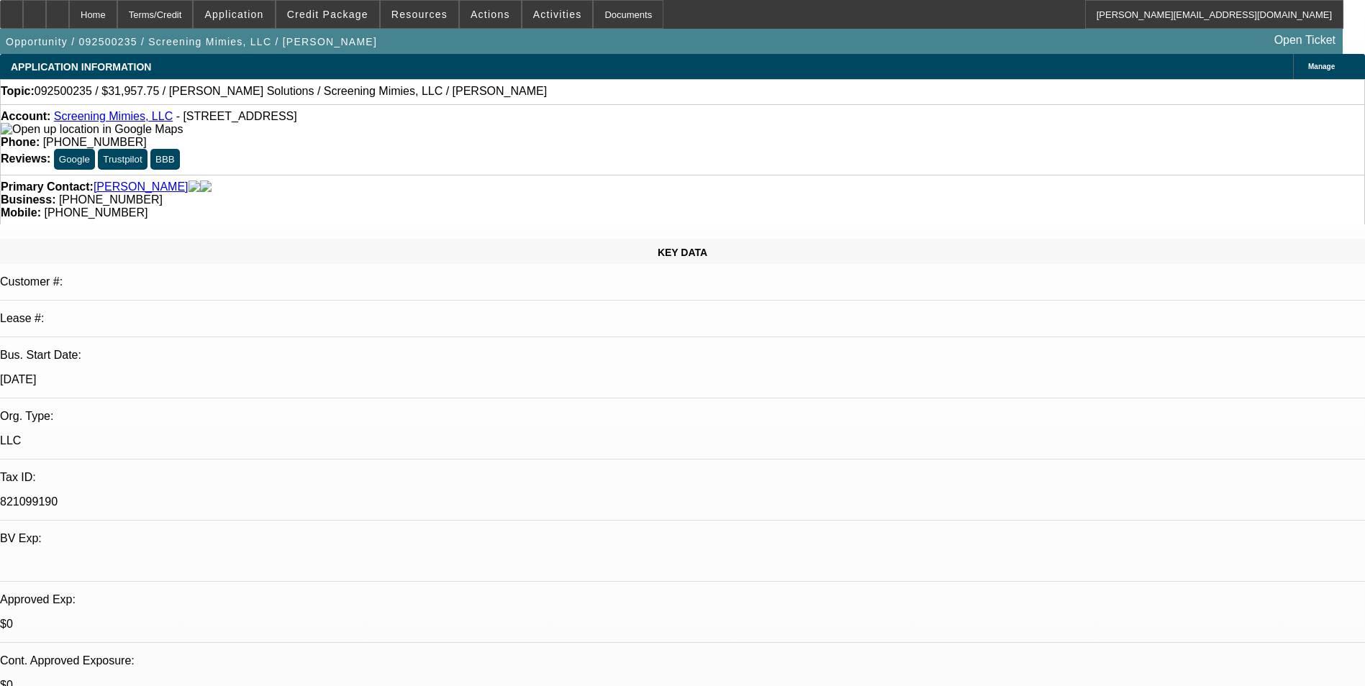
select select "2"
select select "4"
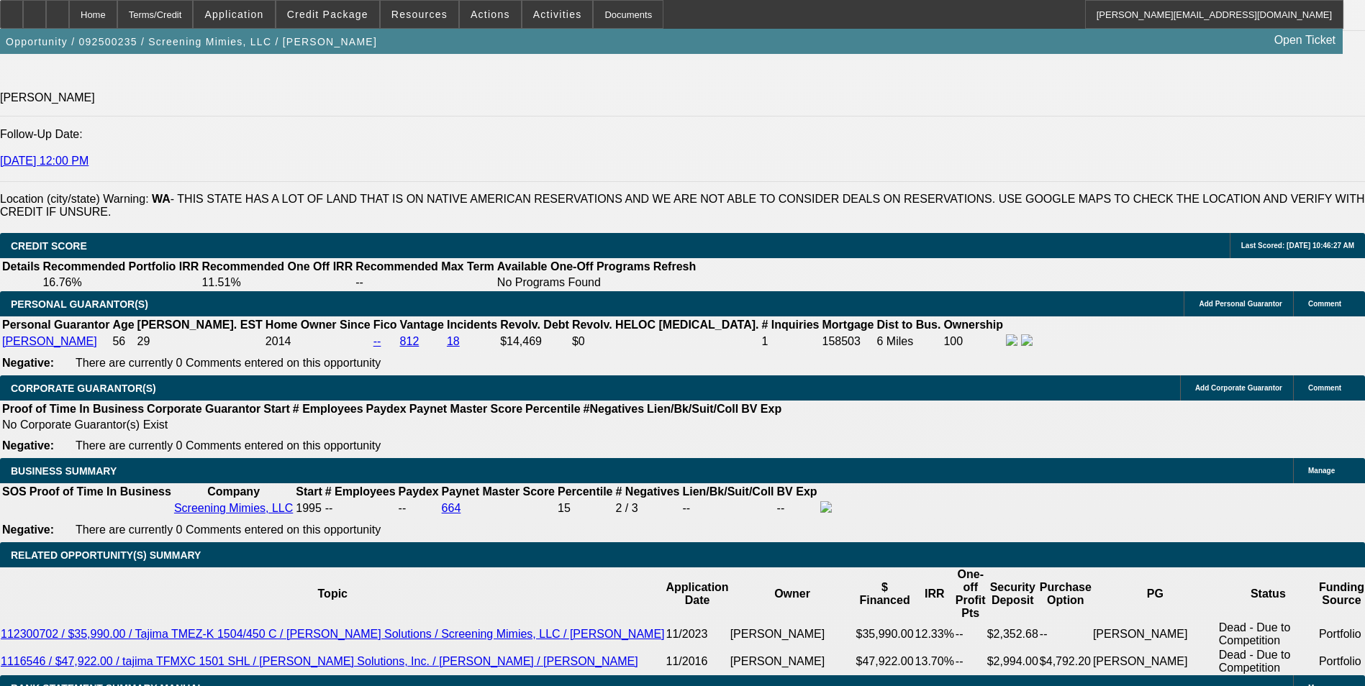
scroll to position [1943, 0]
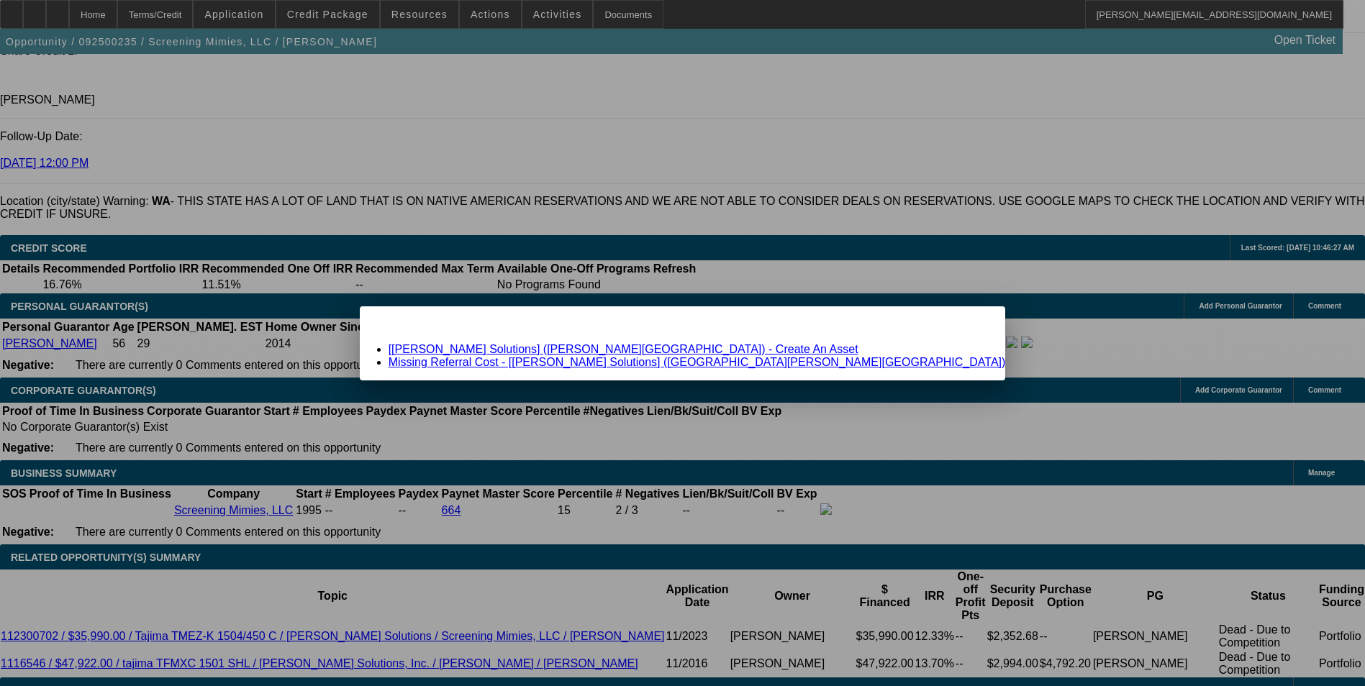
scroll to position [0, 0]
click at [977, 323] on span "Close" at bounding box center [986, 319] width 19 height 8
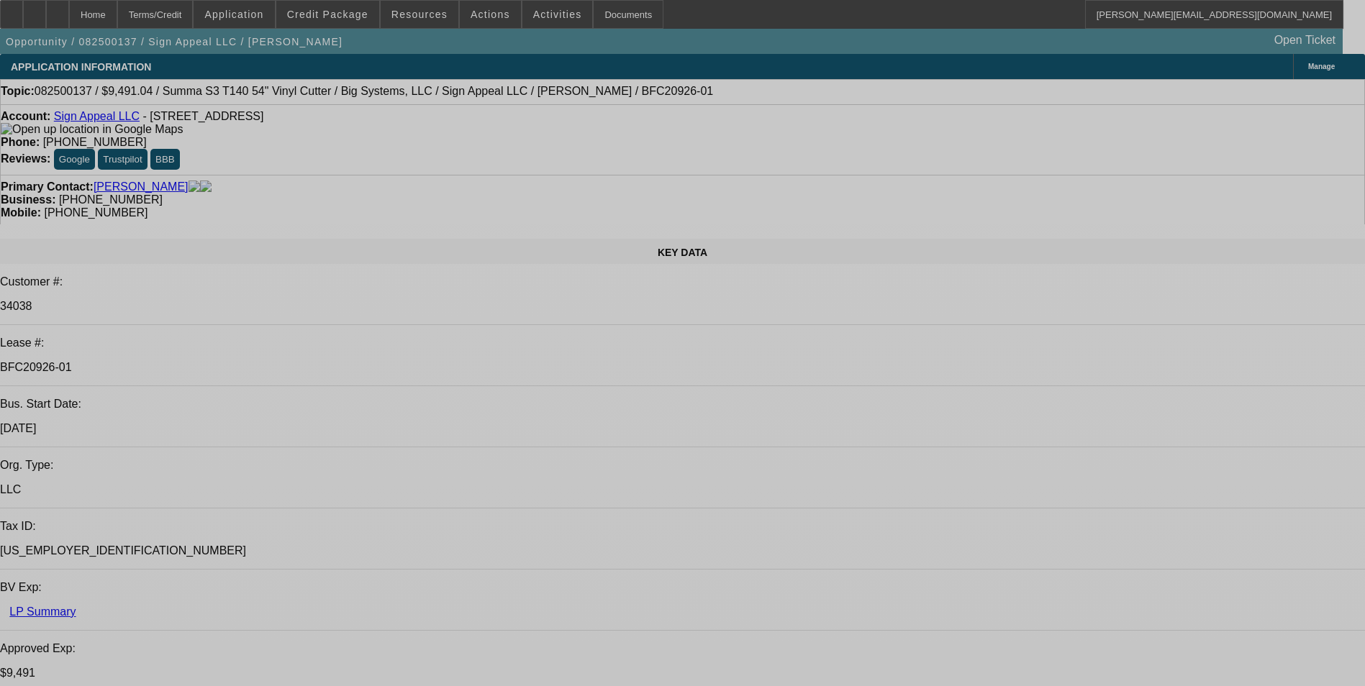
select select "0"
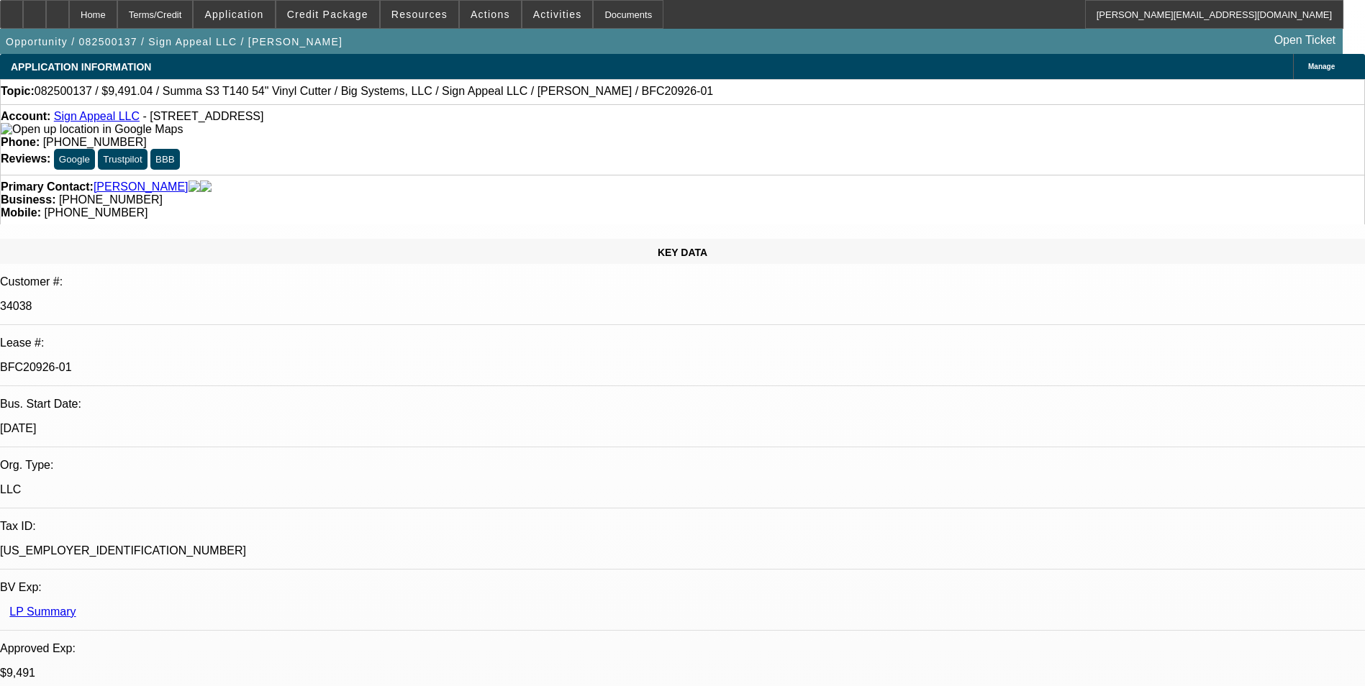
select select "0"
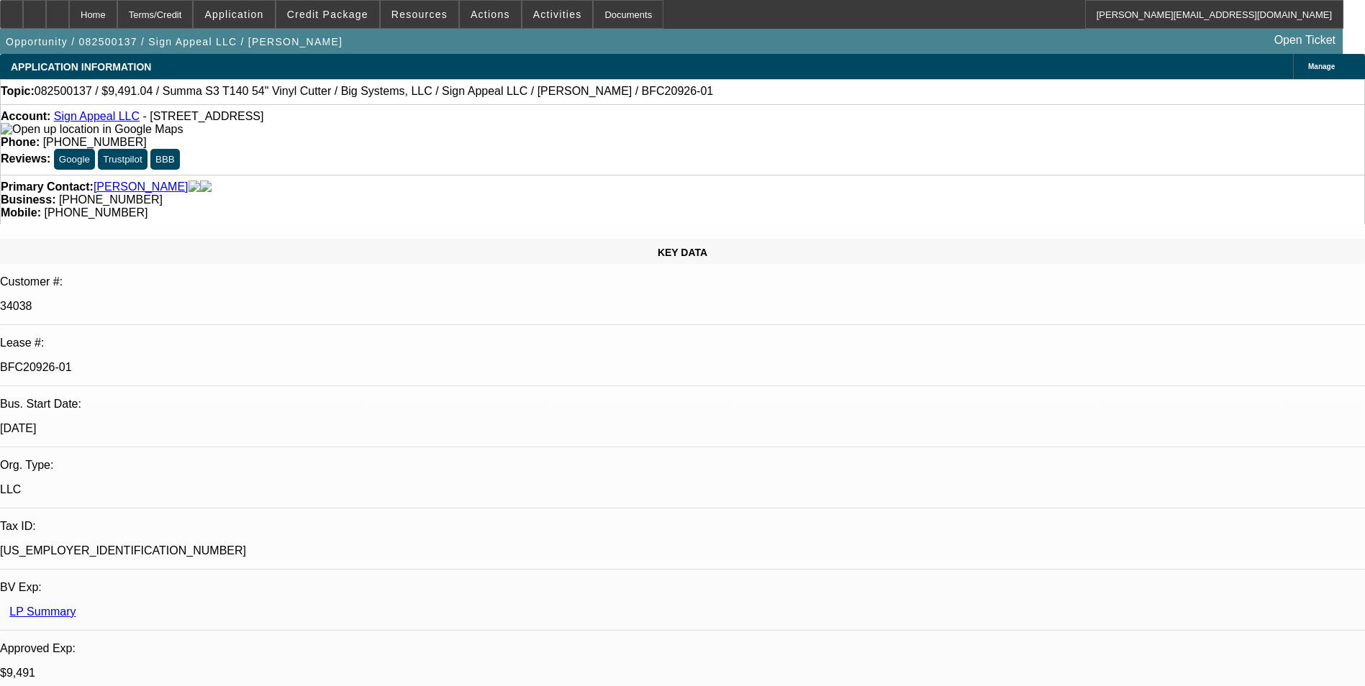
select select "0"
select select "2"
select select "0"
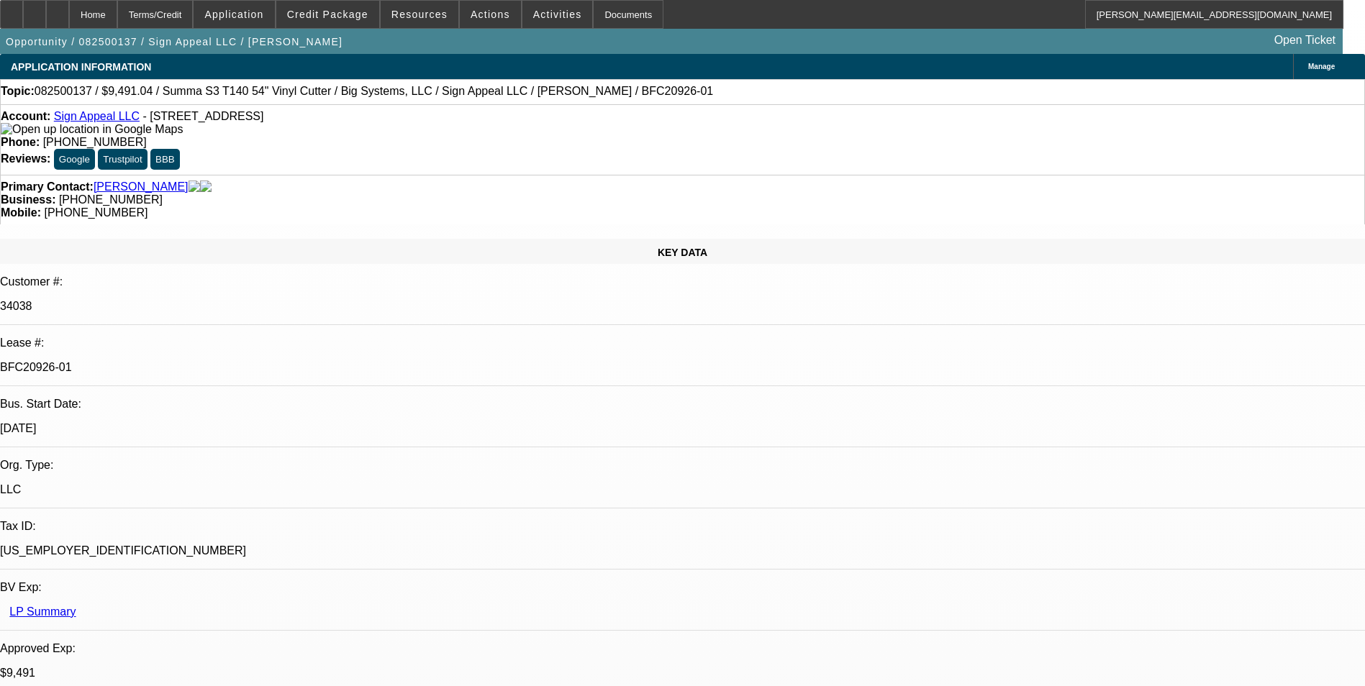
select select "1"
select select "6"
select select "1"
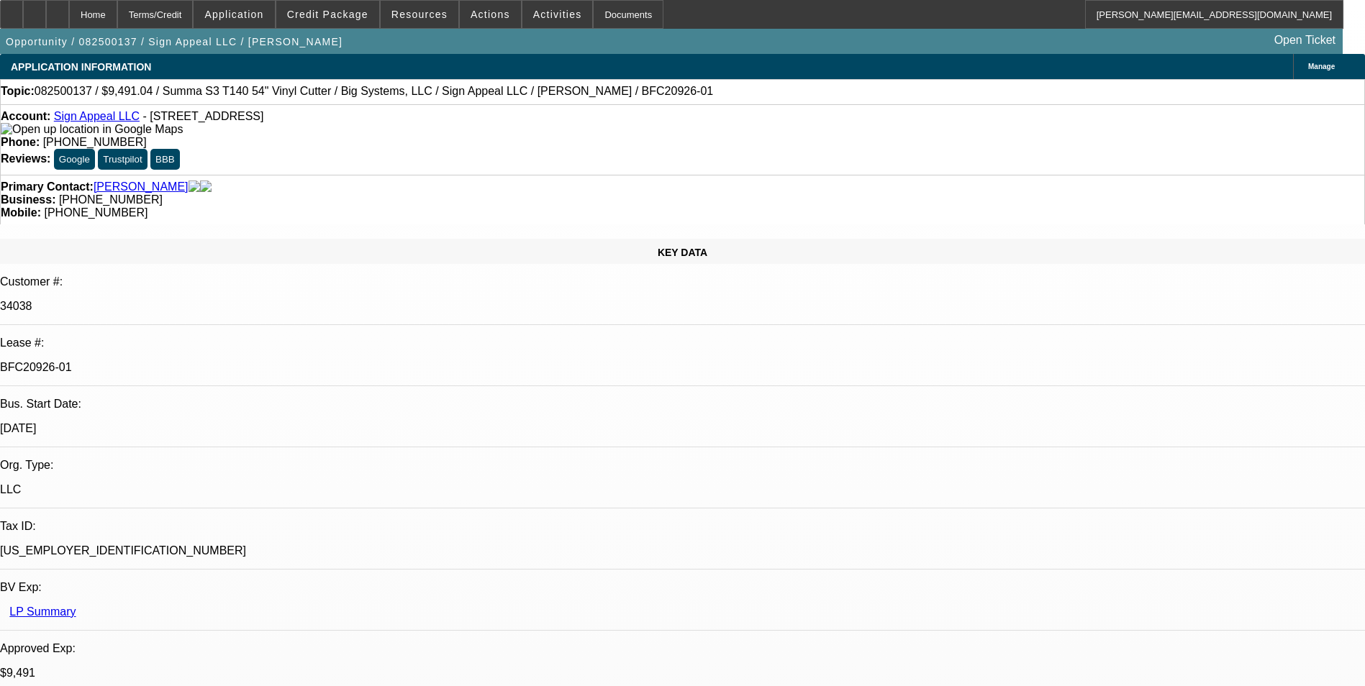
select select "6"
select select "1"
select select "6"
select select "1"
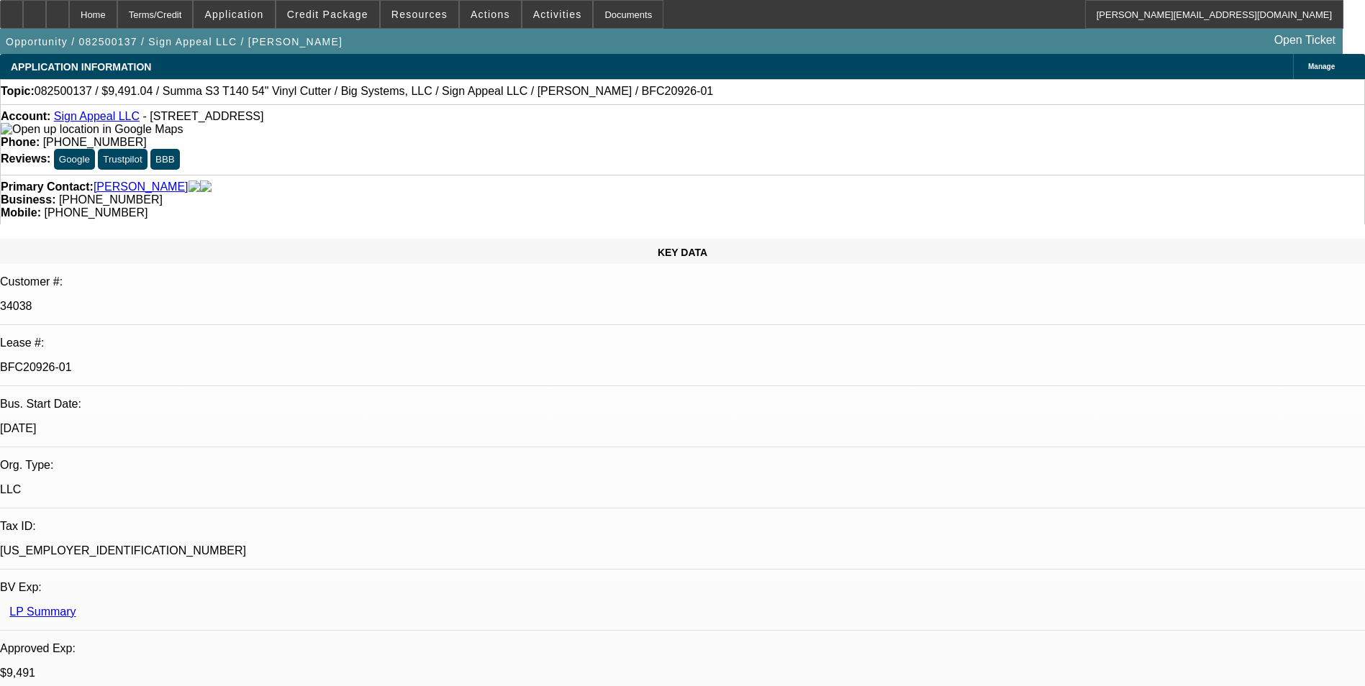
select select "2"
select select "6"
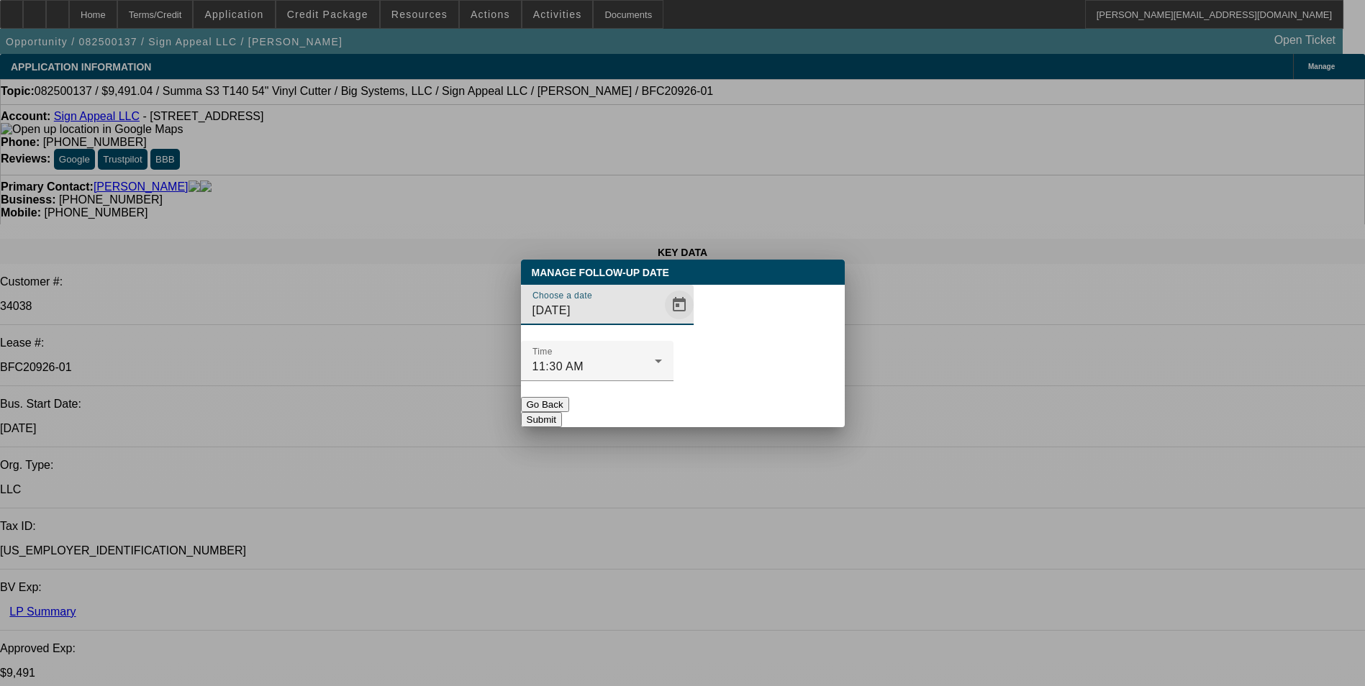
click at [662, 322] on span "Open calendar" at bounding box center [679, 305] width 35 height 35
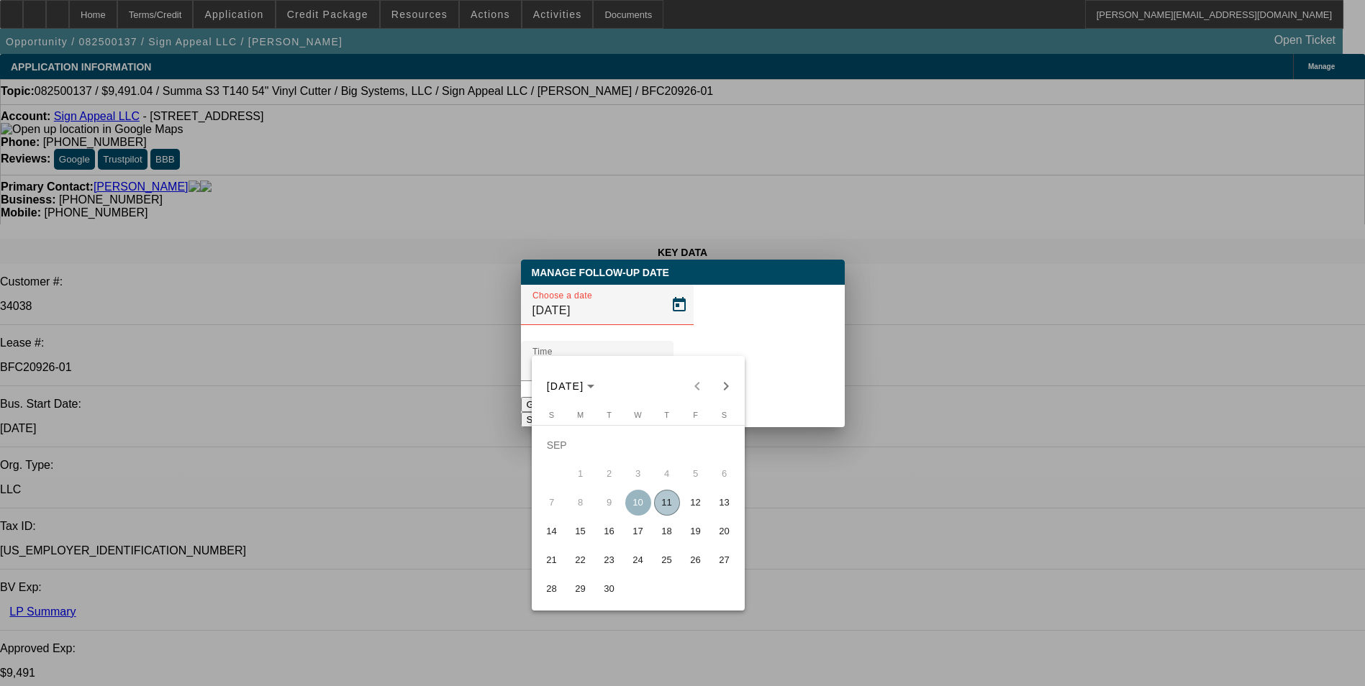
click at [702, 538] on span "19" at bounding box center [696, 532] width 26 height 26
type input "9/19/2025"
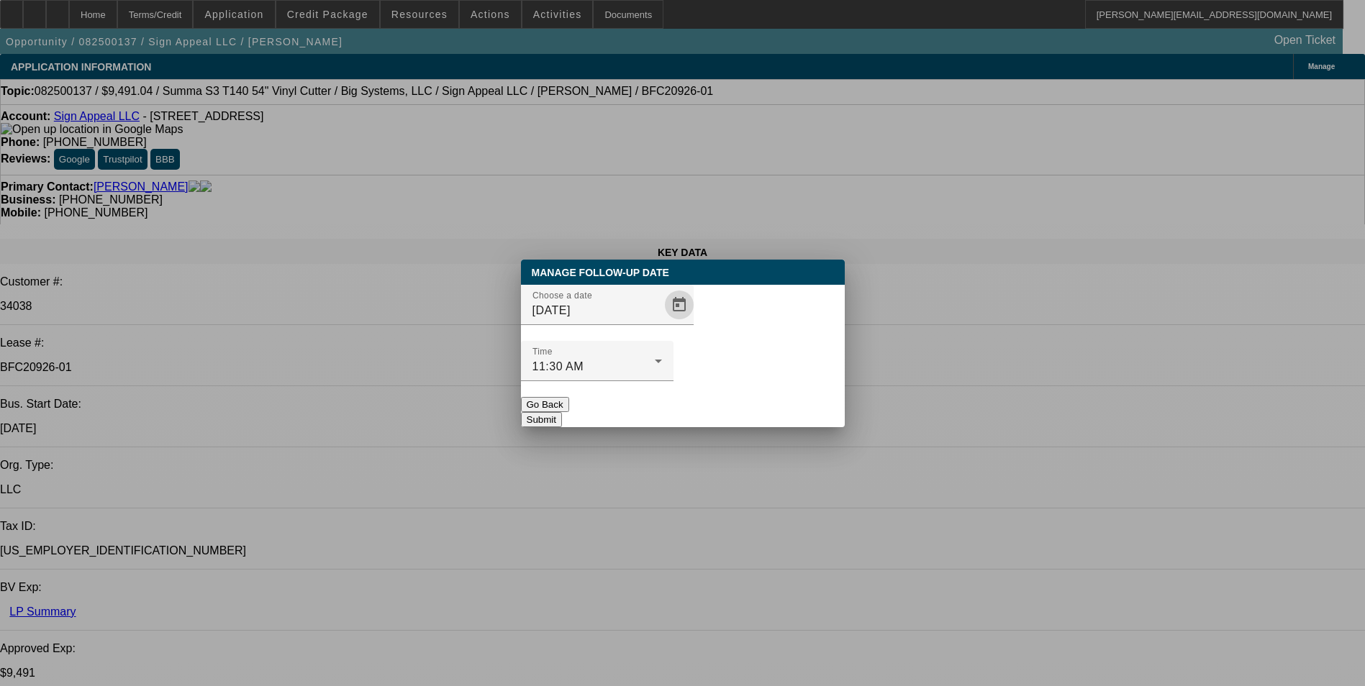
click at [562, 412] on button "Submit" at bounding box center [541, 419] width 41 height 15
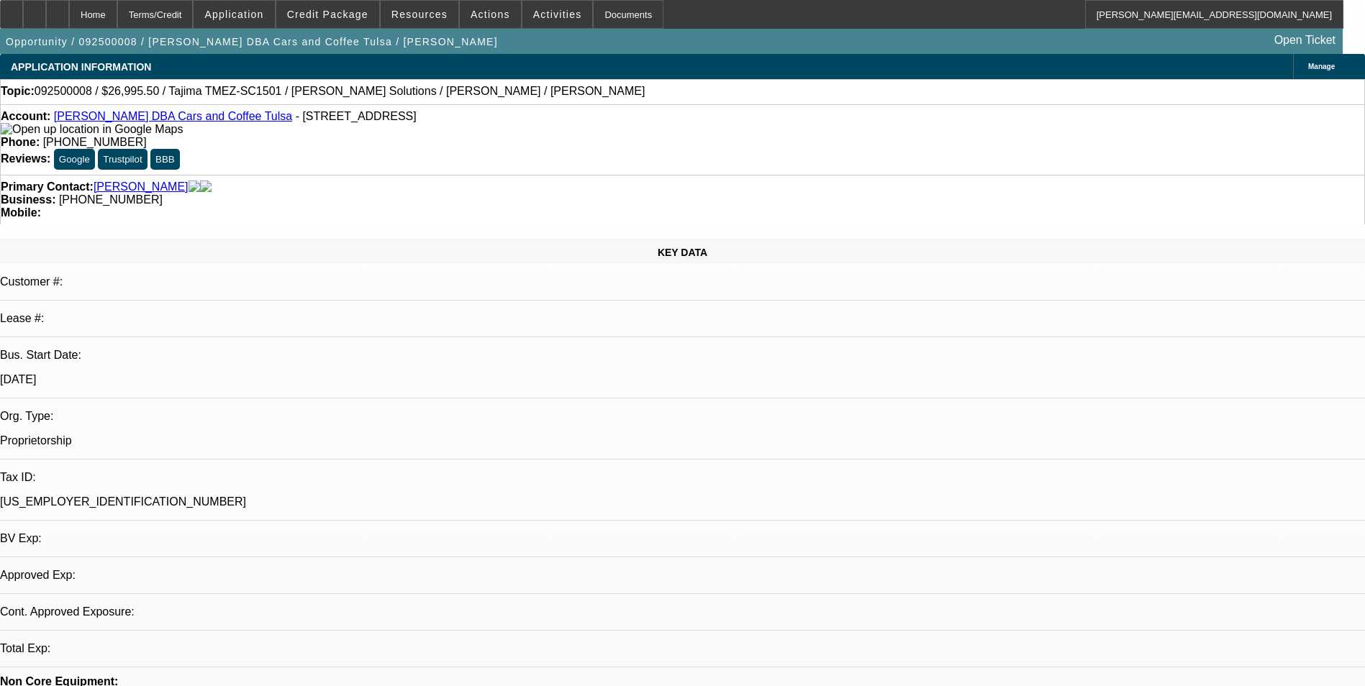
select select "0.1"
select select "2"
select select "0"
select select "1"
select select "2"
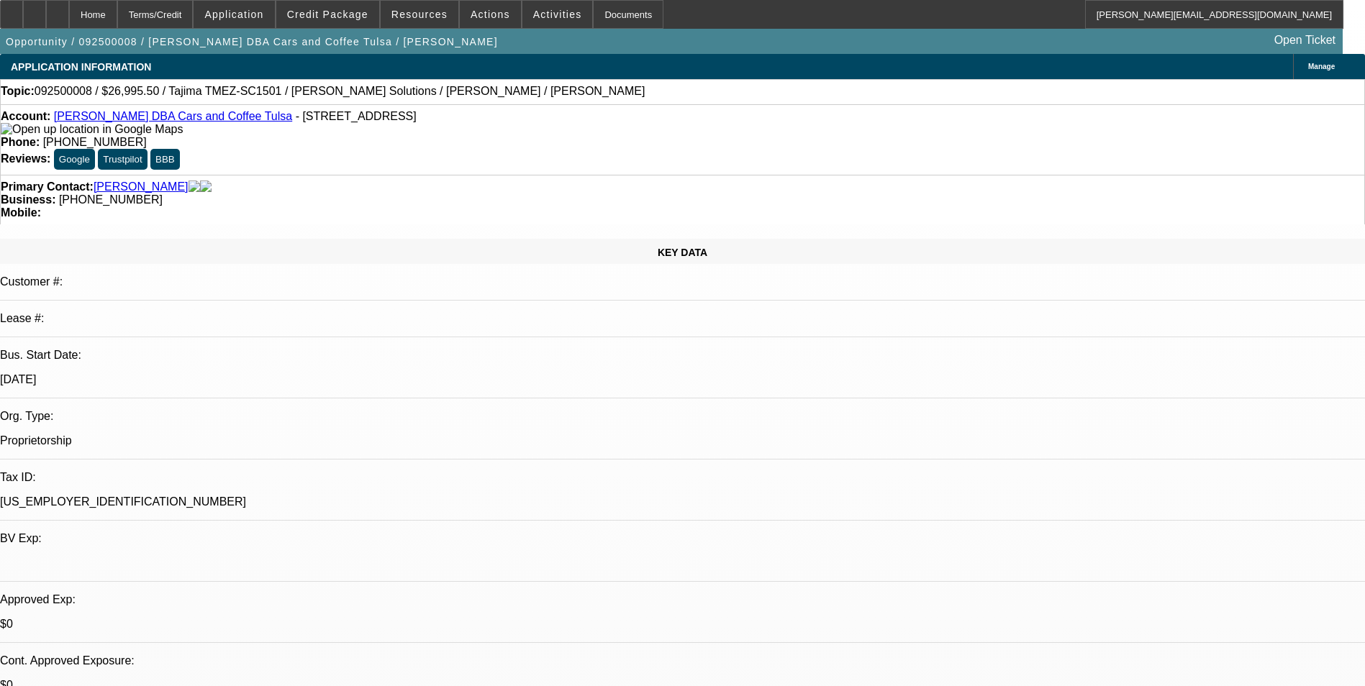
select select "6"
click at [479, 22] on span at bounding box center [490, 14] width 61 height 35
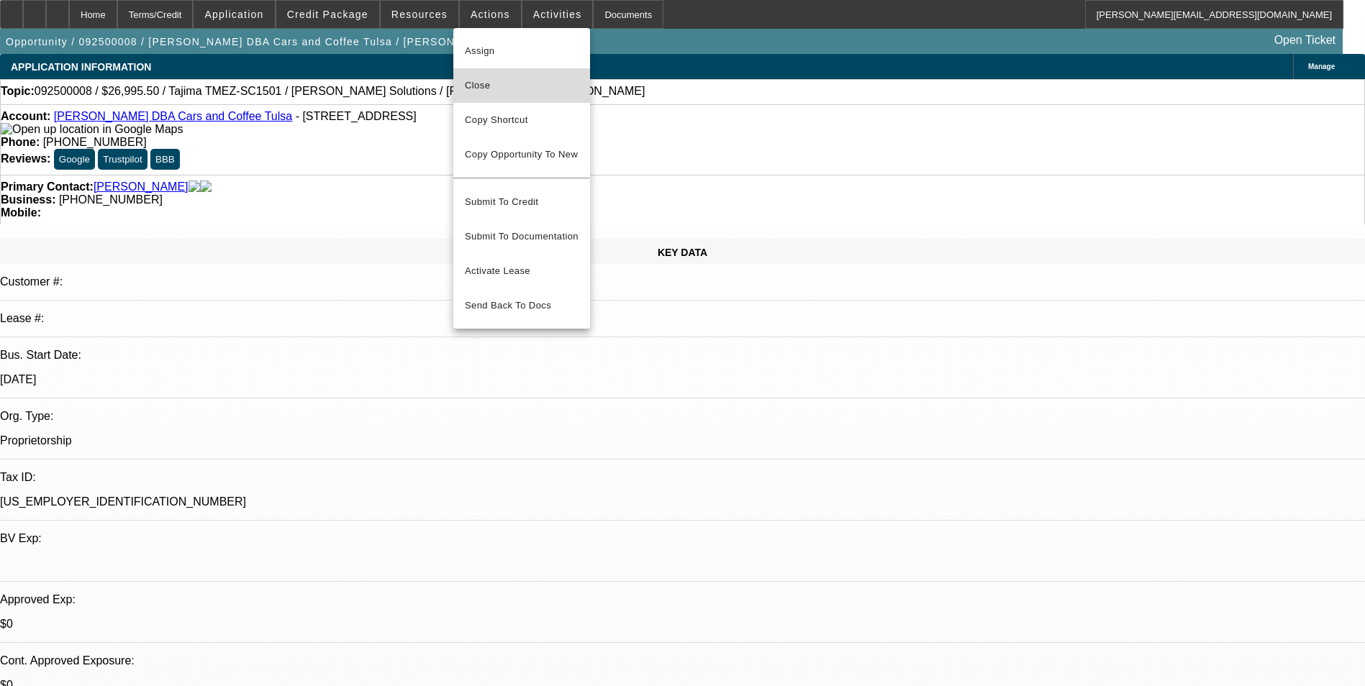
click at [525, 82] on span "Close" at bounding box center [522, 85] width 114 height 17
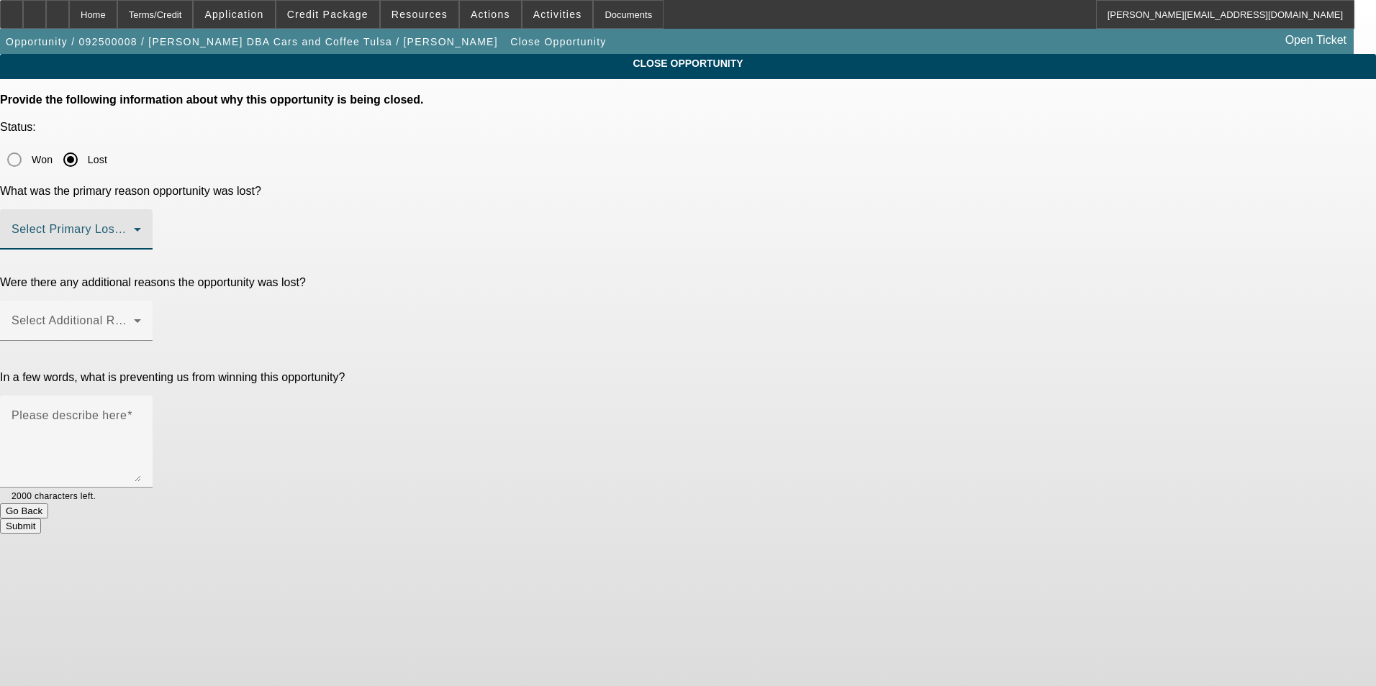
click at [134, 227] on span at bounding box center [73, 235] width 122 height 17
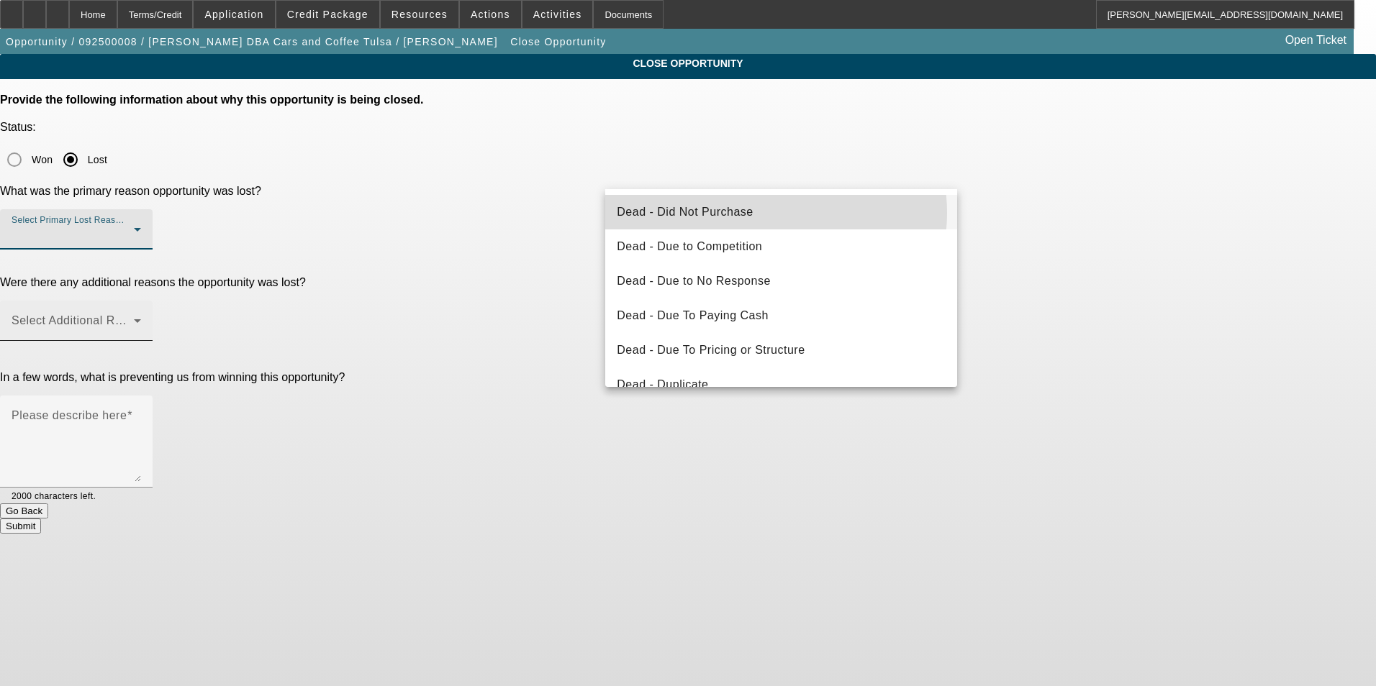
drag, startPoint x: 766, startPoint y: 213, endPoint x: 812, endPoint y: 222, distance: 47.6
click at [766, 212] on mat-option "Dead - Did Not Purchase" at bounding box center [781, 212] width 352 height 35
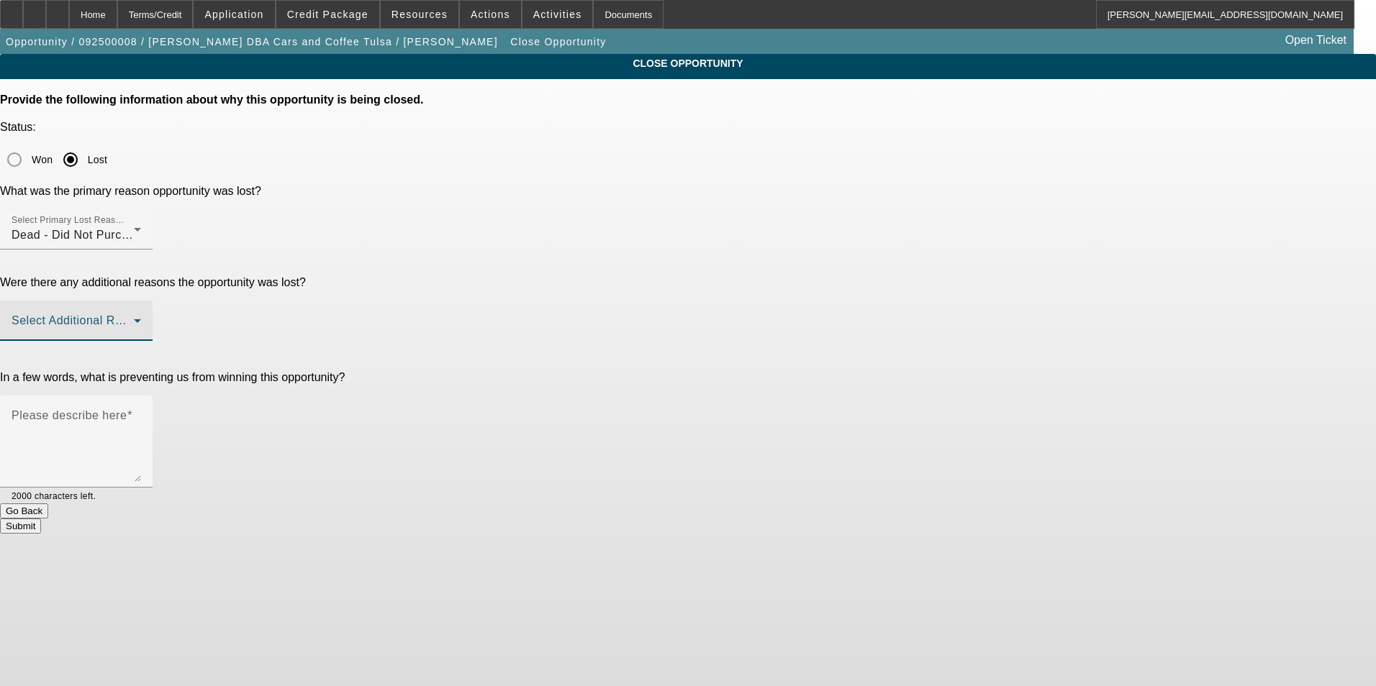
click at [134, 318] on span at bounding box center [73, 326] width 122 height 17
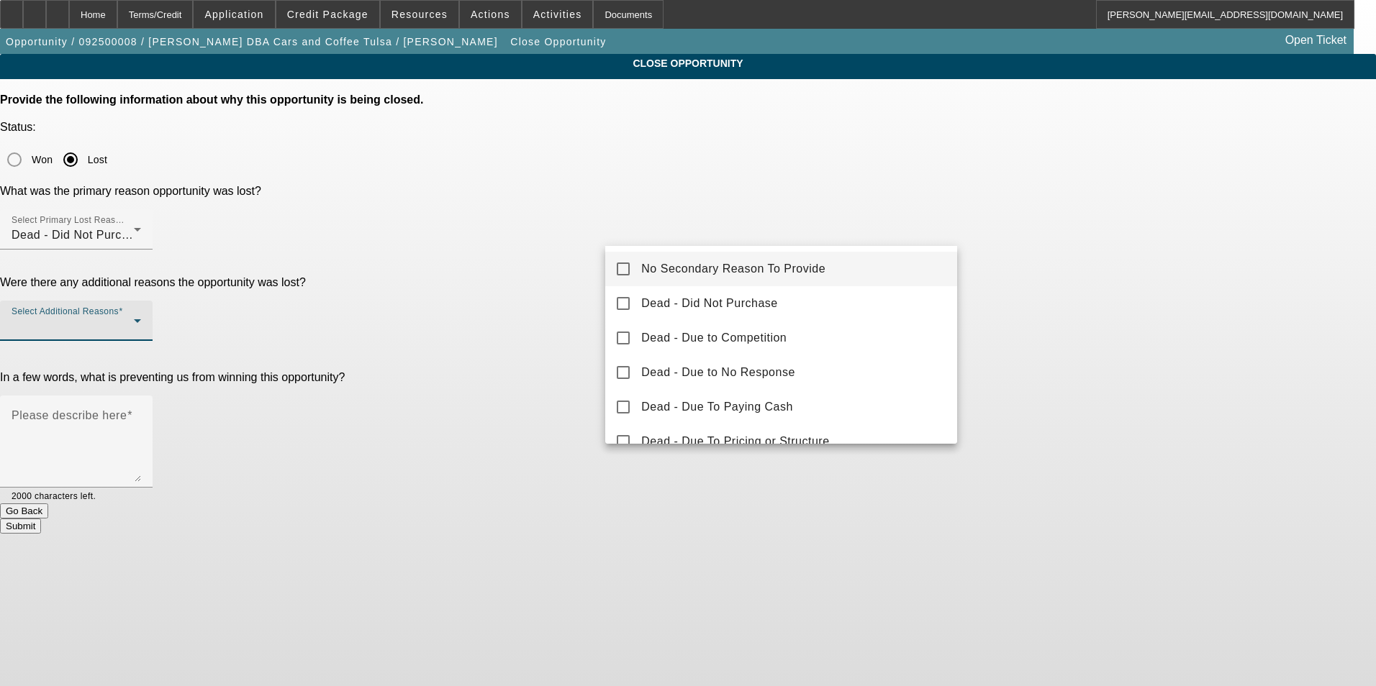
click at [807, 267] on span "No Secondary Reason To Provide" at bounding box center [733, 268] width 184 height 17
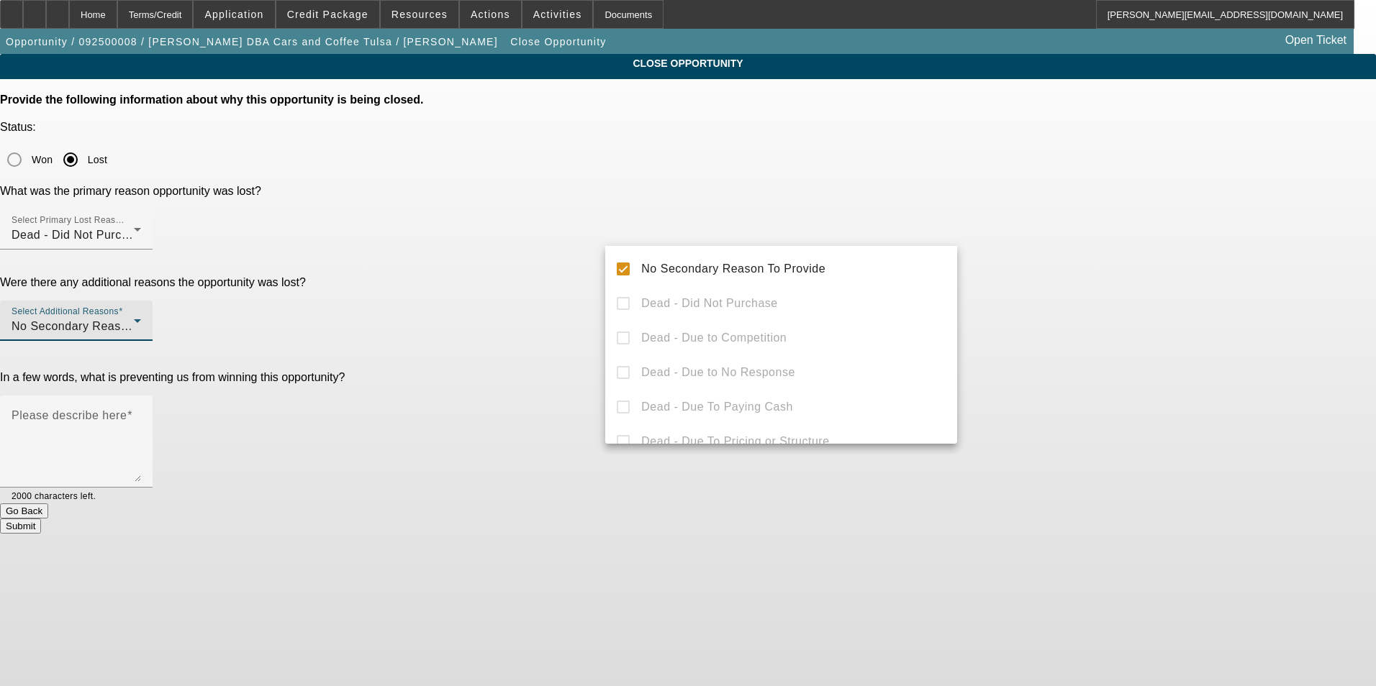
click at [1066, 278] on div at bounding box center [688, 343] width 1376 height 686
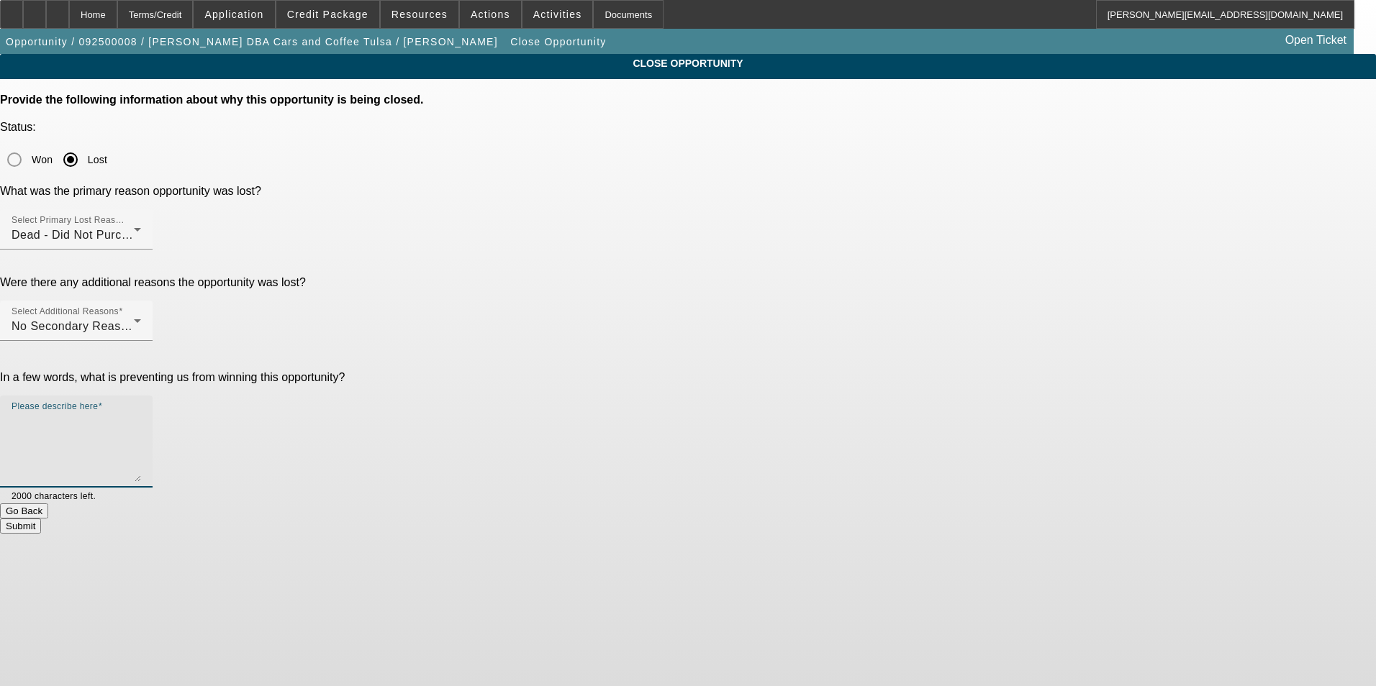
click at [141, 413] on textarea "Please describe here" at bounding box center [77, 447] width 130 height 69
type textarea "u"
type textarea "C"
type textarea "Customer opted to purchase a Ricoma machine instead of Tajima."
click at [41, 519] on button "Submit" at bounding box center [20, 526] width 41 height 15
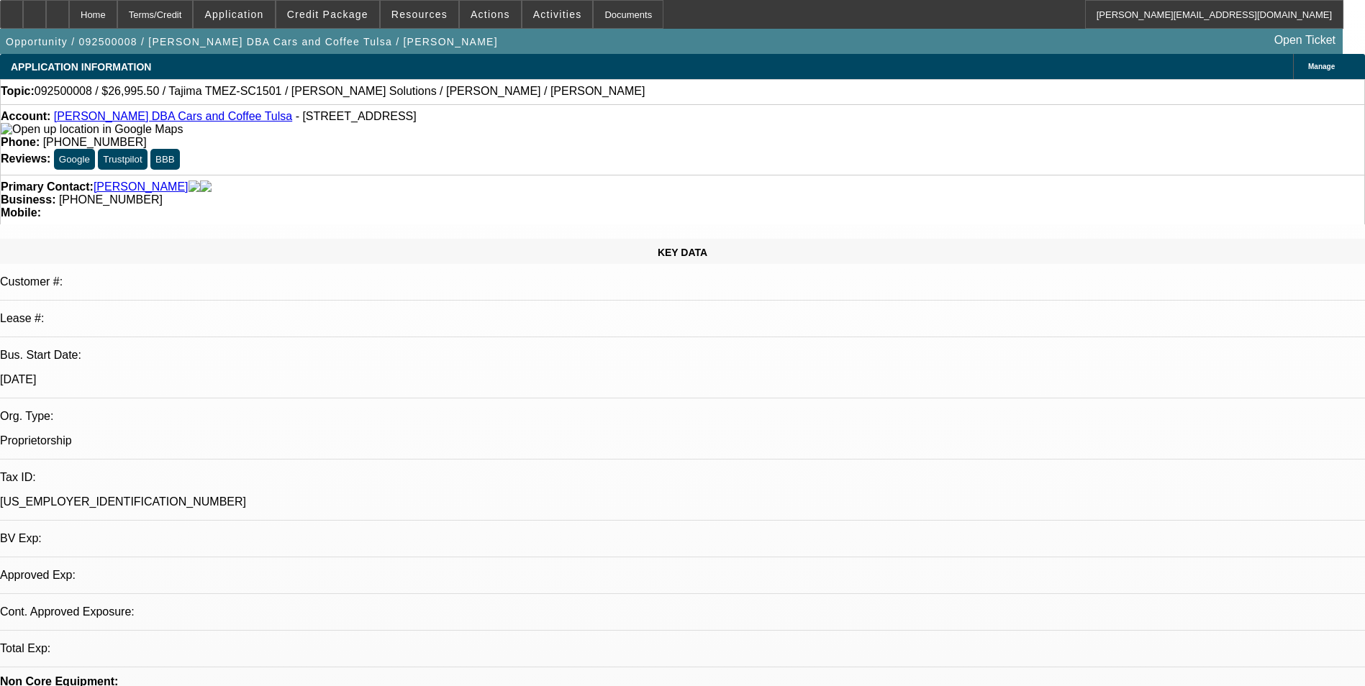
select select "0.1"
select select "2"
select select "0"
select select "6"
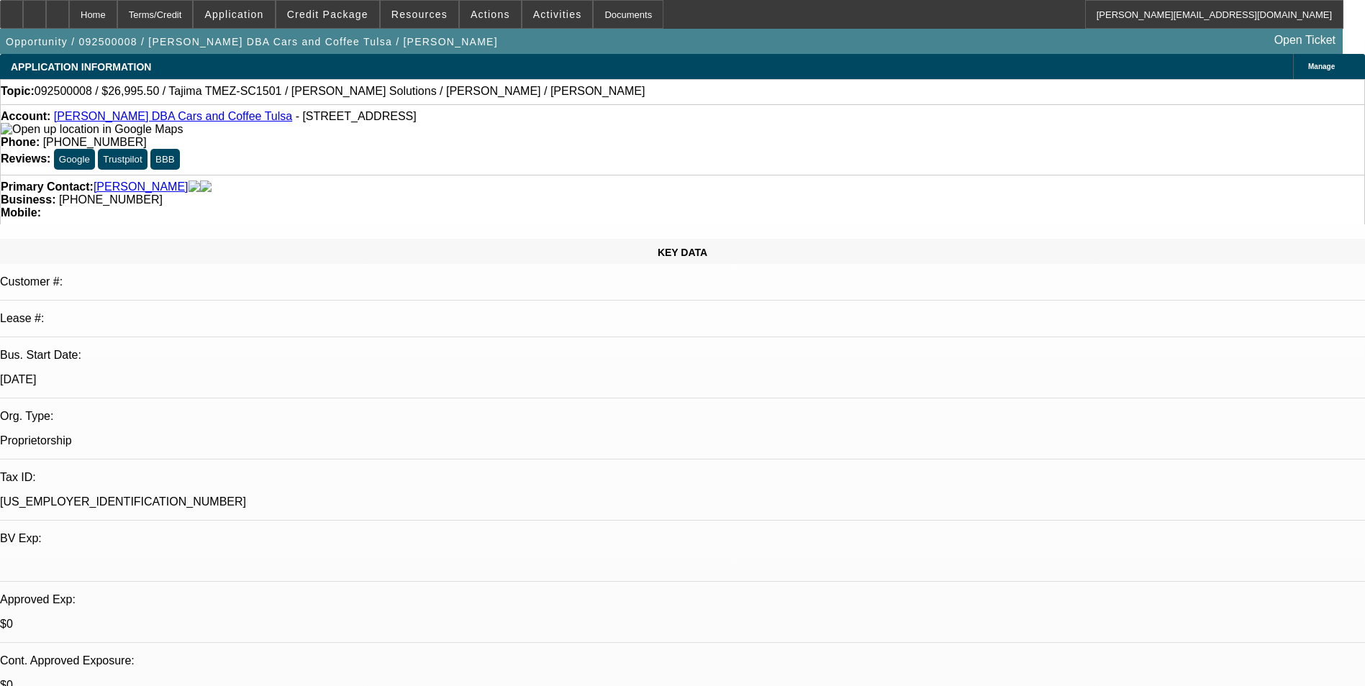
click at [198, 117] on link "[PERSON_NAME] DBA Cars and Coffee Tulsa" at bounding box center [173, 116] width 238 height 12
